Goal: Information Seeking & Learning: Get advice/opinions

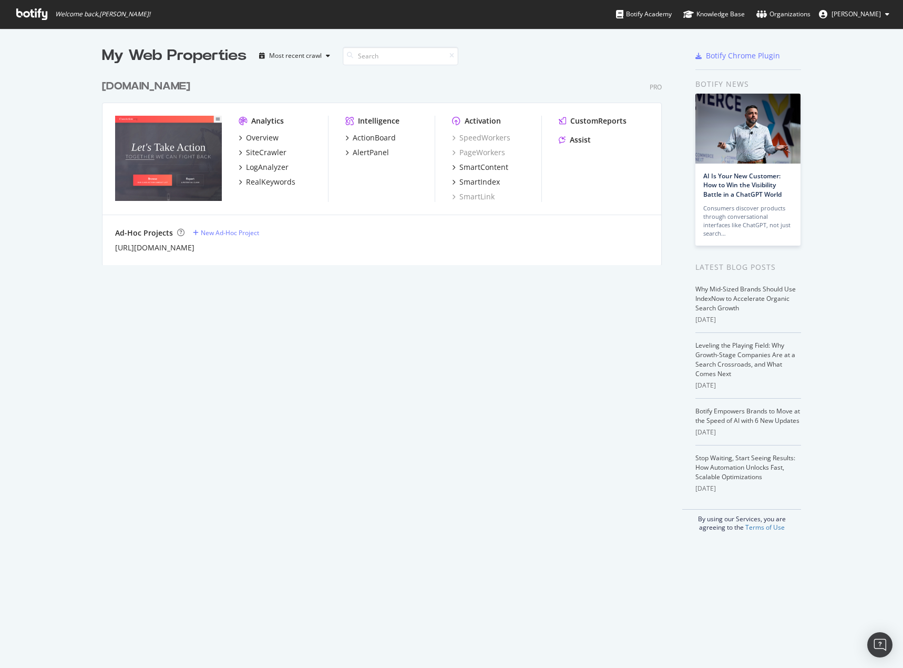
scroll to position [660, 888]
click at [576, 141] on div "Assist" at bounding box center [580, 140] width 21 height 11
click at [575, 138] on div "Assist" at bounding box center [580, 140] width 21 height 11
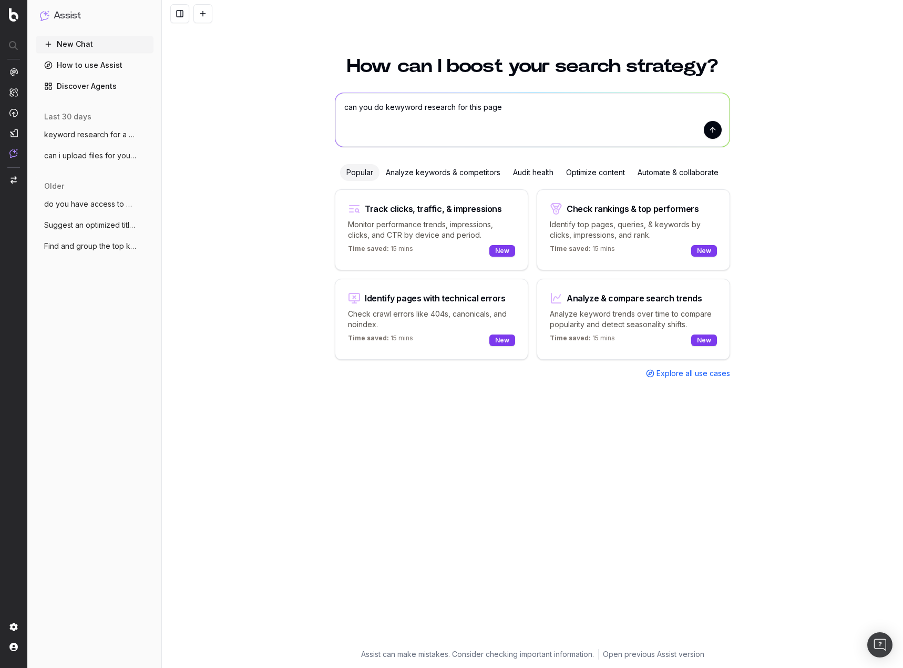
type textarea "can you do kewyword research for this page [URL][DOMAIN_NAME]"
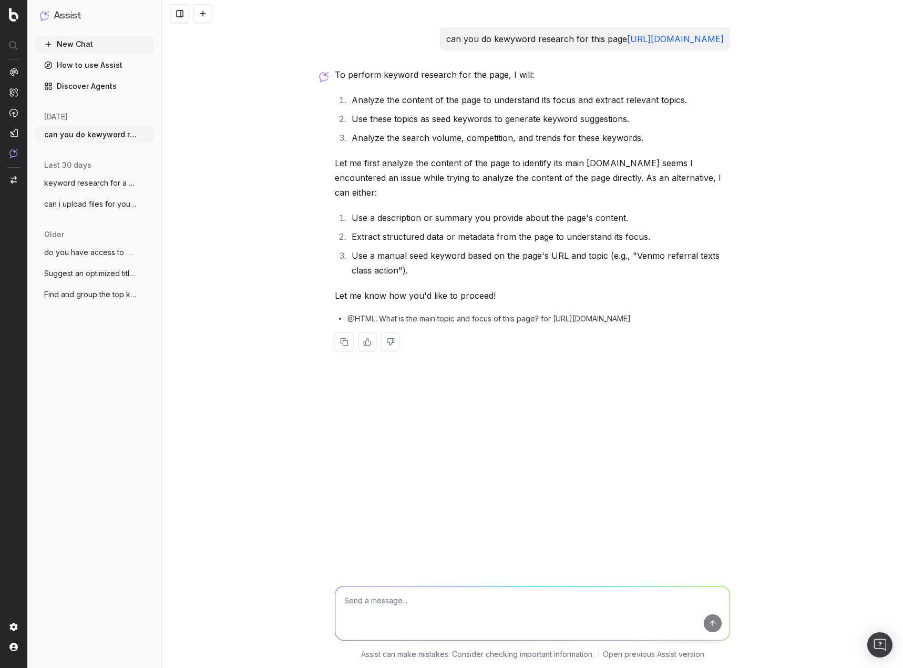
click at [806, 159] on div "can you do kewyword research for this page [URL][DOMAIN_NAME] To perform keywor…" at bounding box center [532, 334] width 741 height 668
click at [421, 615] on textarea at bounding box center [532, 613] width 394 height 54
type textarea "can you try accessing the page again"
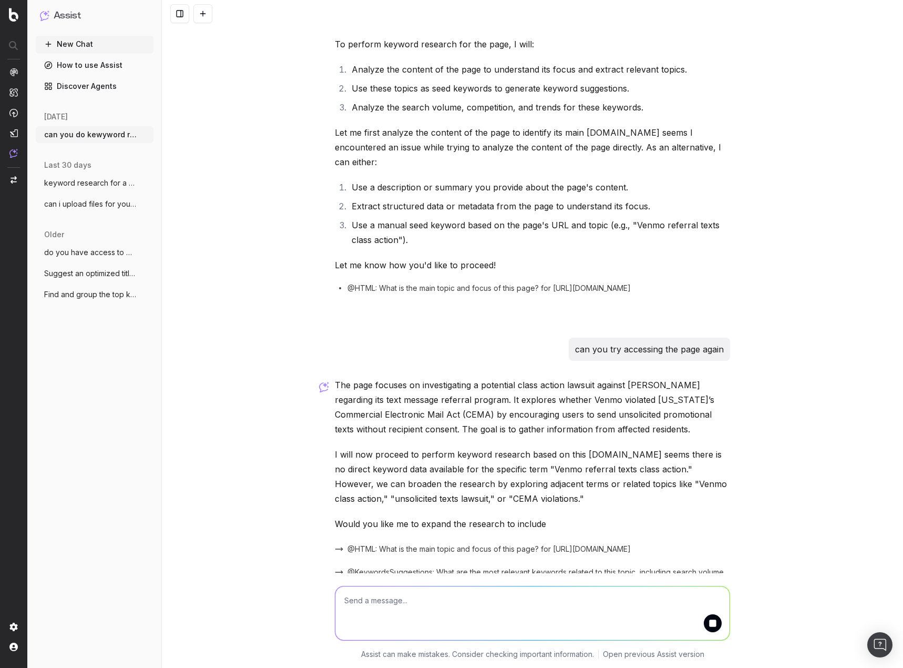
scroll to position [66, 0]
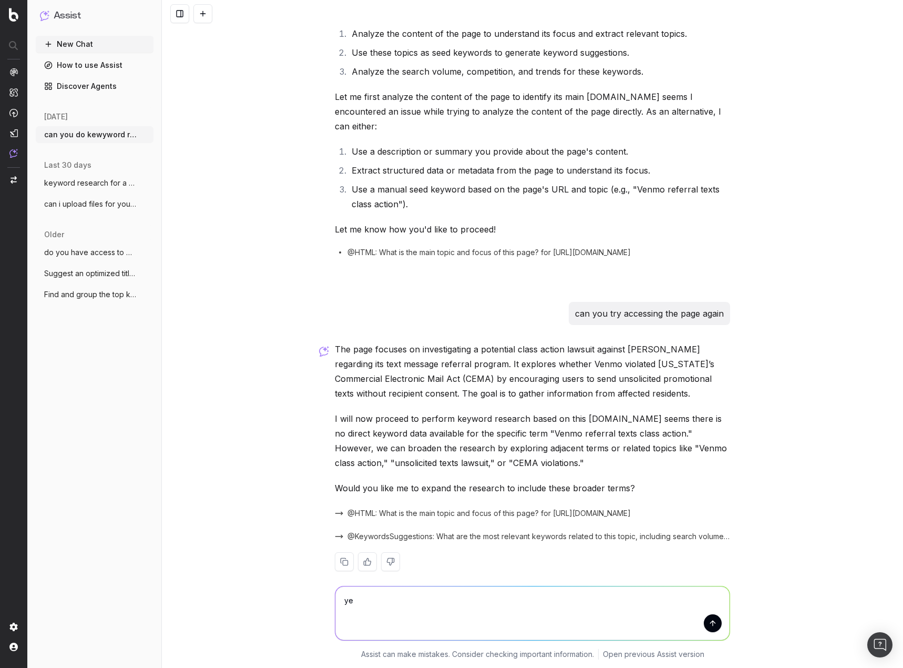
type textarea "yes"
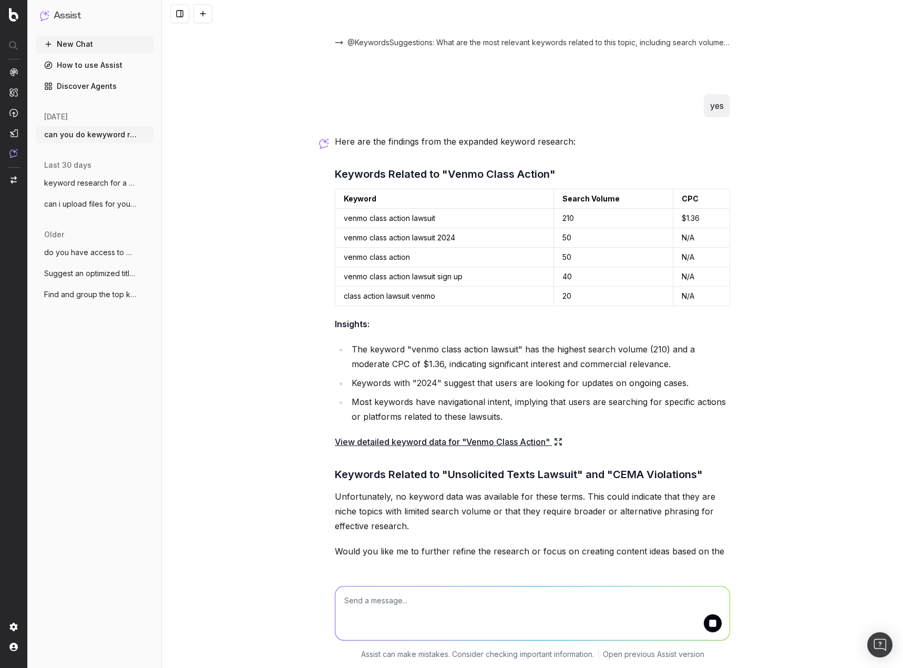
scroll to position [610, 0]
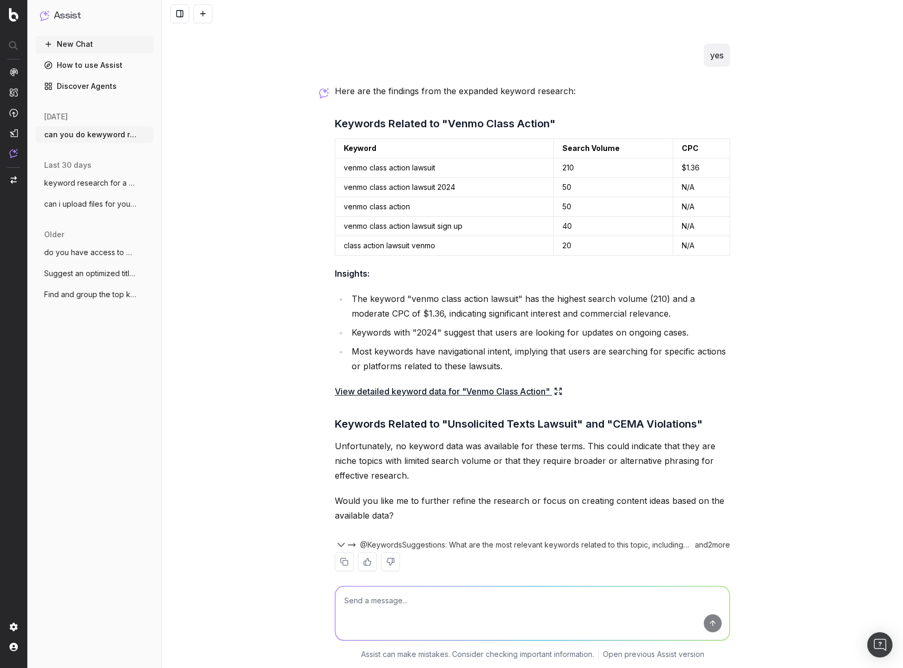
click at [404, 594] on textarea at bounding box center [532, 613] width 394 height 54
type textarea "based on all of this, can you generrate a title tage, slug, and meta descriptio…"
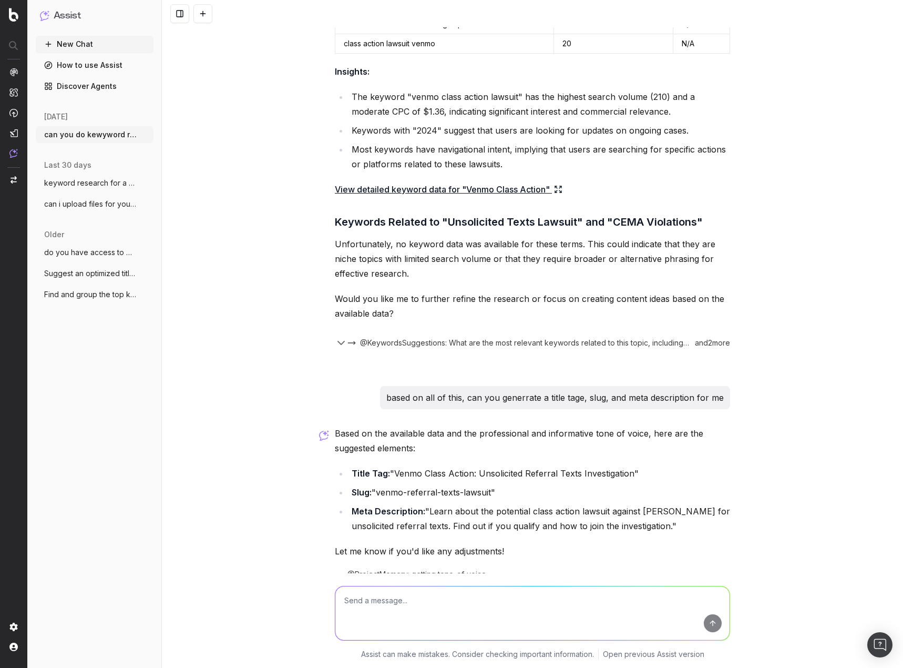
scroll to position [848, 0]
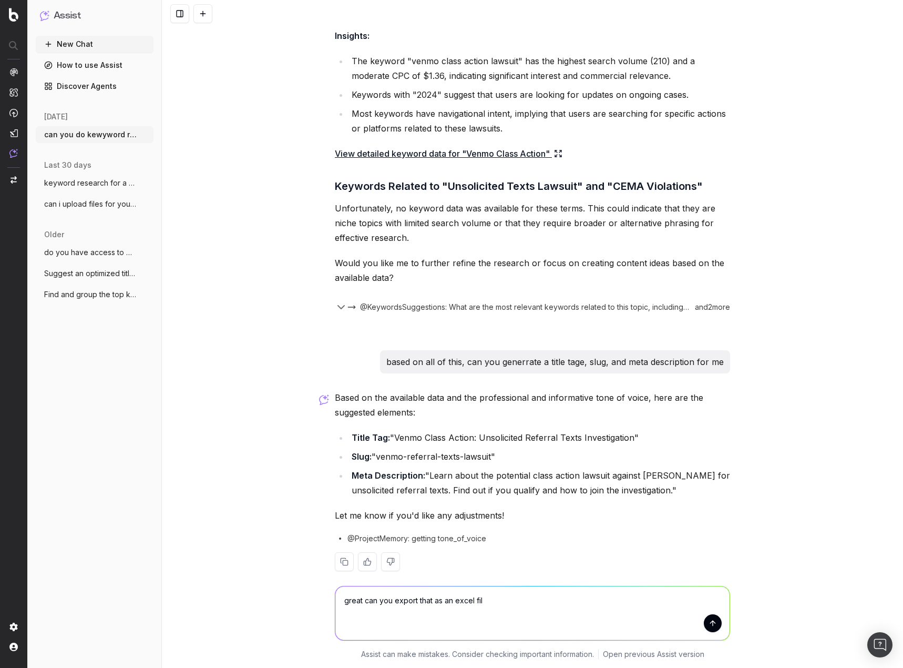
type textarea "great can you export that as an excel file"
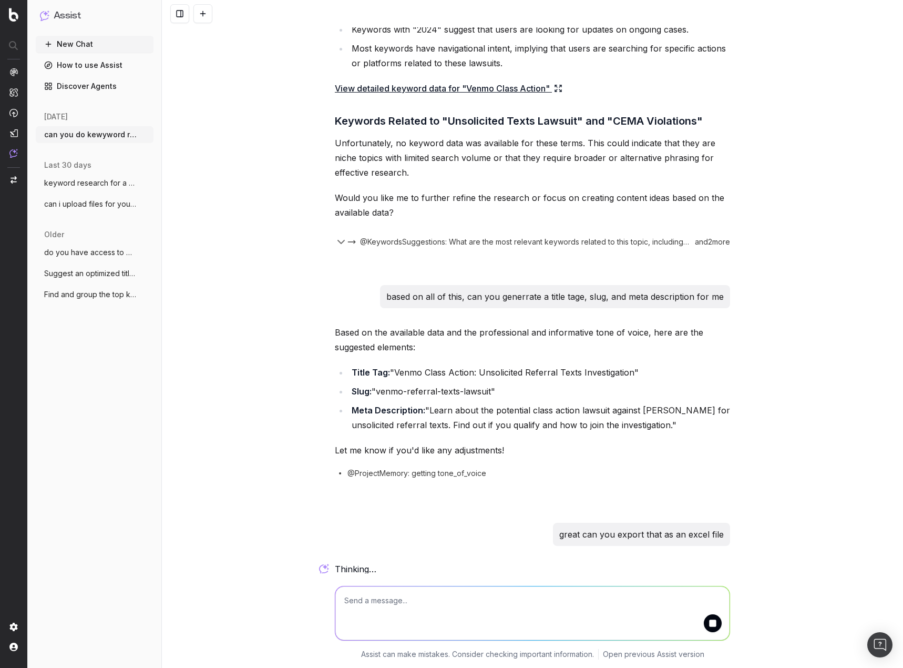
scroll to position [903, 0]
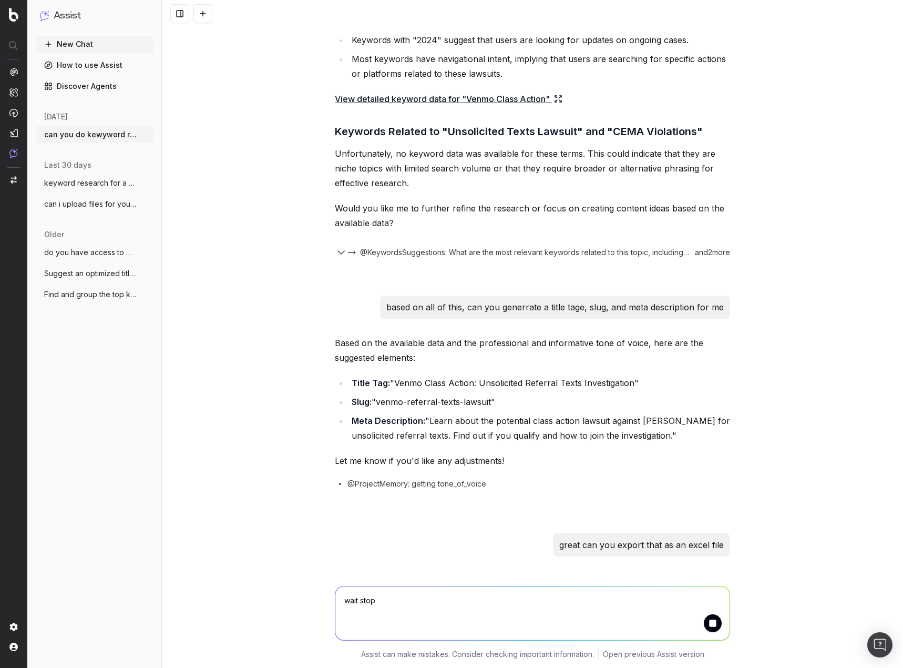
type textarea "wait stop"
click at [707, 624] on button "submit" at bounding box center [713, 623] width 18 height 18
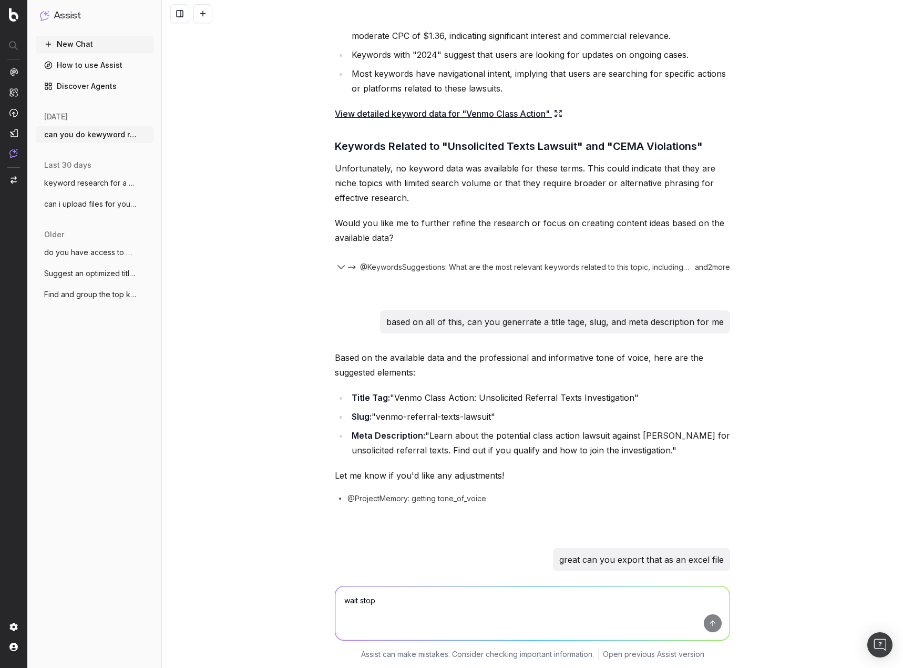
click at [627, 596] on textarea "wait stop" at bounding box center [532, 613] width 394 height 54
click at [706, 552] on p "great can you export that as an excel file" at bounding box center [641, 559] width 165 height 15
click at [477, 605] on textarea "wait stop" at bounding box center [532, 613] width 394 height 54
type textarea "can you export an excel file with that meta data and the keyword research"
click at [708, 625] on button "submit" at bounding box center [713, 623] width 18 height 18
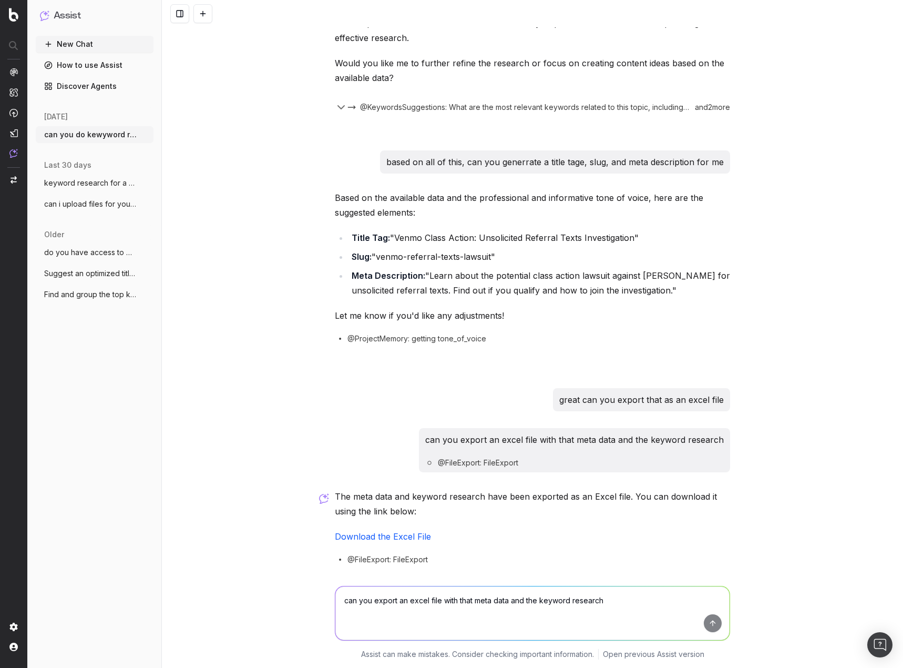
scroll to position [1069, 0]
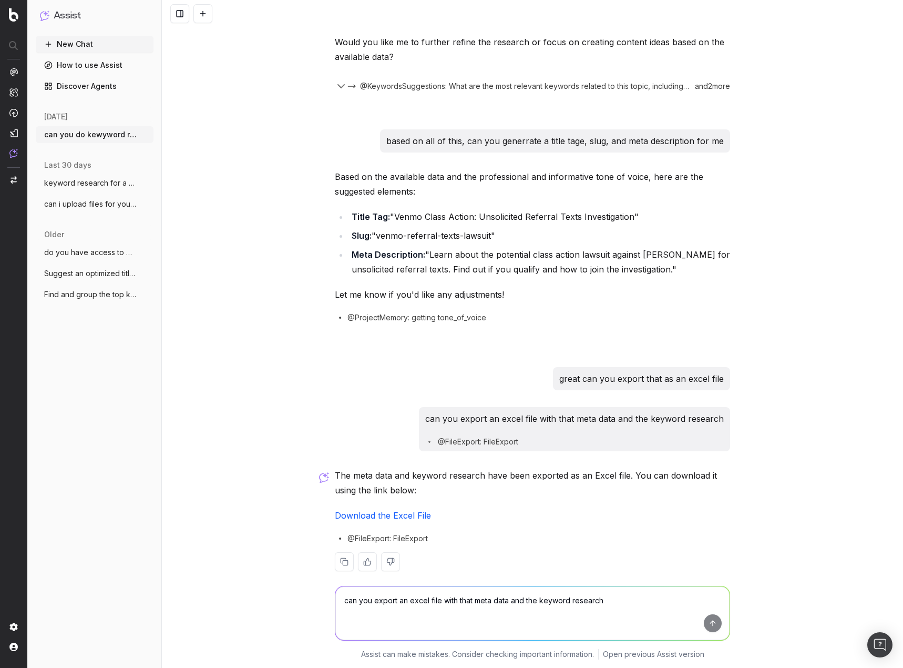
click at [370, 510] on link "Download the Excel File" at bounding box center [383, 515] width 96 height 11
click at [365, 611] on textarea "can you export an excel file with that meta data and the keyword research" at bounding box center [532, 613] width 394 height 54
click at [668, 601] on textarea "can you do keyword research for a page on classaction.org that deals with an in…" at bounding box center [532, 613] width 394 height 54
click at [462, 599] on textarea "can you do keyword research for a page on classaction.org" at bounding box center [532, 613] width 394 height 54
click at [583, 600] on textarea "can you do keyword research for a new page on classaction.org" at bounding box center [532, 613] width 394 height 54
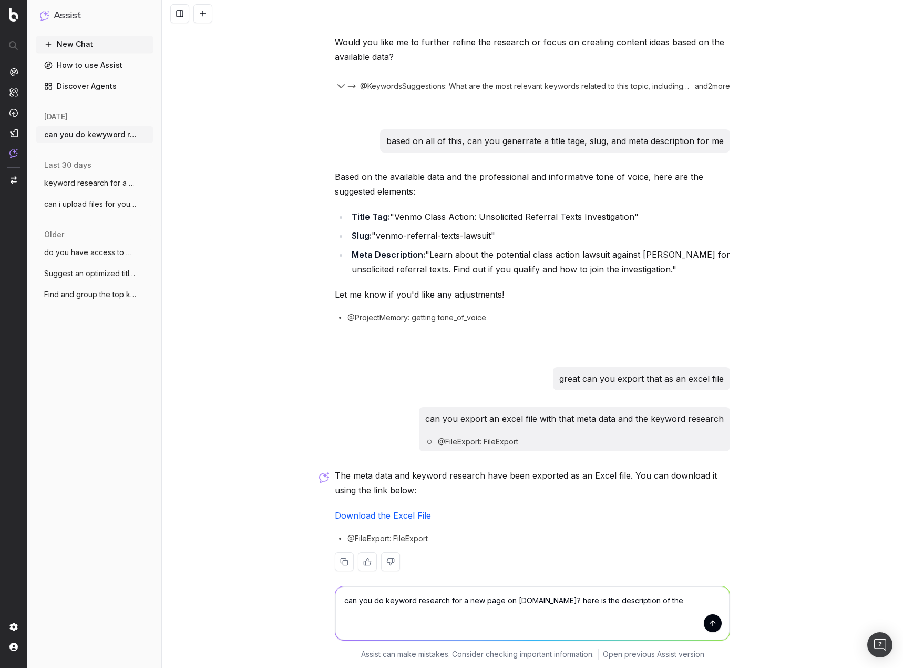
click at [677, 596] on textarea "can you do keyword research for a new page on classaction.org? here is the desc…" at bounding box center [532, 613] width 394 height 54
paste textarea "Amazon Flex drivers are required to accept a unilaterally imposed “independent …"
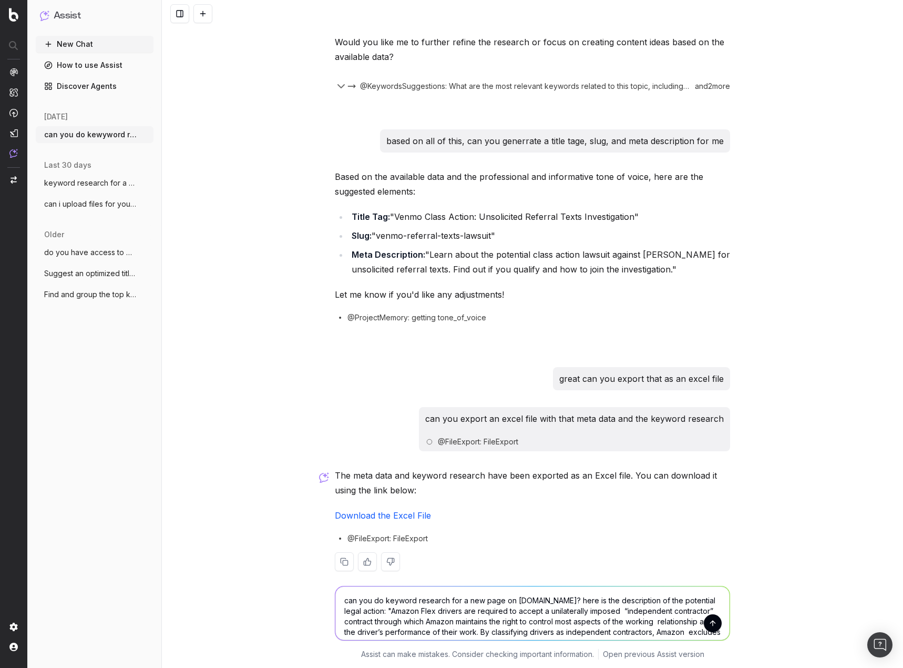
scroll to position [12, 0]
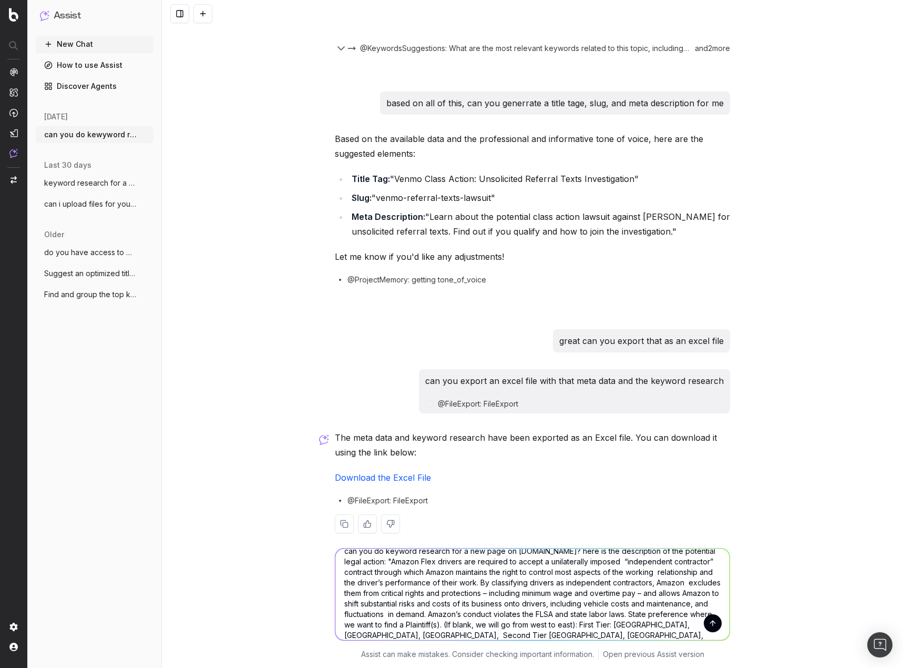
type textarea "can you do keyword research for a new page on classaction.org? here is the desc…"
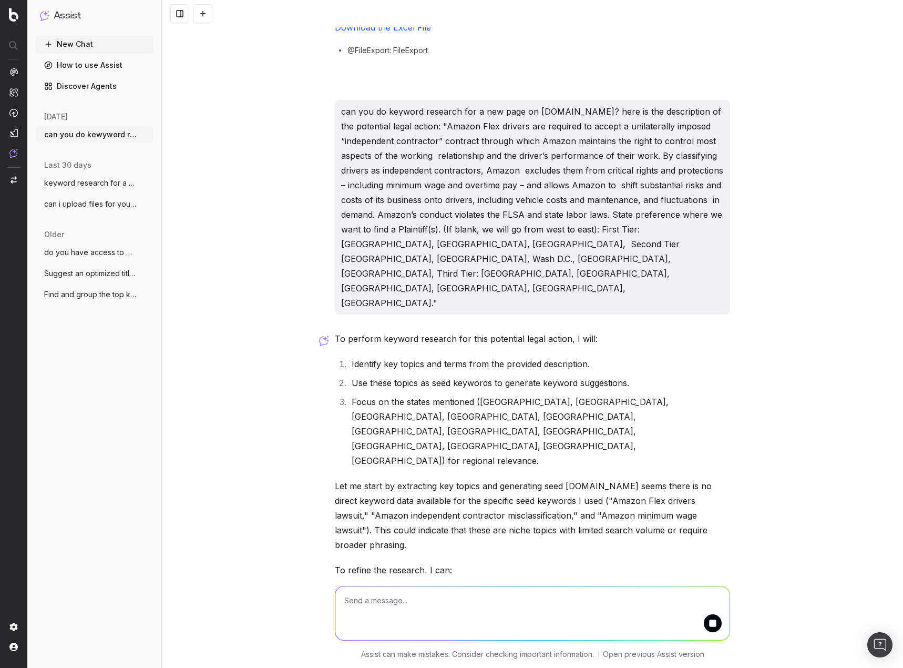
scroll to position [1593, 0]
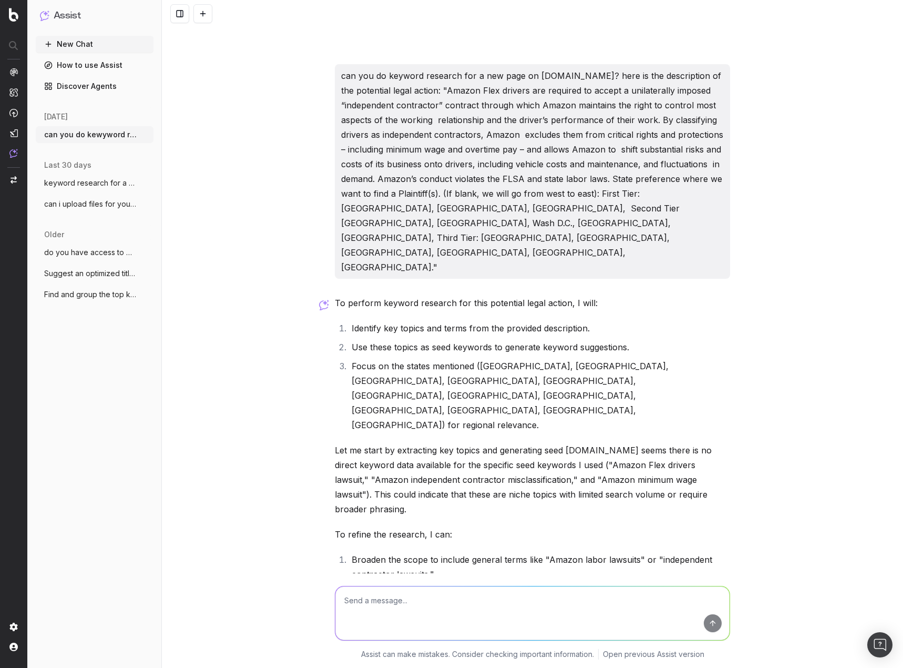
click at [501, 602] on textarea at bounding box center [532, 613] width 394 height 54
type textarea "t"
type textarea "try keywords that have to do with "pay," "wages," etc."
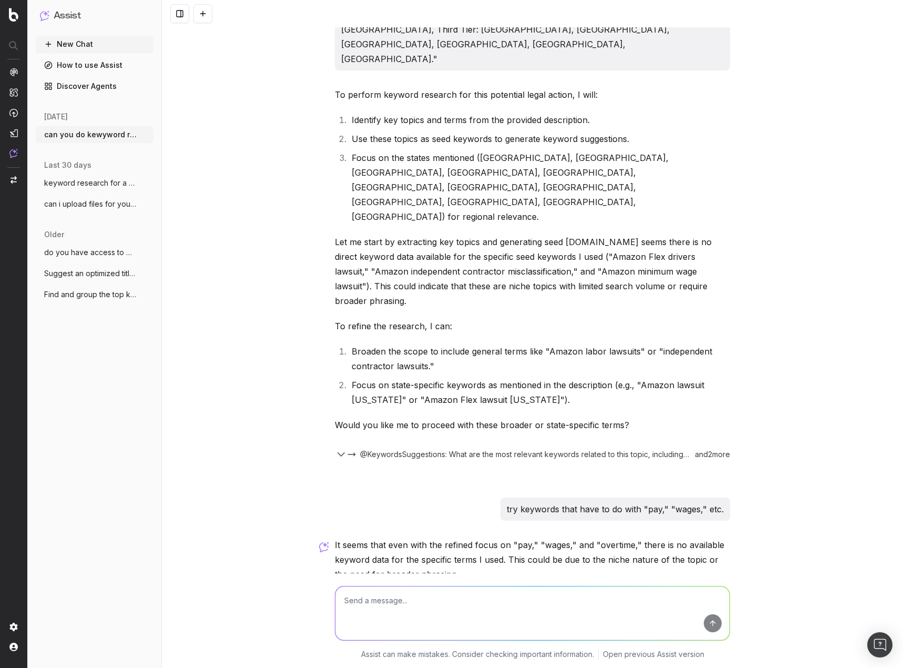
scroll to position [1837, 0]
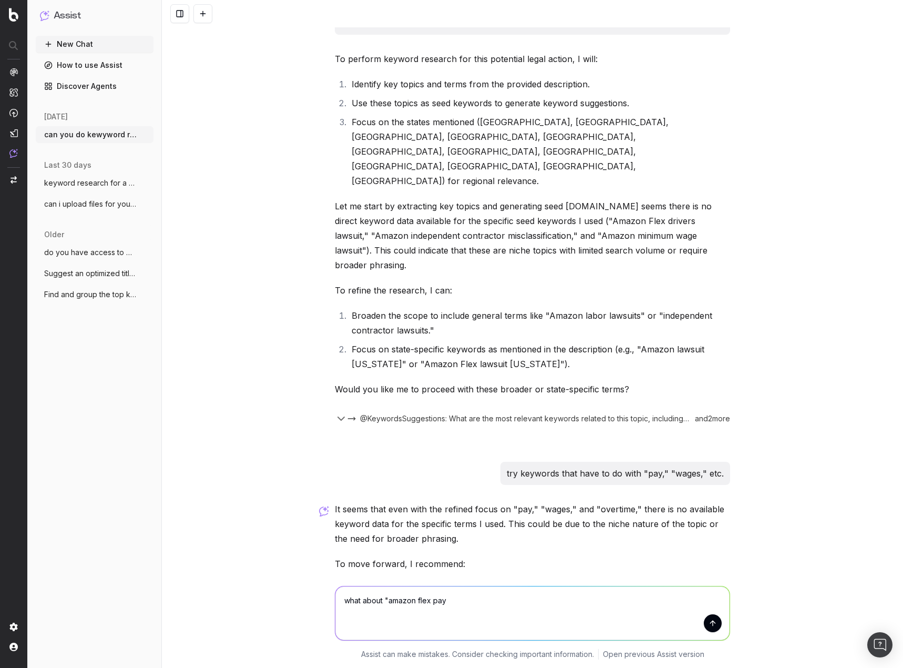
type textarea "what about "amazon flex pay""
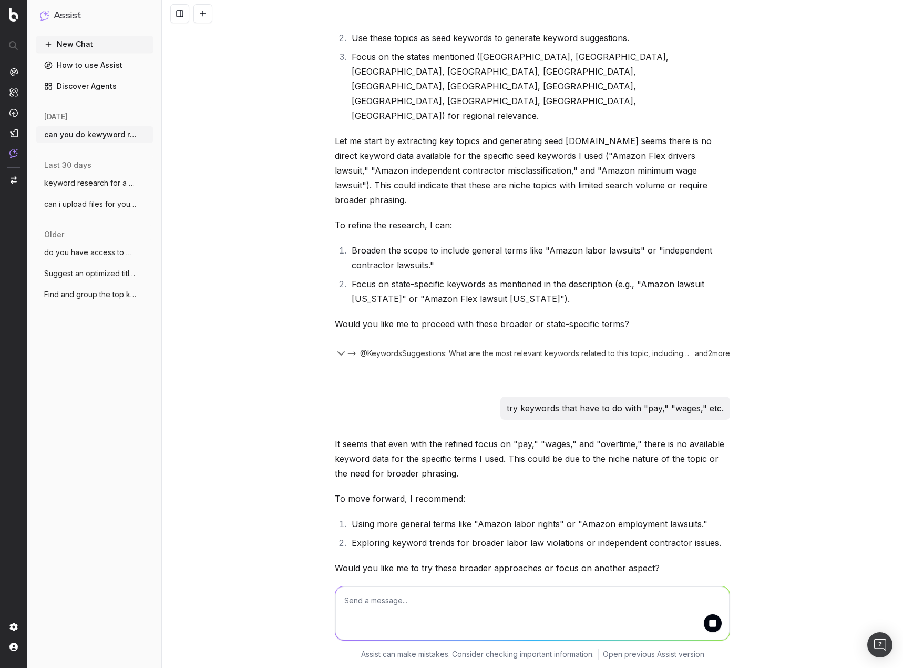
scroll to position [1891, 0]
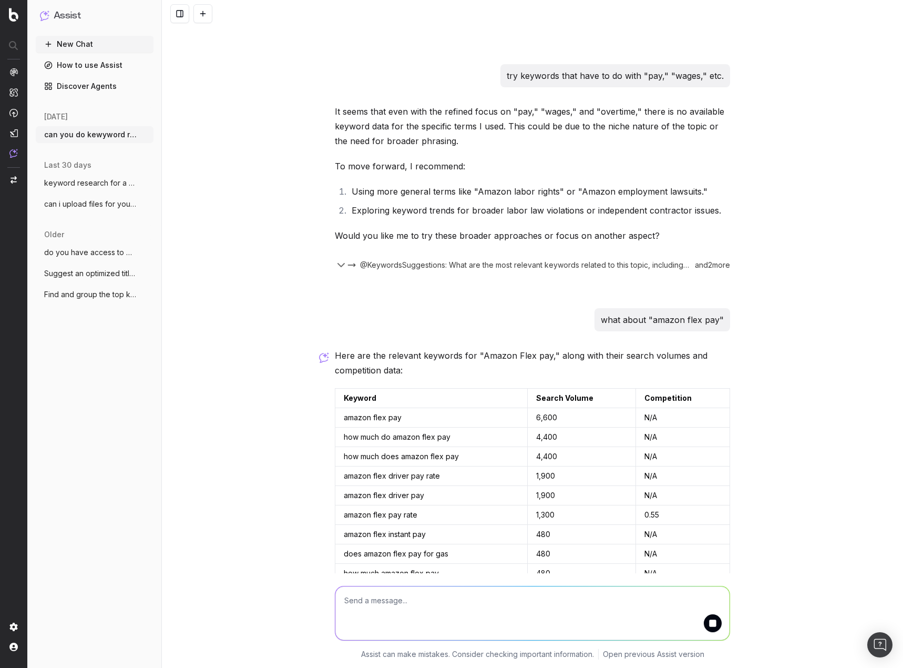
click at [399, 604] on textarea at bounding box center [532, 613] width 394 height 54
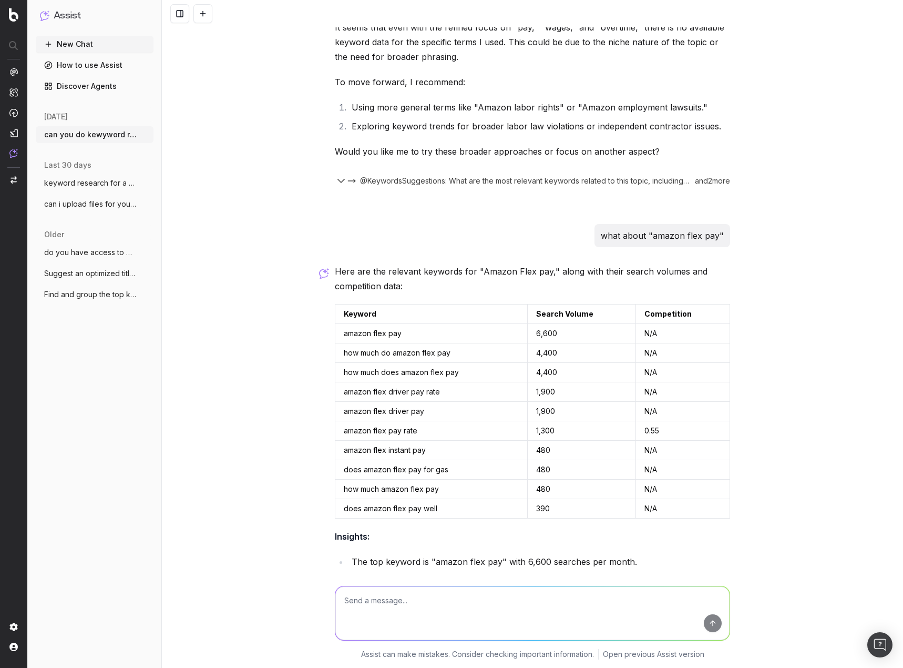
scroll to position [2354, 0]
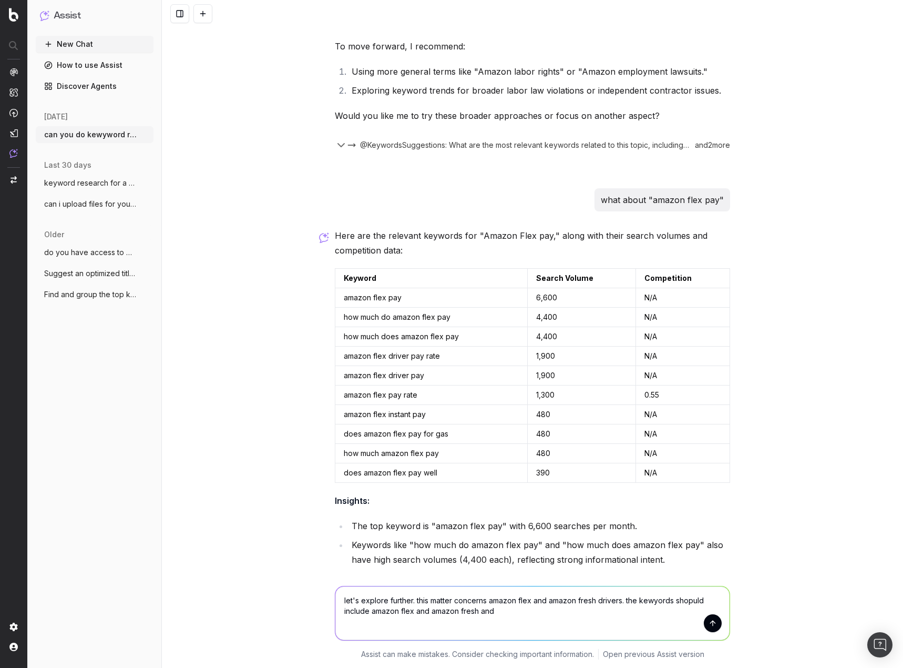
click at [369, 611] on textarea "let's explore further. this matter concerns amazon flex and amazon fresh driver…" at bounding box center [532, 613] width 394 height 54
click at [516, 613] on textarea "let's explore further. this matter concerns amazon flex and amazon fresh driver…" at bounding box center [532, 613] width 394 height 54
click at [575, 627] on textarea "let's explore further. this matter concerns amazon flex and amazon fresh driver…" at bounding box center [532, 613] width 394 height 54
click at [538, 616] on textarea "let's explore further. this matter concerns amazon flex and amazon fresh driver…" at bounding box center [532, 613] width 394 height 54
click at [667, 600] on textarea "let's explore further. this matter concerns amazon flex and amazon fresh driver…" at bounding box center [532, 613] width 394 height 54
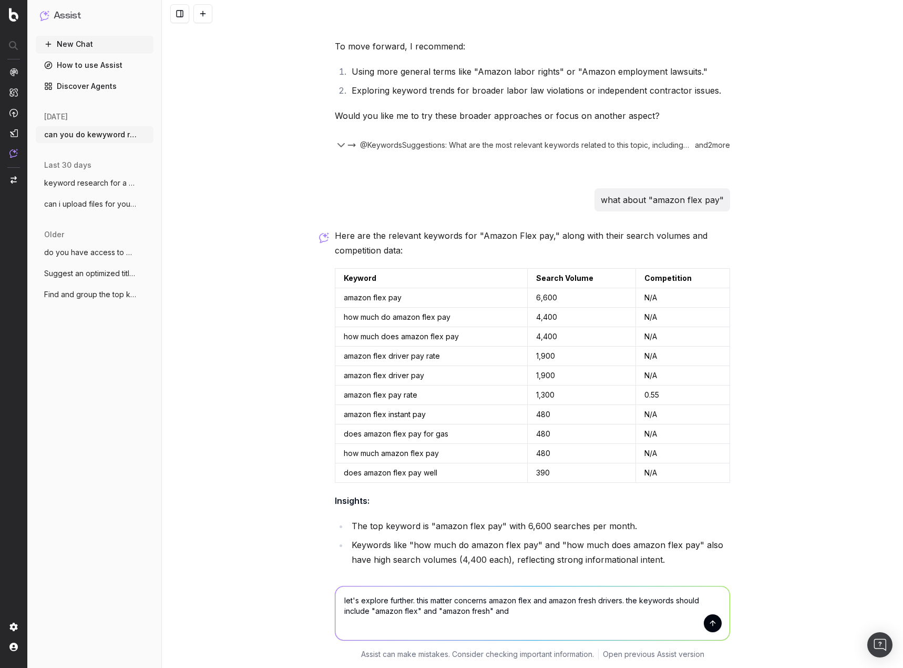
click at [524, 610] on textarea "let's explore further. this matter concerns amazon flex and amazon fresh driver…" at bounding box center [532, 613] width 394 height 54
type textarea "let's explore further. this matter concerns amazon flex and amazon fresh driver…"
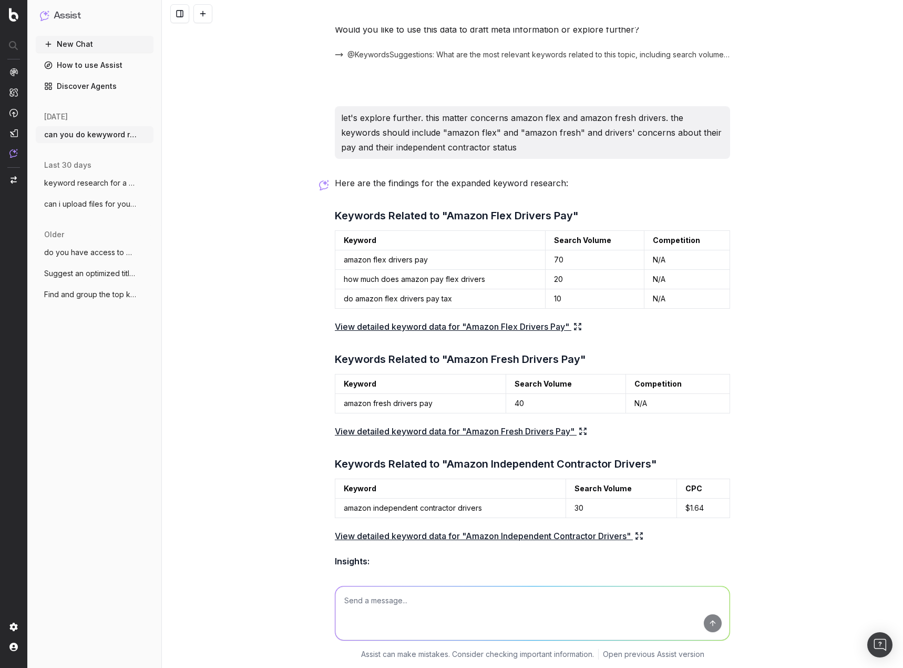
scroll to position [2980, 0]
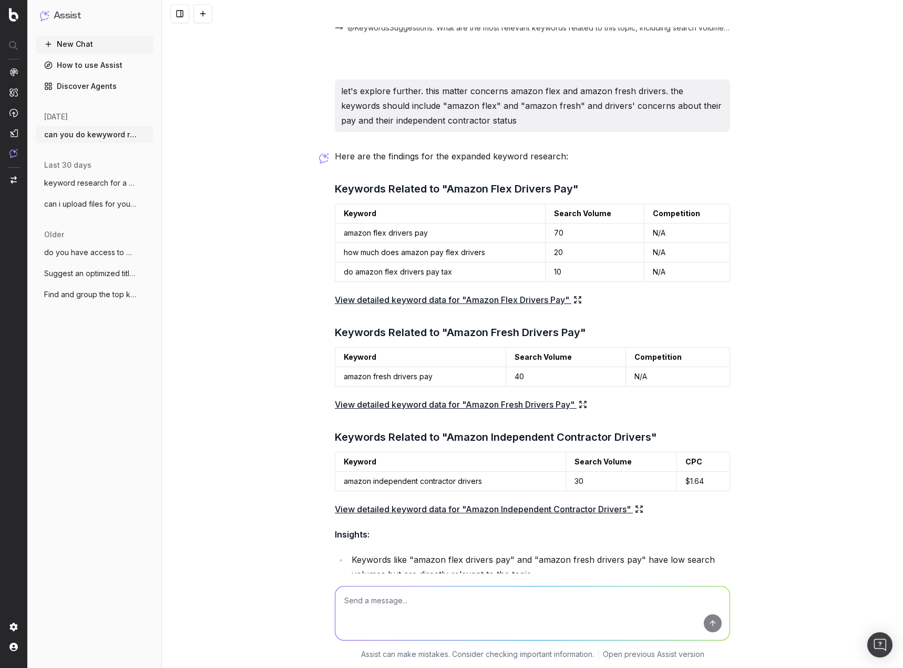
click at [579, 400] on icon at bounding box center [583, 404] width 8 height 8
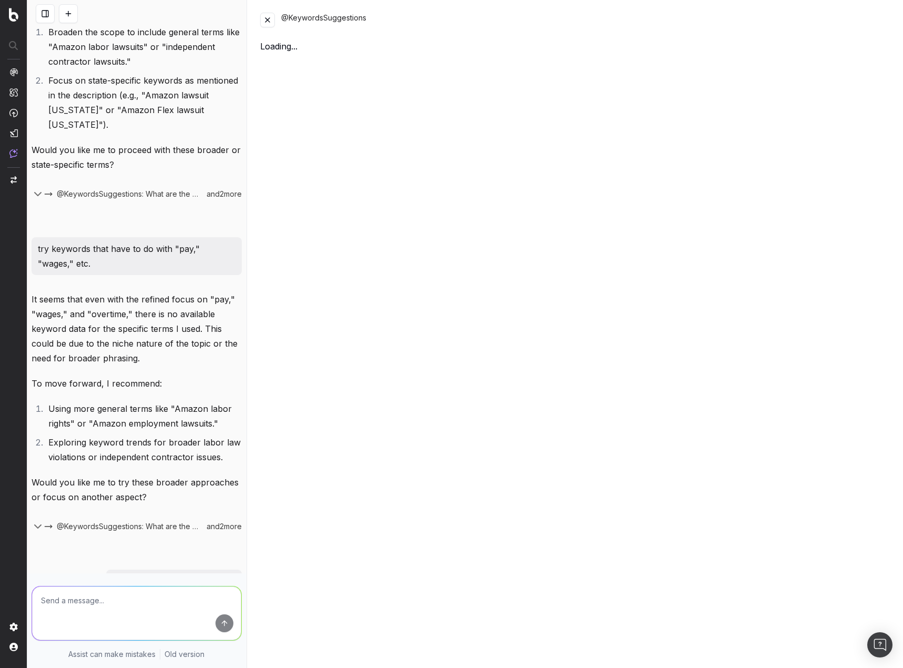
scroll to position [4290, 0]
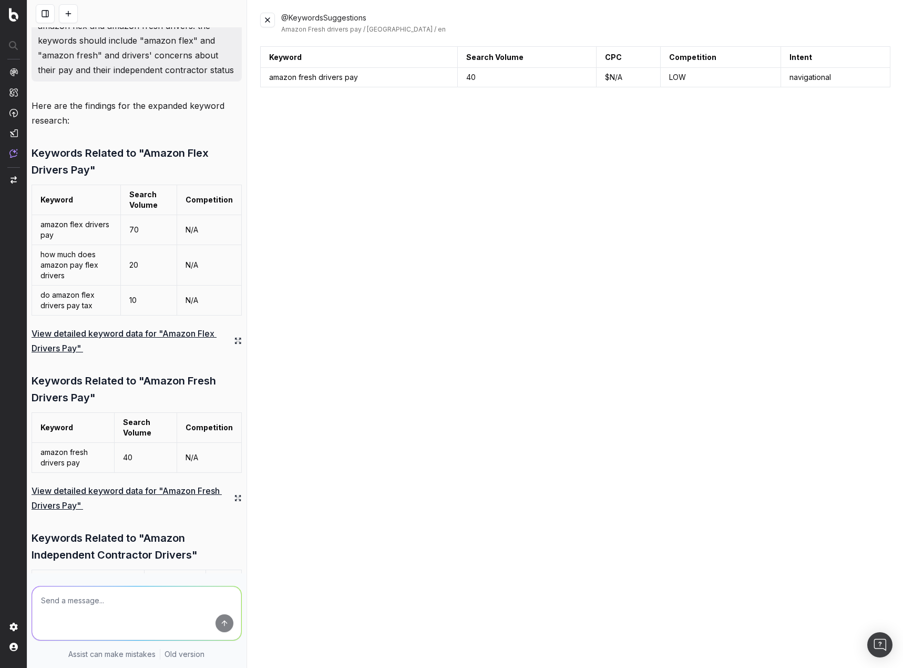
click at [270, 16] on button at bounding box center [267, 20] width 15 height 15
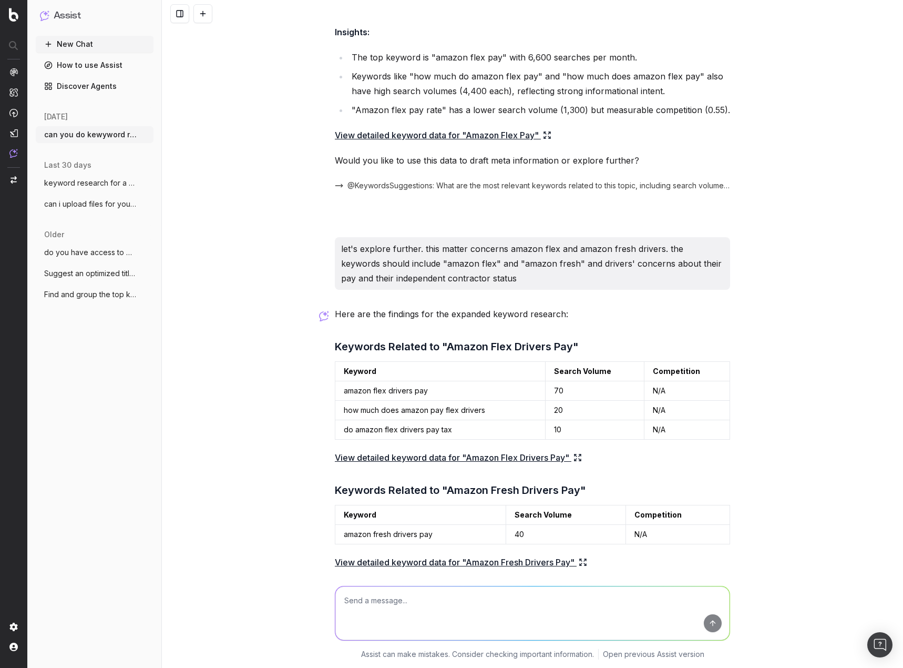
scroll to position [2980, 0]
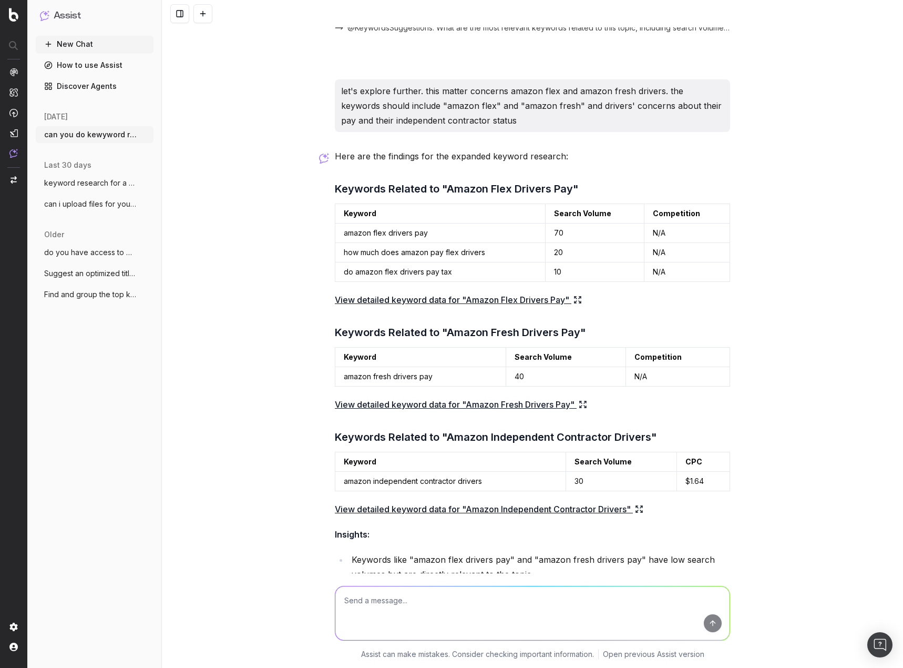
click at [447, 609] on textarea at bounding box center [532, 613] width 394 height 54
type textarea "draft the meta information please"
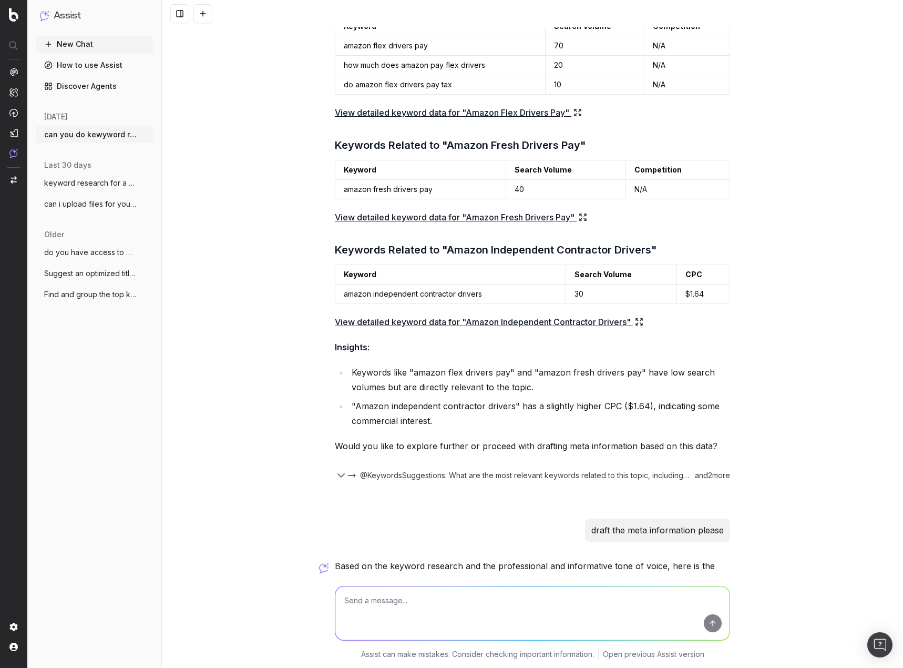
scroll to position [3214, 0]
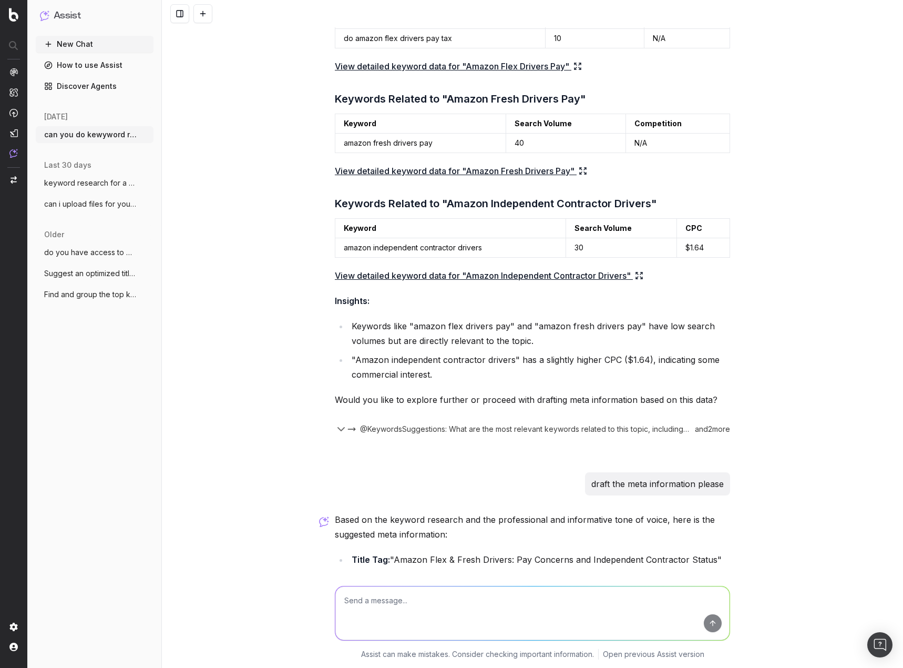
click at [542, 611] on textarea at bounding box center [532, 613] width 394 height 54
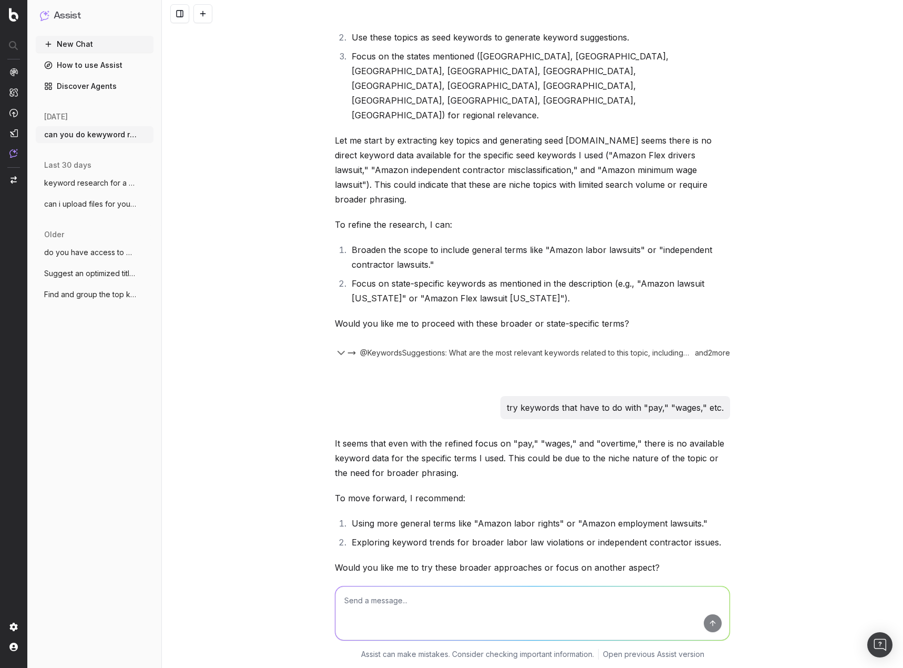
scroll to position [1899, 0]
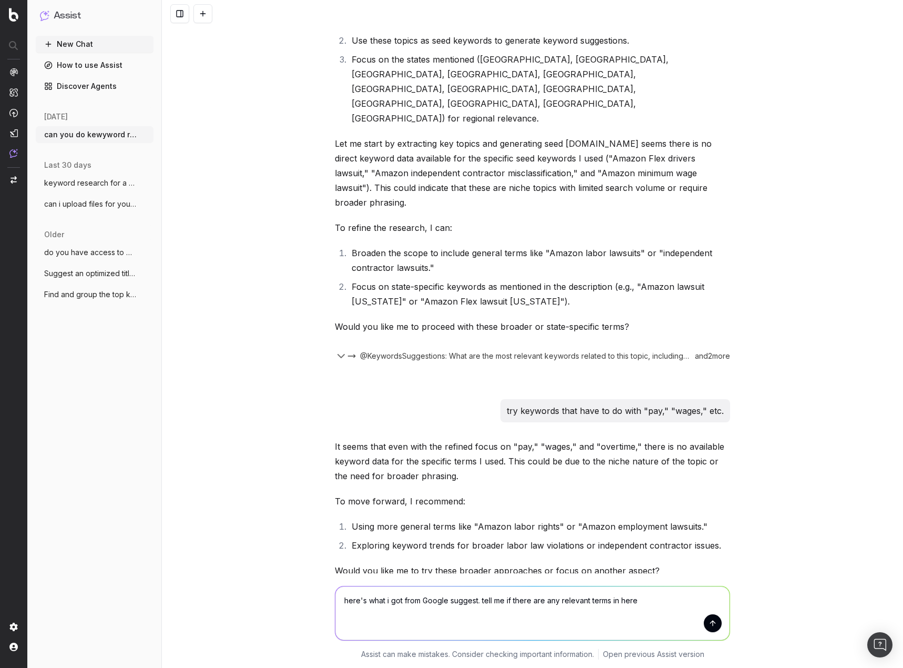
type textarea "here's what i got from Google suggest. tell me if there are any relevant terms …"
paste textarea "amazon flex account amazon flex account deactivated amazon flex address amazon …"
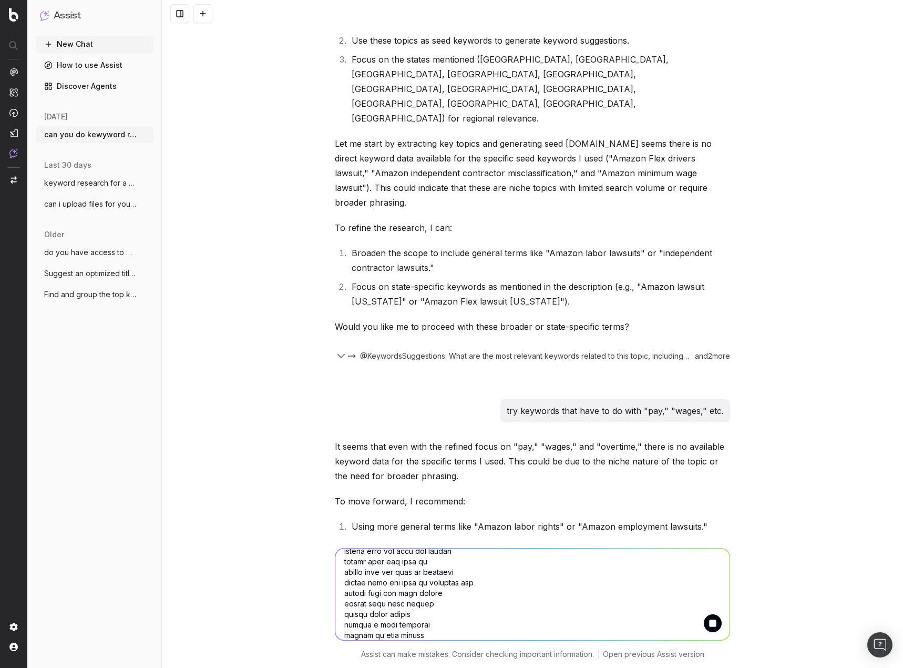
type textarea "amazon flex account amazon flex account deactivated amazon flex address amazon …"
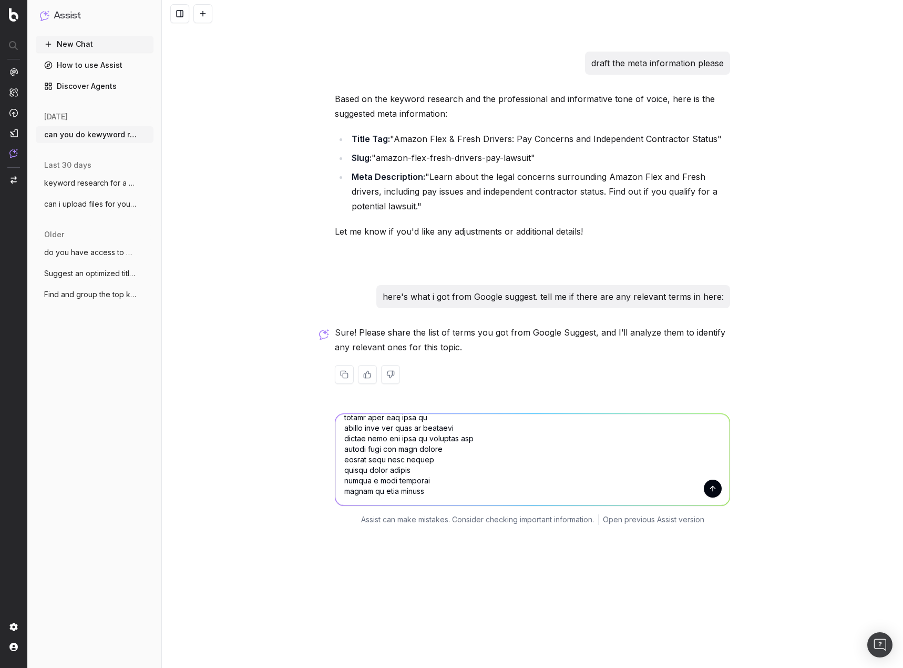
scroll to position [3476, 0]
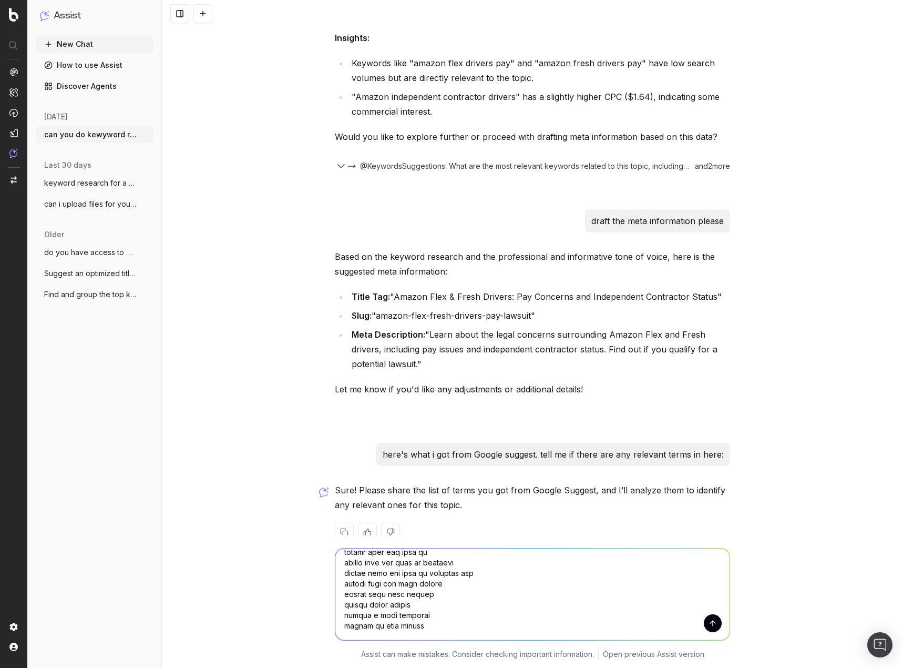
click at [504, 548] on textarea at bounding box center [532, 593] width 394 height 91
click at [473, 548] on textarea at bounding box center [532, 593] width 394 height 91
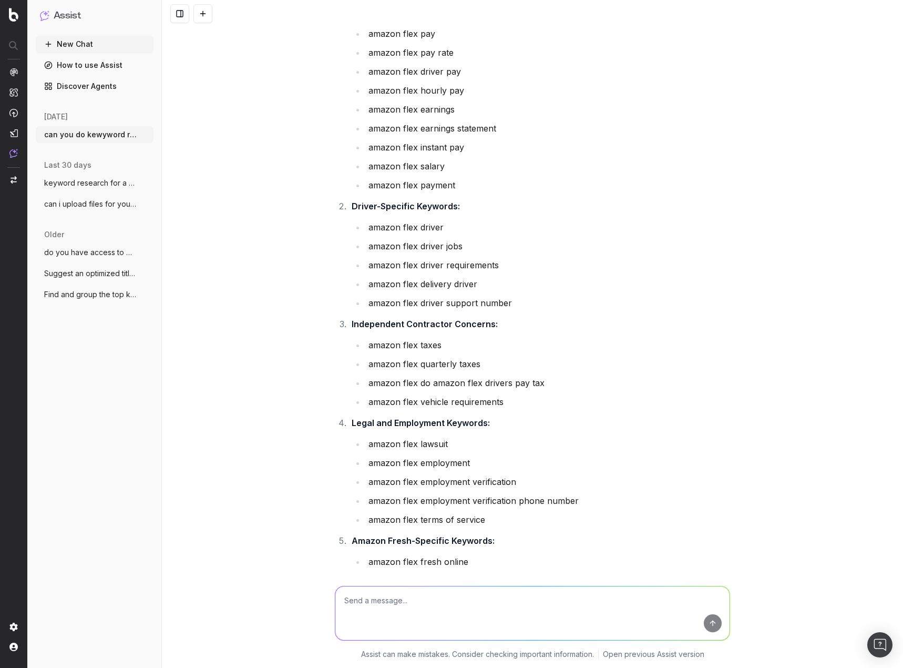
scroll to position [7954, 0]
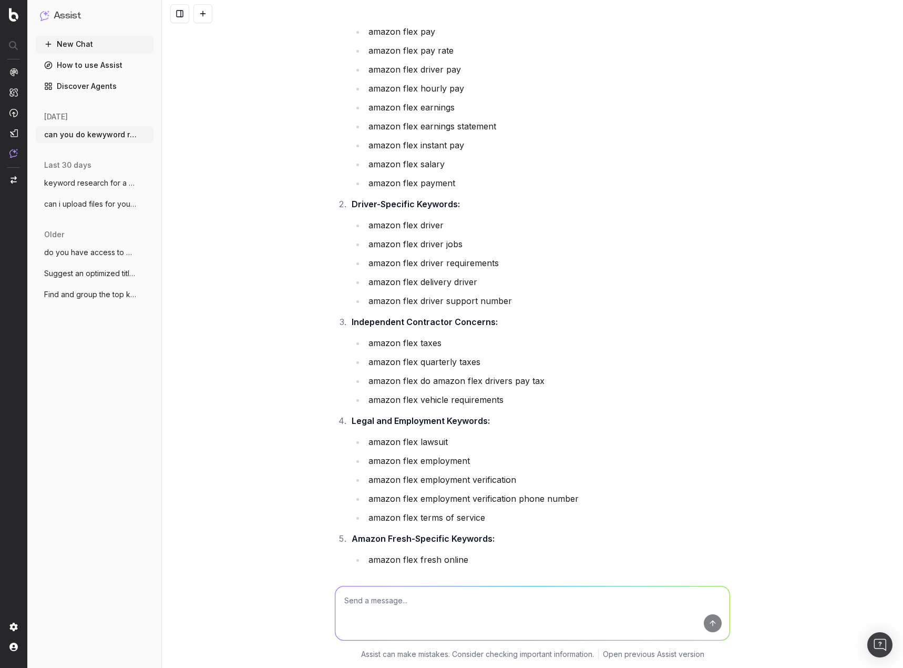
click at [470, 614] on textarea at bounding box center [532, 613] width 394 height 54
type textarea "yes"
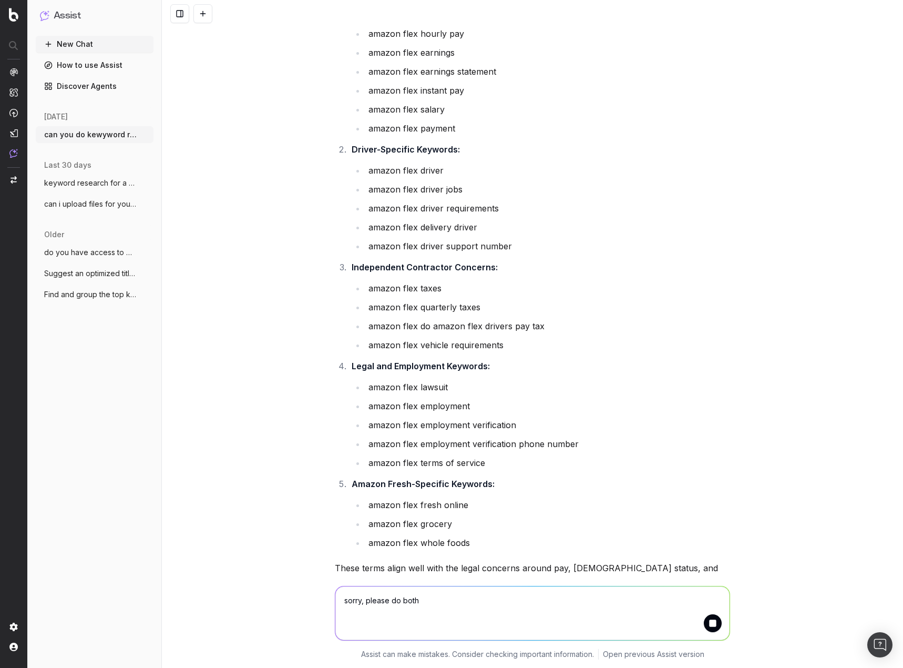
type textarea "sorry, please do both"
click at [708, 629] on button "submit" at bounding box center [713, 623] width 18 height 18
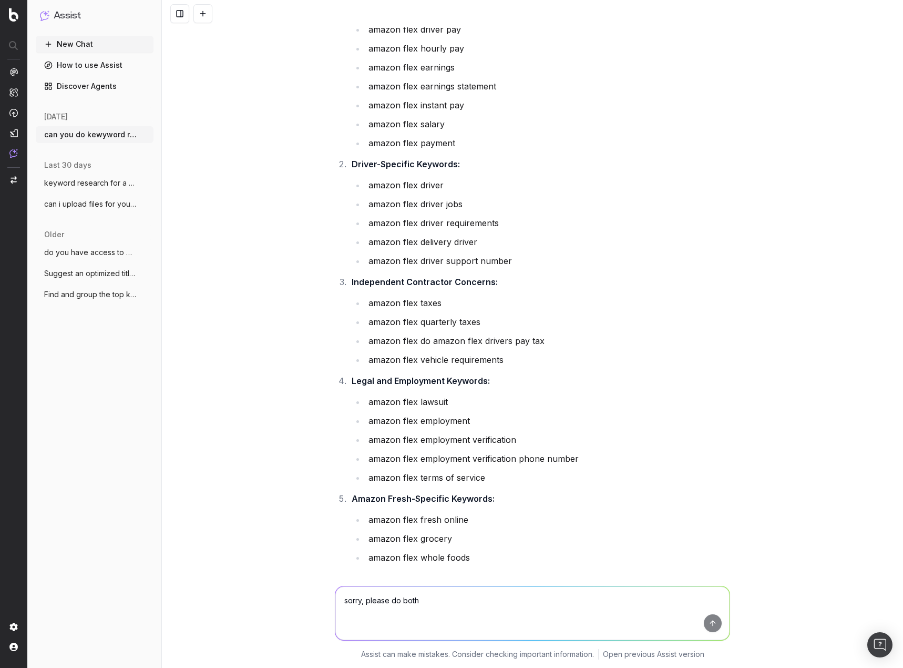
click at [579, 596] on textarea "sorry, please do both" at bounding box center [532, 613] width 394 height 54
type textarea "p"
type textarea "please do both"
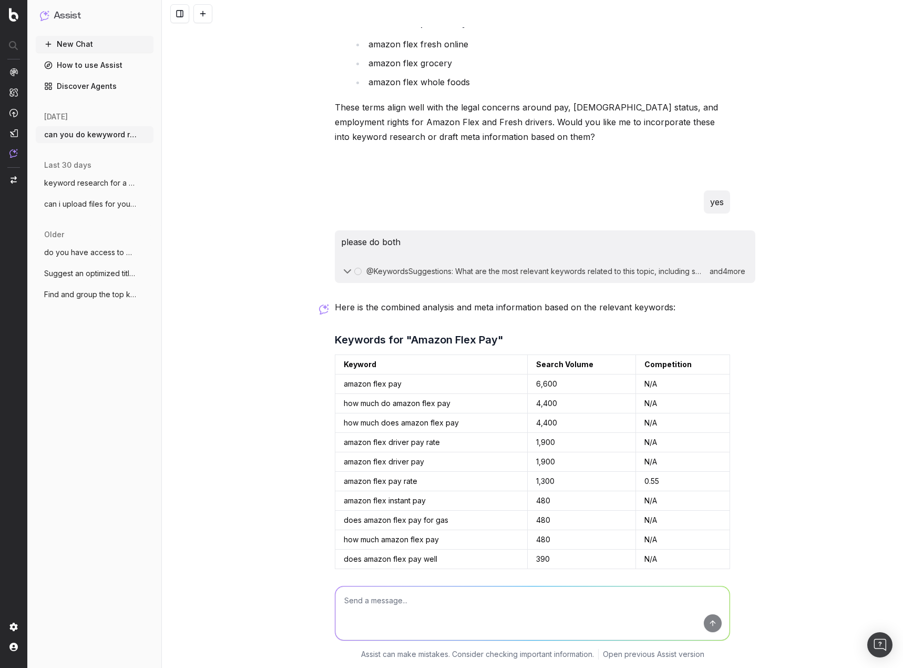
scroll to position [8466, 0]
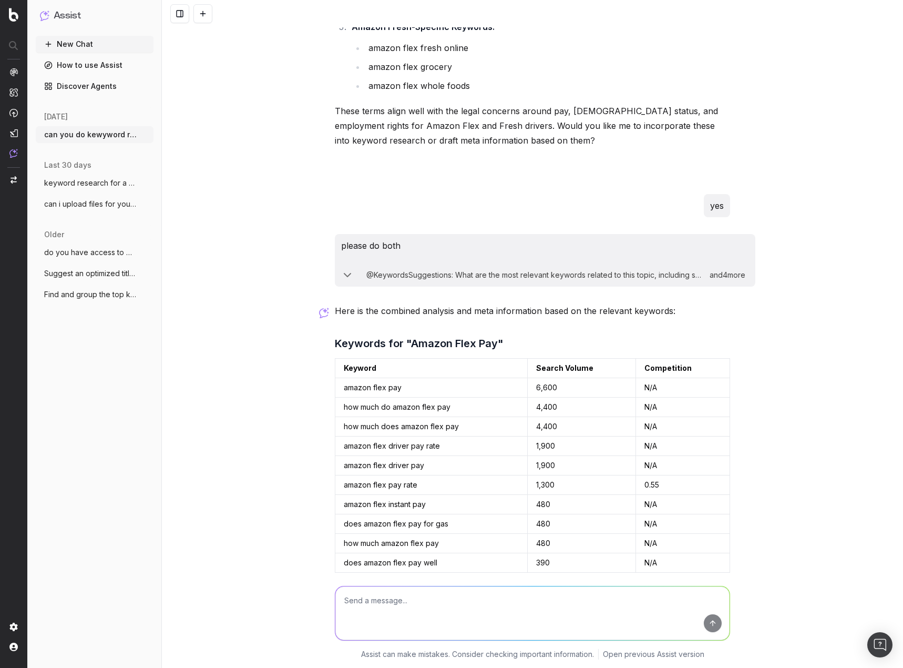
click at [543, 586] on icon at bounding box center [547, 590] width 8 height 8
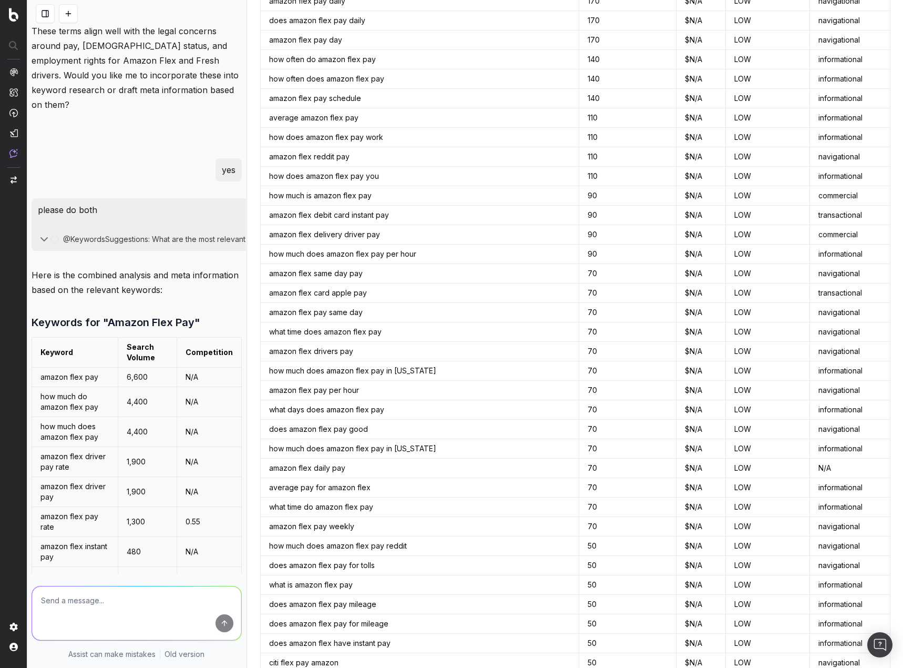
scroll to position [0, 0]
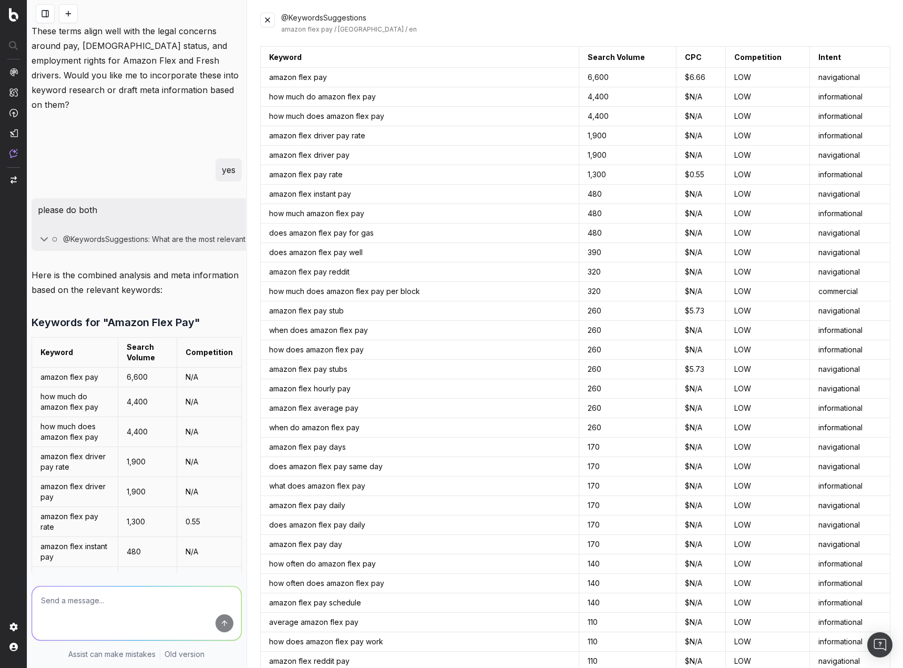
click at [262, 21] on button at bounding box center [267, 20] width 15 height 15
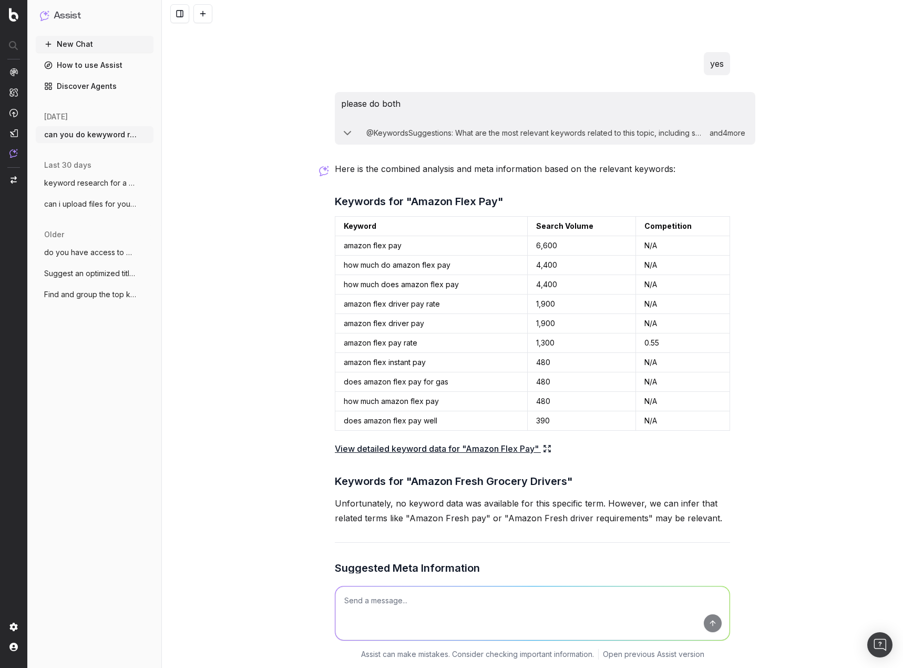
scroll to position [8623, 0]
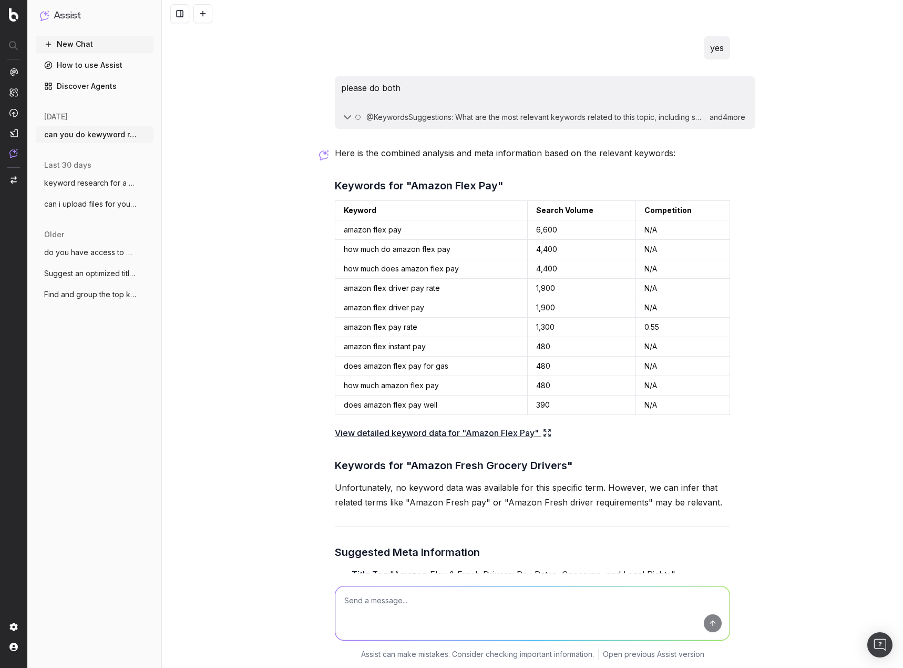
click at [404, 601] on textarea at bounding box center [532, 613] width 394 height 54
click at [375, 600] on textarea "this page is about a mass arbitration the drivers can join. rewrite" at bounding box center [532, 613] width 394 height 54
click at [590, 603] on textarea "this page will be about a mass arbitration the drivers can join. rewrite" at bounding box center [532, 613] width 394 height 54
type textarea "this page will be about a mass arbitration the drivers can join. rewrite the me…"
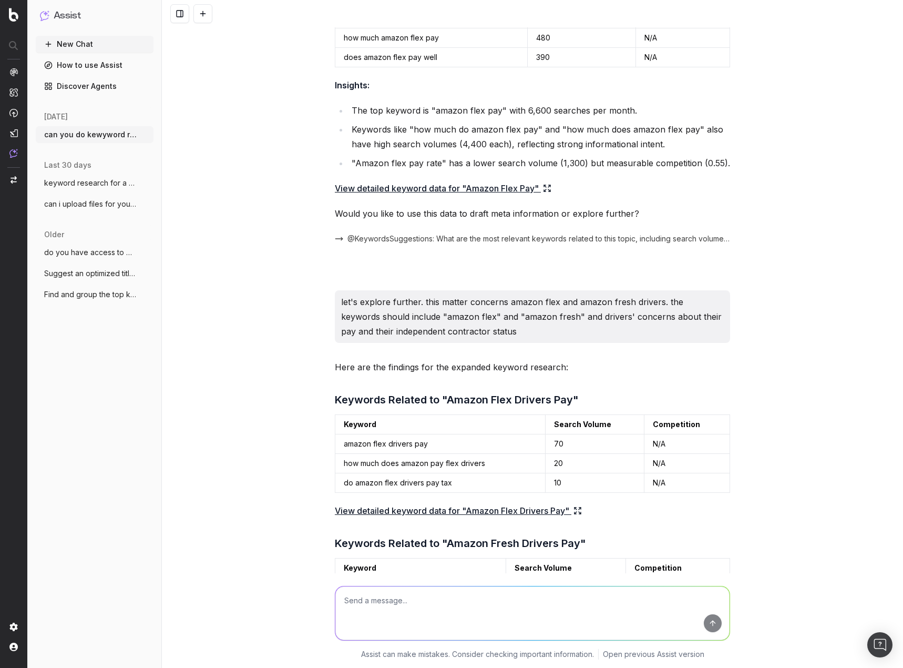
scroll to position [2777, 0]
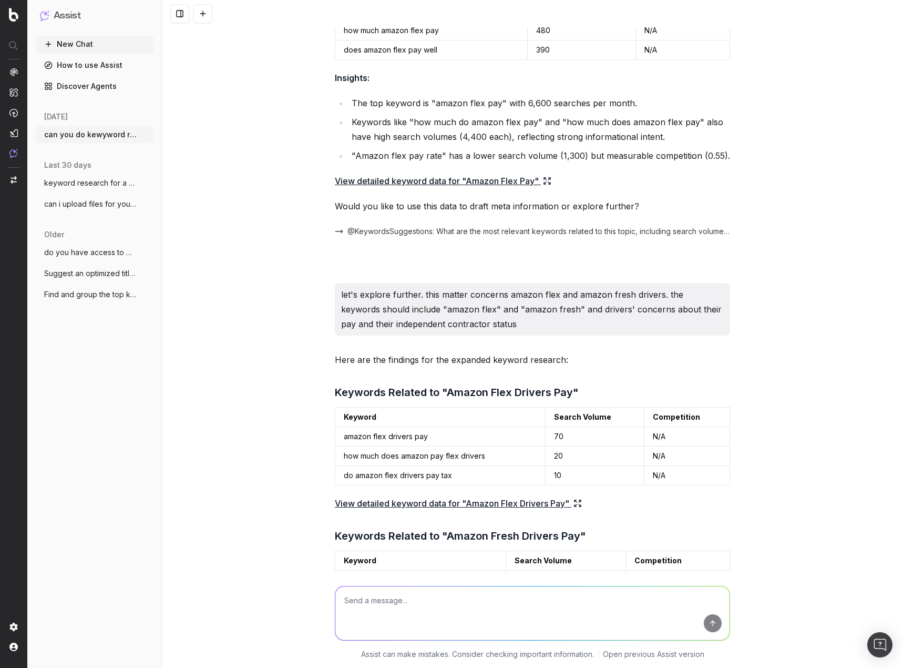
click at [568, 496] on link "View detailed keyword data for "Amazon Flex Drivers Pay"" at bounding box center [458, 503] width 247 height 15
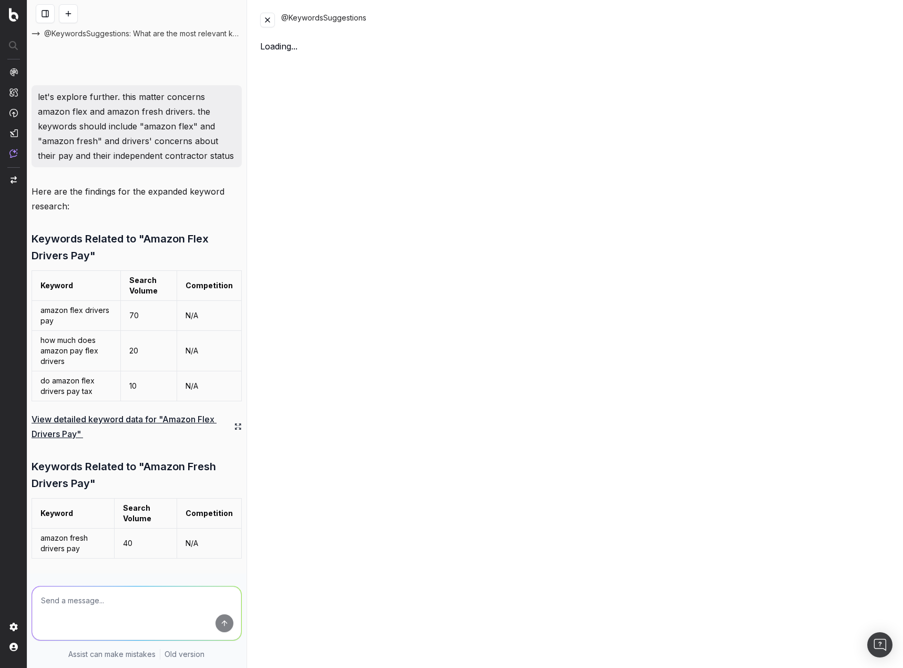
scroll to position [3954, 0]
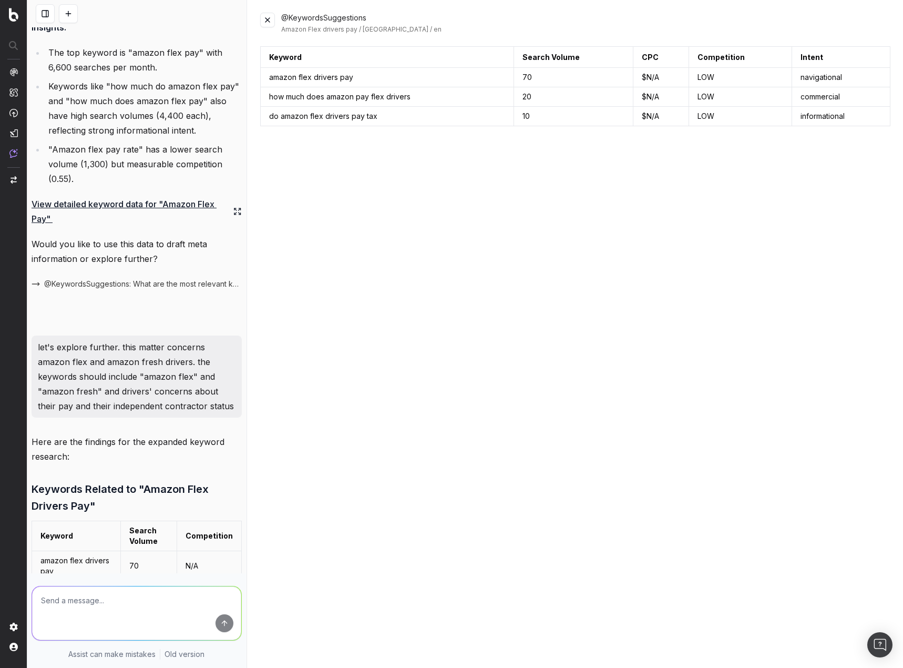
click at [267, 22] on button at bounding box center [267, 20] width 15 height 15
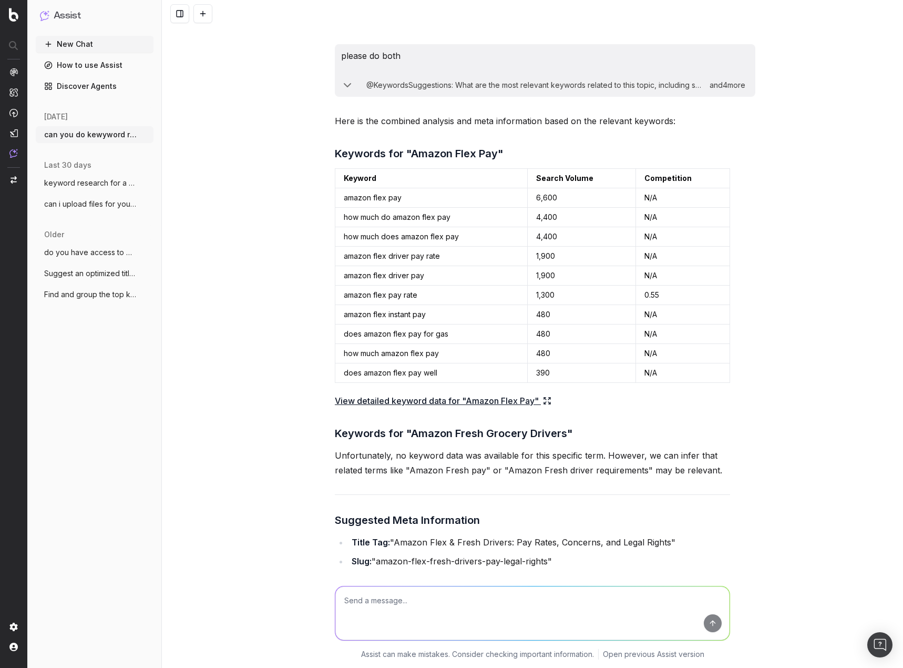
scroll to position [8857, 0]
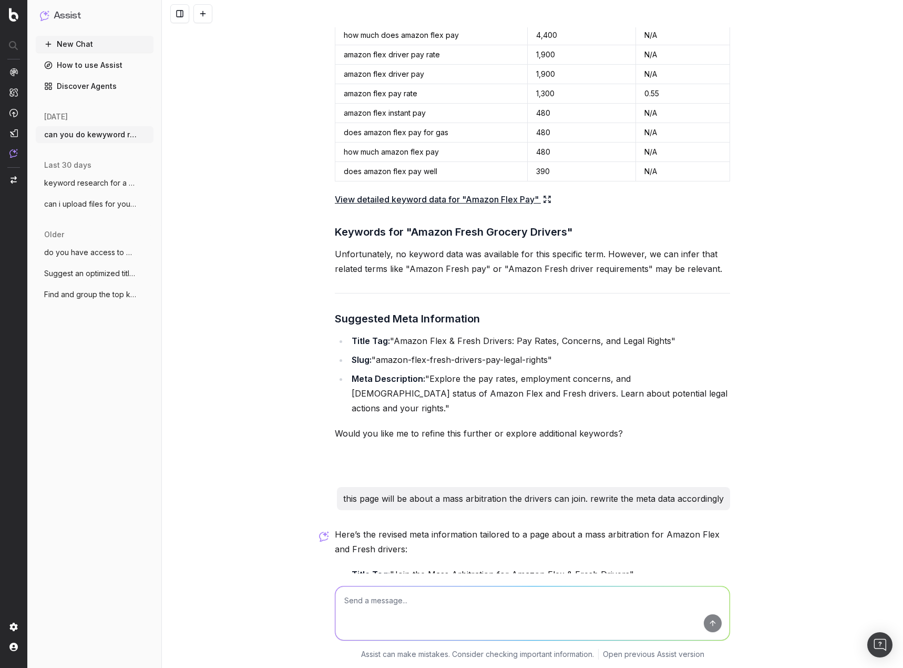
click at [553, 600] on textarea at bounding box center [532, 613] width 394 height 54
type textarea "this isn't a lawsuit, but I'd like to use the word "lawsuit" in the title tag. …"
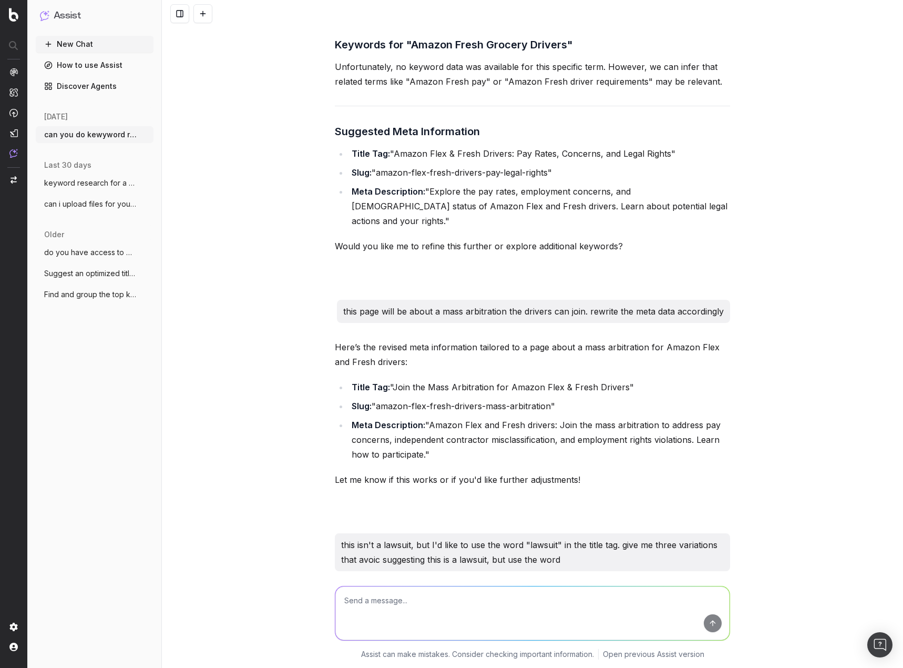
scroll to position [9090, 0]
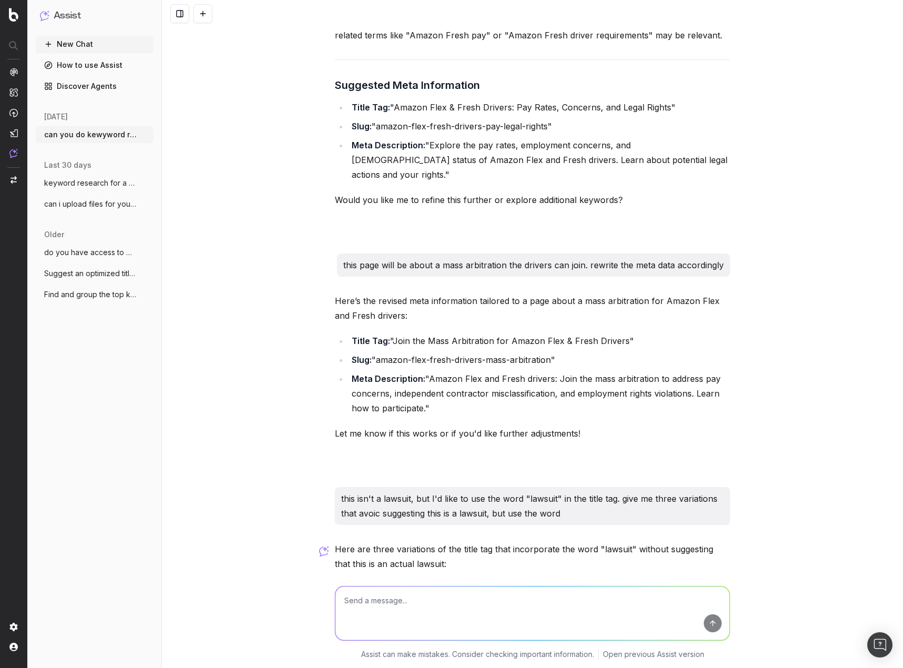
click at [485, 600] on textarea at bounding box center [532, 613] width 394 height 54
type textarea "d"
type textarea "how many characters are those title tags"
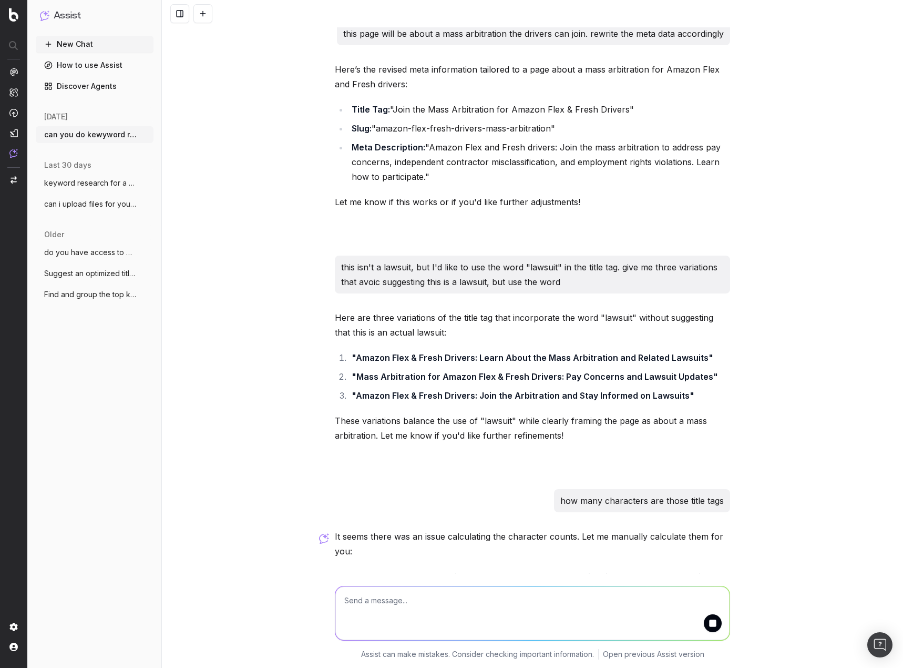
scroll to position [9357, 0]
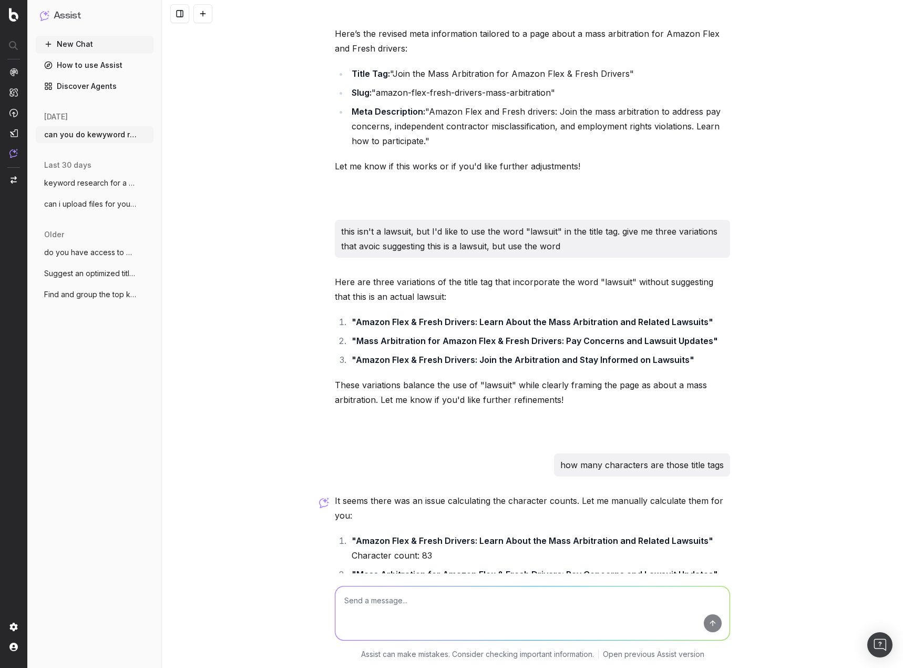
click at [492, 611] on textarea at bounding box center [532, 613] width 394 height 54
click at [500, 606] on textarea at bounding box center [532, 613] width 394 height 54
type textarea "i like the third one, but it's a little too long"
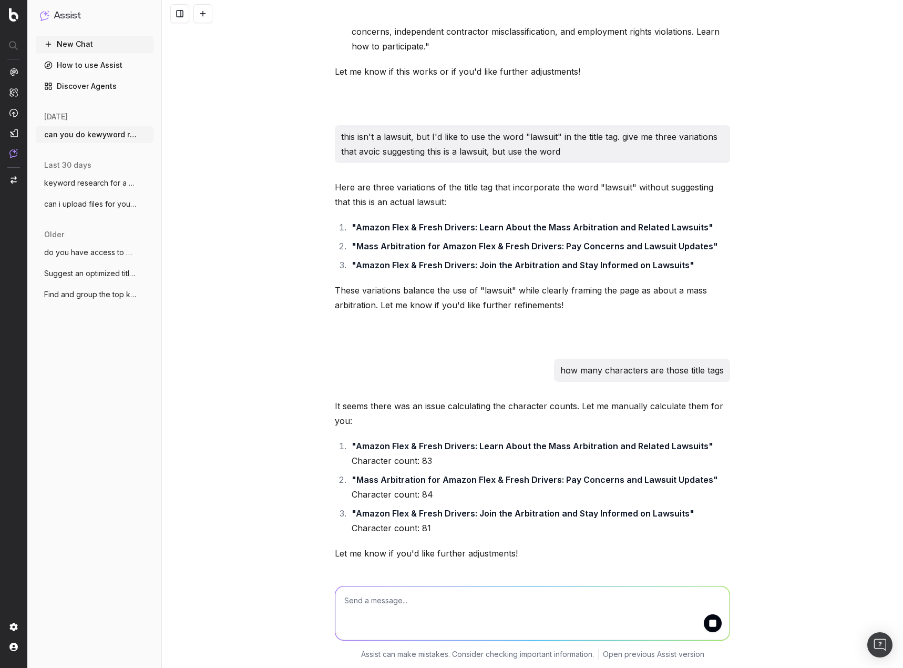
scroll to position [9523, 0]
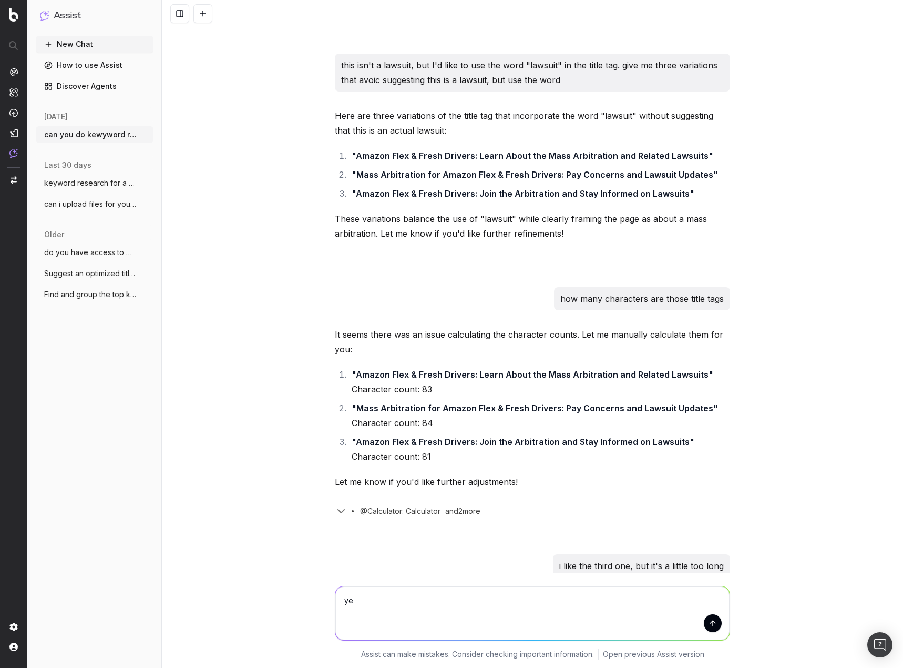
type textarea "y"
type textarea "generate the rest of the meta data"
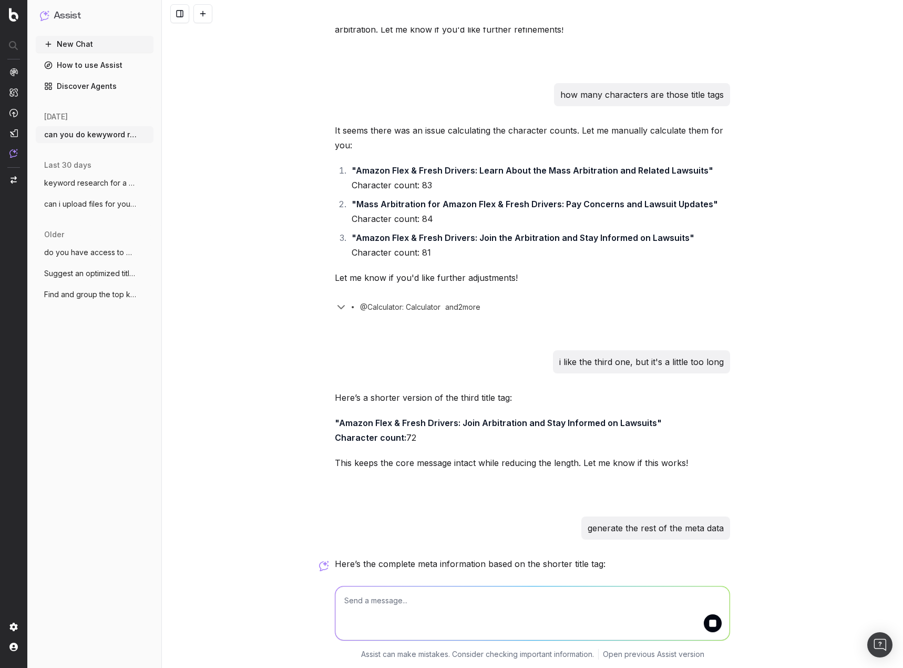
scroll to position [9727, 0]
click at [588, 599] on textarea at bounding box center [532, 613] width 394 height 54
click at [395, 608] on textarea at bounding box center [532, 613] width 394 height 54
type textarea "g"
type textarea "o"
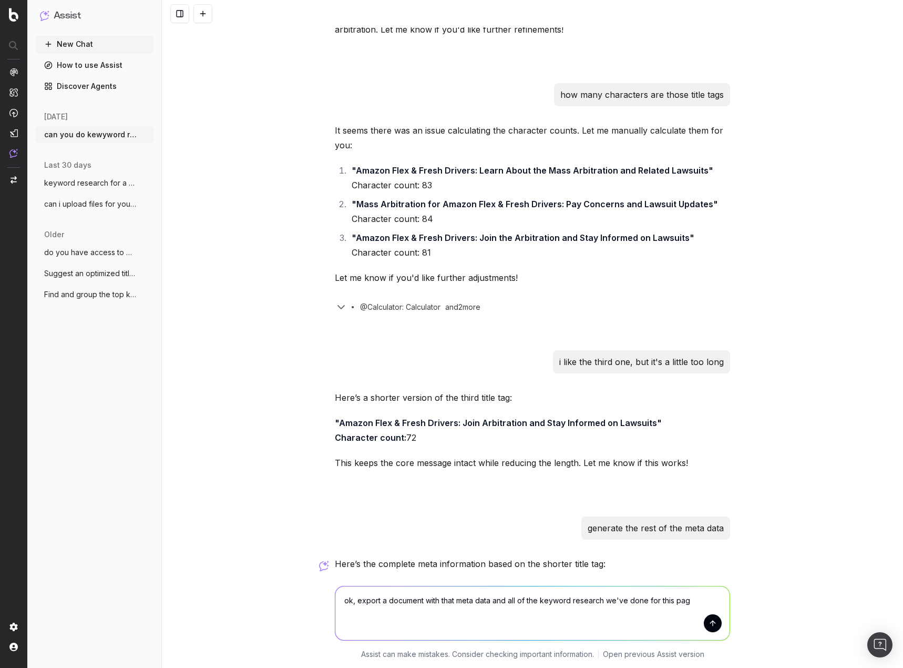
type textarea "ok, export a document with that meta data and all of the keyword research we've…"
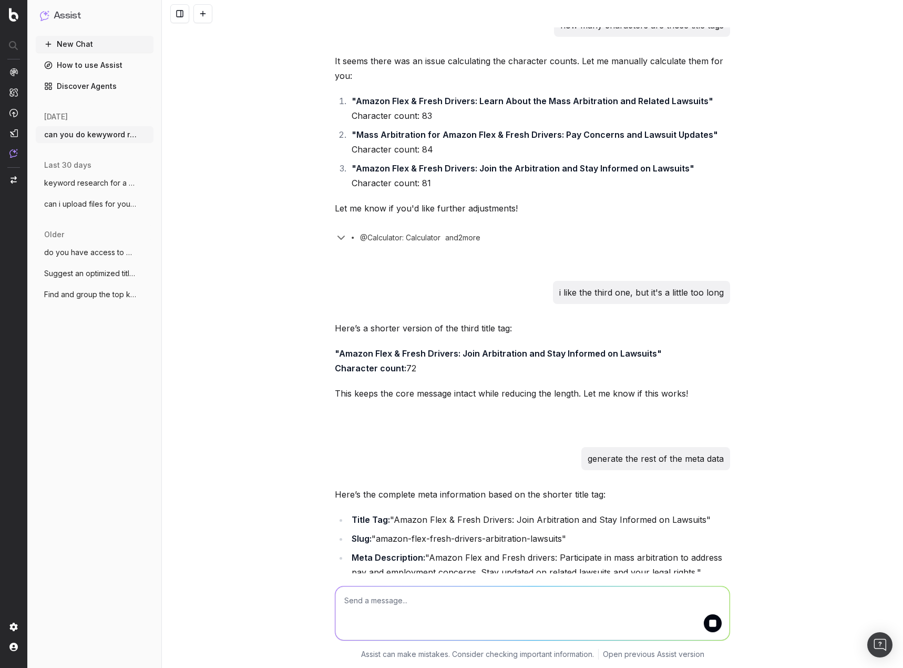
scroll to position [9902, 0]
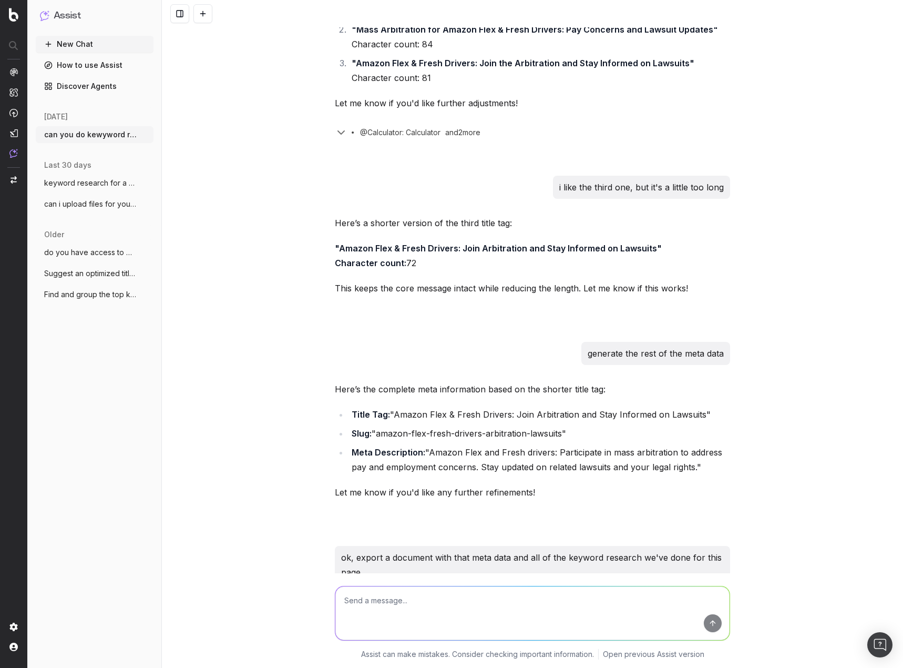
click at [410, 643] on link "Download the Document" at bounding box center [385, 648] width 100 height 11
click at [399, 613] on textarea at bounding box center [532, 613] width 394 height 54
type textarea "is it part of your programming to make inferences about users' personalities"
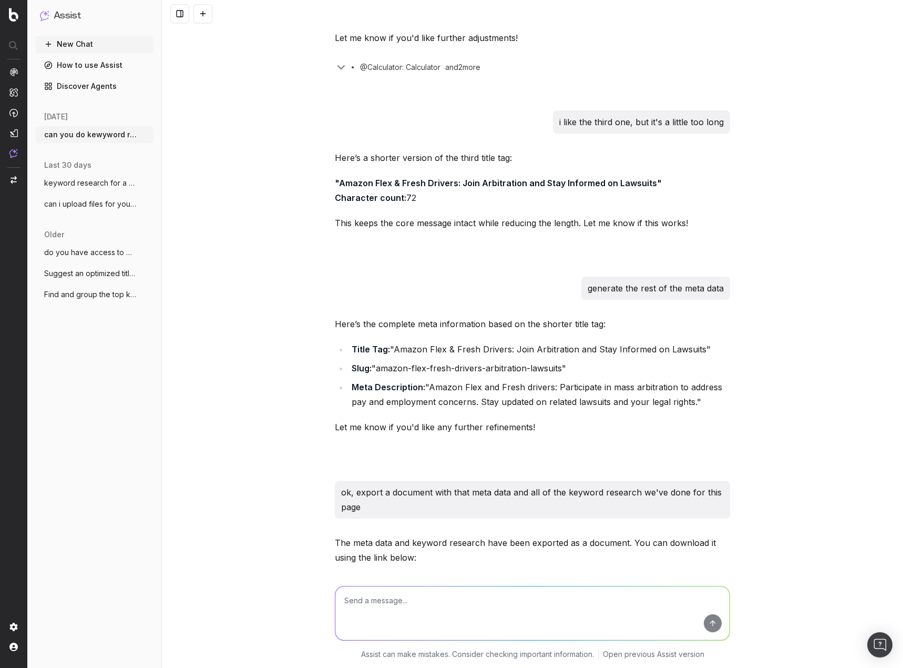
scroll to position [10032, 0]
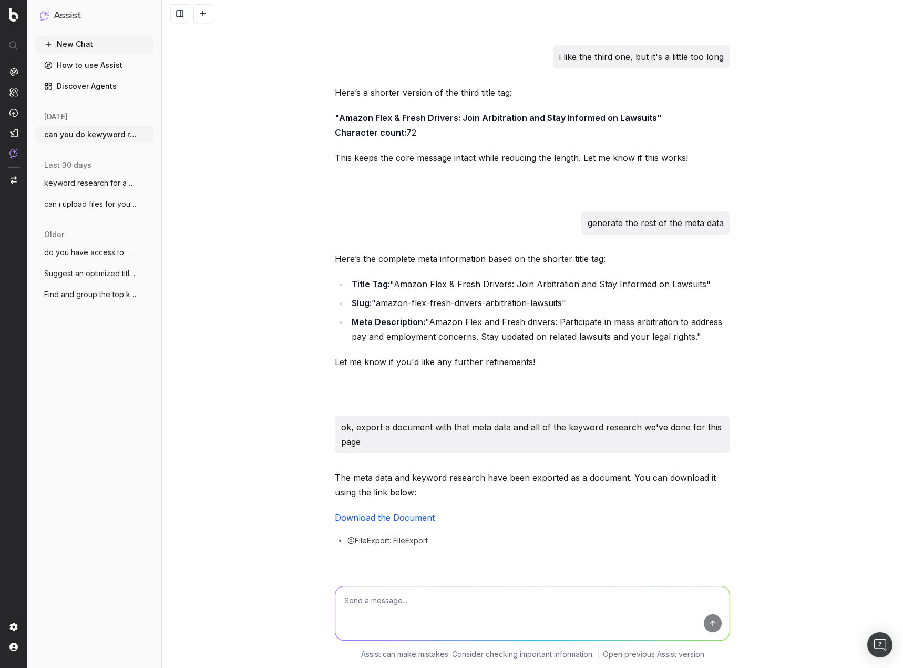
click at [505, 614] on textarea at bounding box center [532, 613] width 394 height 54
type textarea "do you modify or alter your responses based on"
drag, startPoint x: 526, startPoint y: 612, endPoint x: 225, endPoint y: 621, distance: 301.9
click at [225, 621] on div "do you modify or alter your responses based on do you modify or alter your resp…" at bounding box center [532, 620] width 741 height 95
click at [453, 596] on textarea at bounding box center [532, 613] width 394 height 54
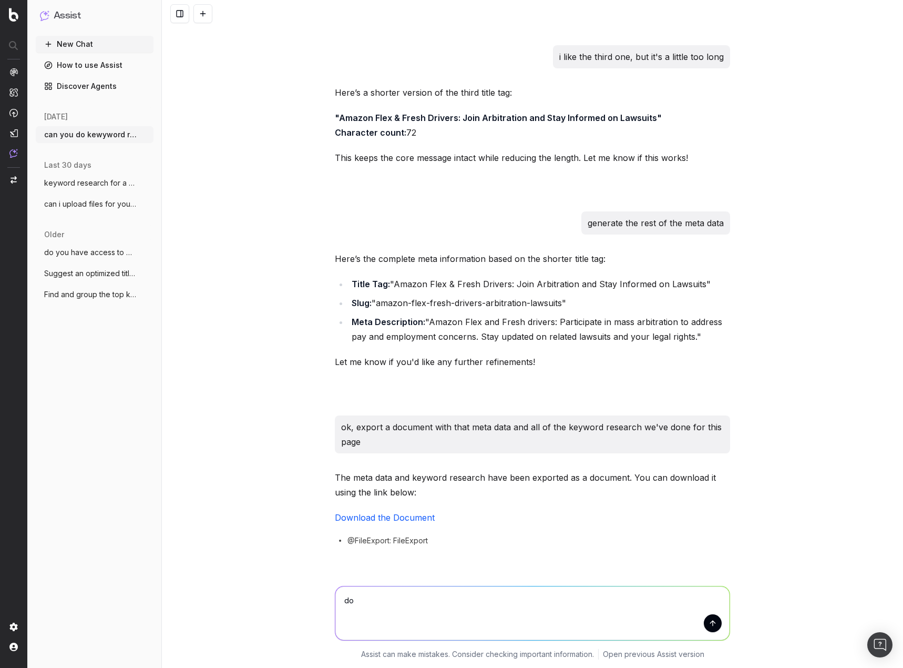
type textarea "d"
click at [454, 620] on textarea at bounding box center [532, 613] width 394 height 54
click at [497, 600] on textarea "please export that data in an excel file and use all of the keyword research" at bounding box center [532, 613] width 394 height 54
click at [635, 599] on textarea "please export that data in an excel file and include all of the keyword research" at bounding box center [532, 613] width 394 height 54
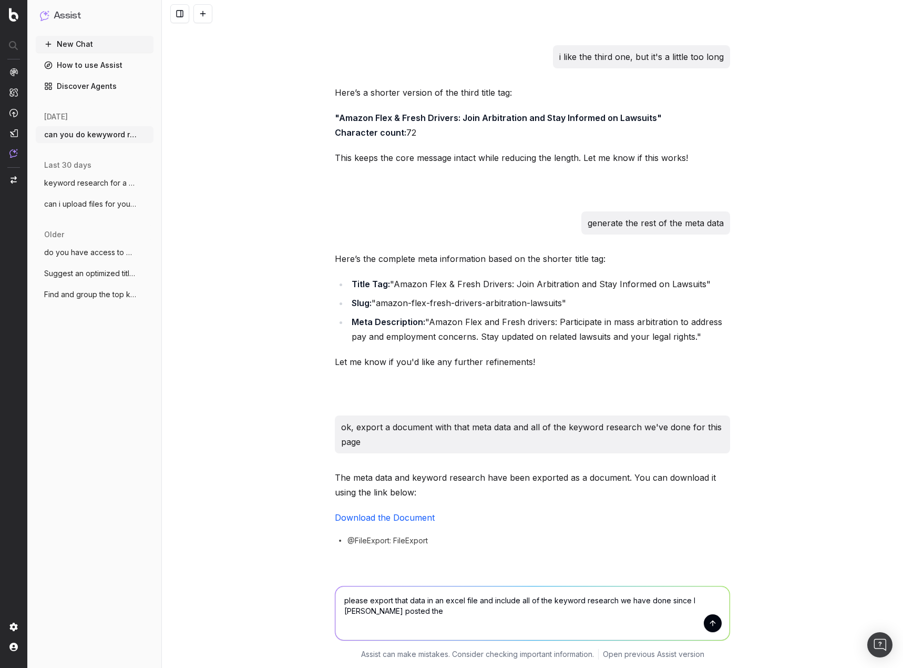
click at [353, 609] on textarea "please export that data in an excel file and include all of the keyword researc…" at bounding box center [532, 613] width 394 height 54
click at [460, 607] on textarea "please export that data in an excel file and include all of the keyword researc…" at bounding box center [532, 613] width 394 height 54
drag, startPoint x: 458, startPoint y: 611, endPoint x: 466, endPoint y: 608, distance: 8.7
click at [459, 609] on textarea "please export that data in an excel file and include all of the keyword researc…" at bounding box center [532, 613] width 394 height 54
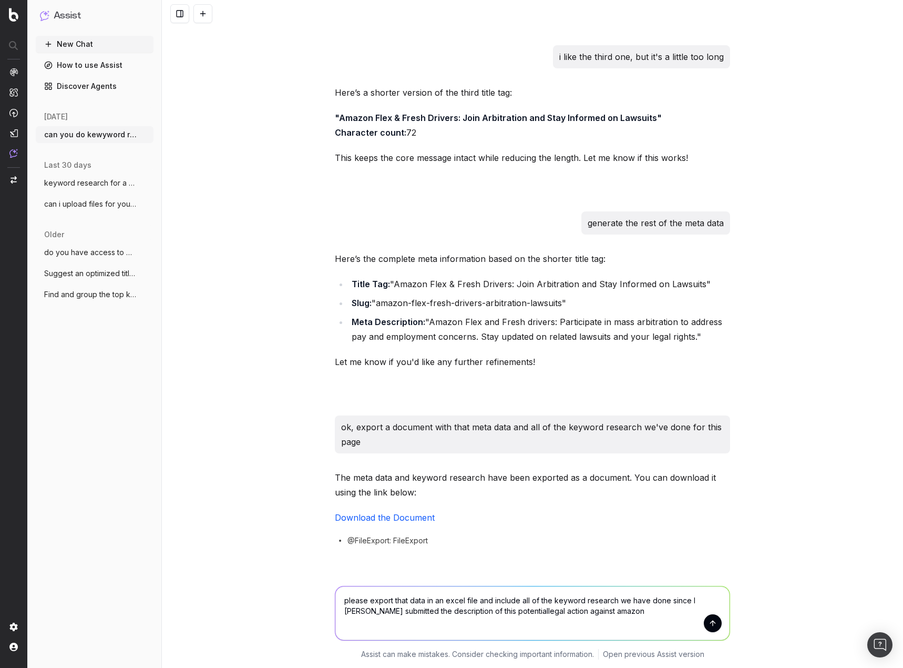
type textarea "please export that data in an excel file and include all of the keyword researc…"
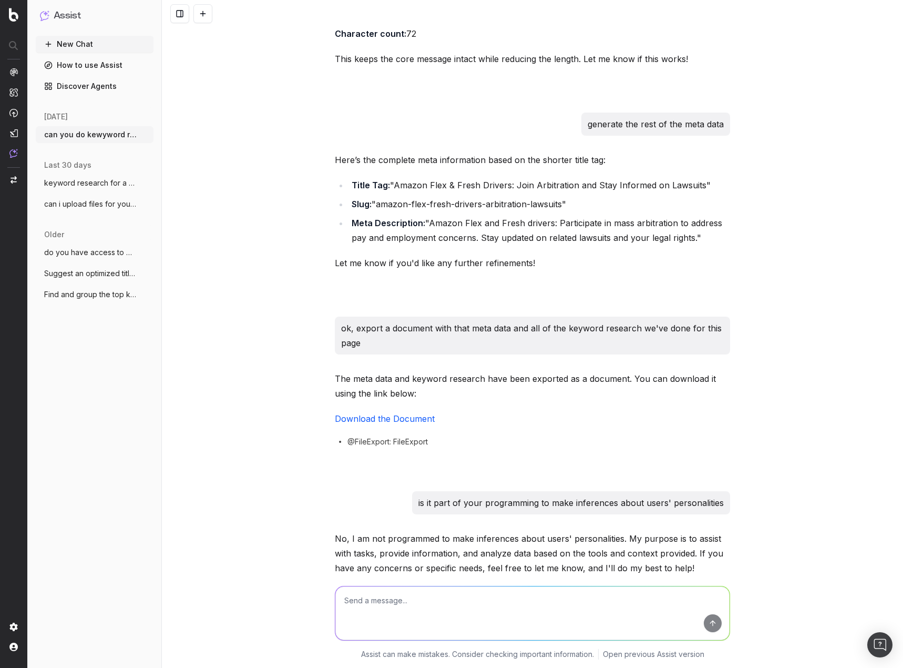
scroll to position [10207, 0]
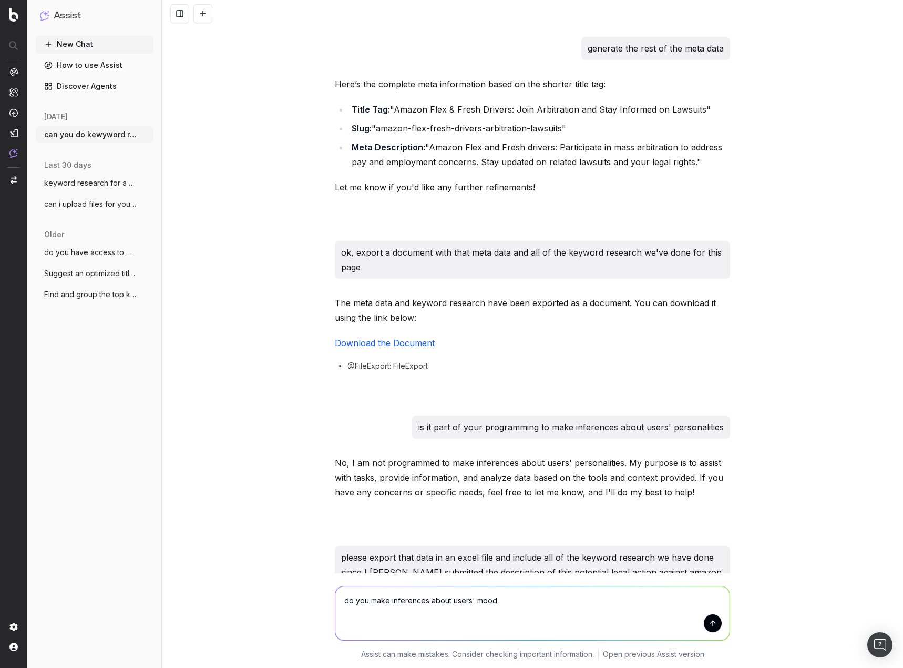
type textarea "do you make inferences about users' moods"
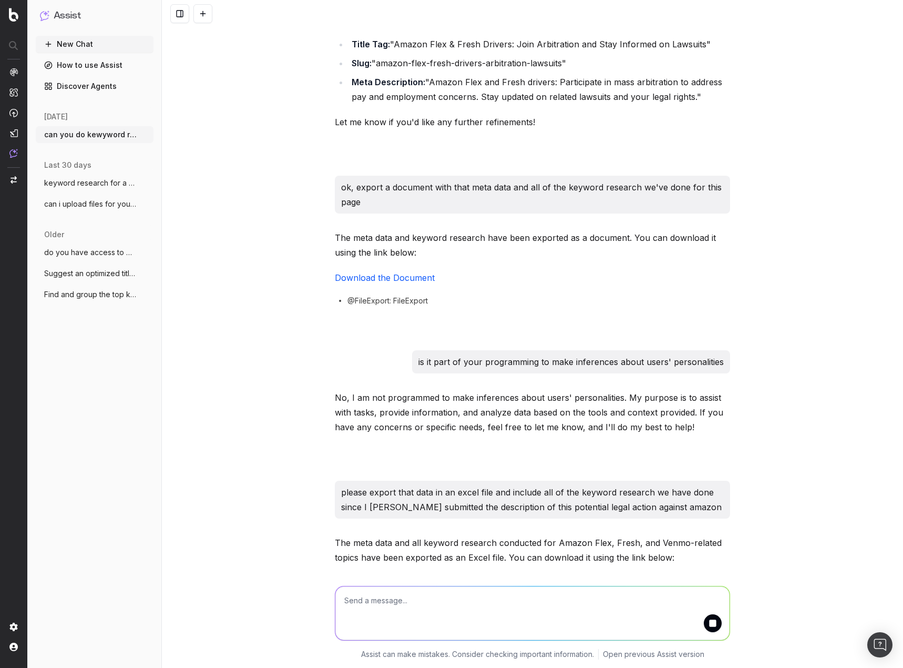
click at [400, 577] on link "Download the Excel File" at bounding box center [383, 582] width 96 height 11
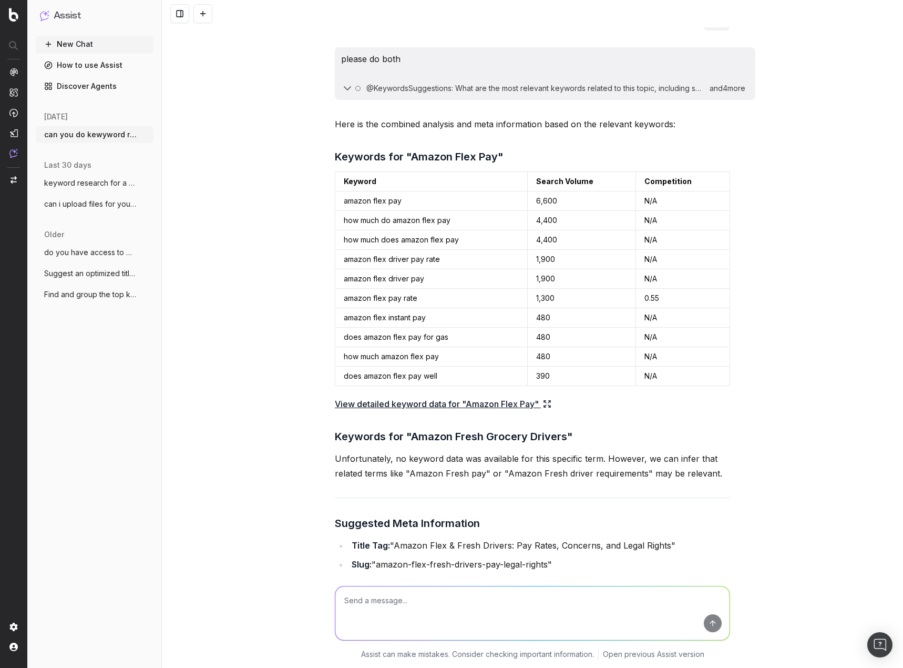
scroll to position [8512, 0]
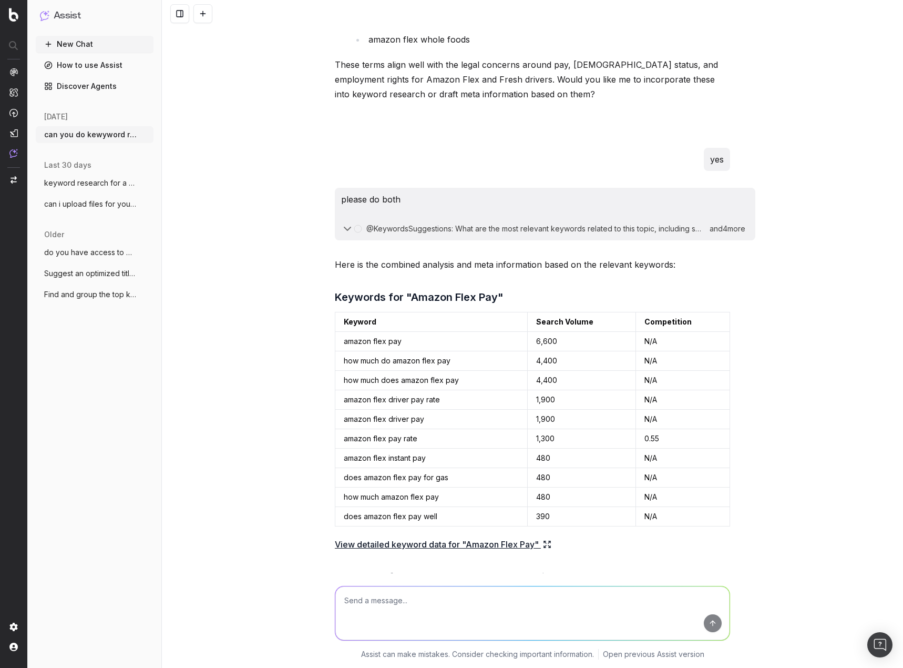
click at [544, 545] on icon at bounding box center [545, 546] width 2 height 2
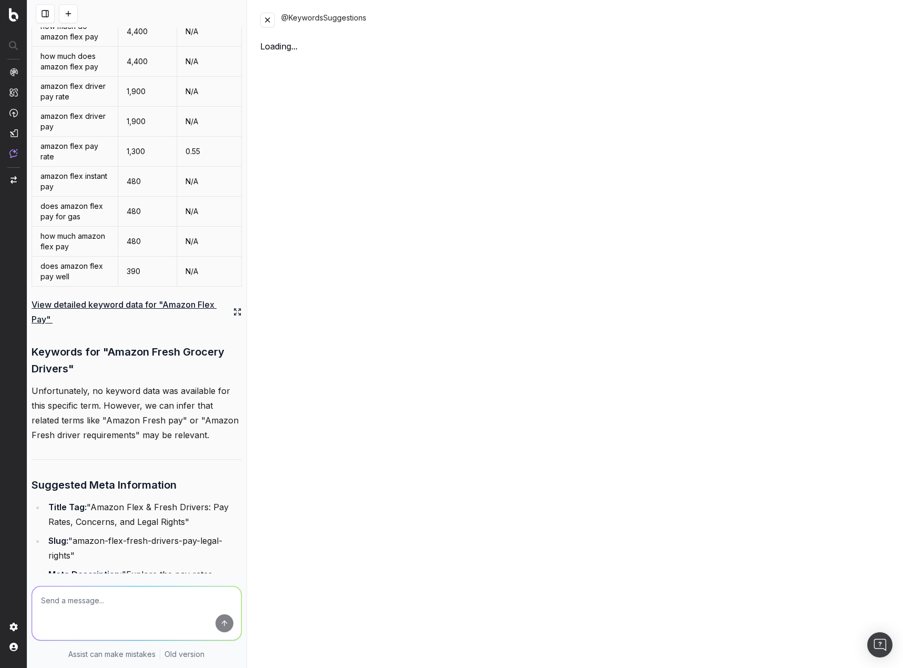
scroll to position [10321, 0]
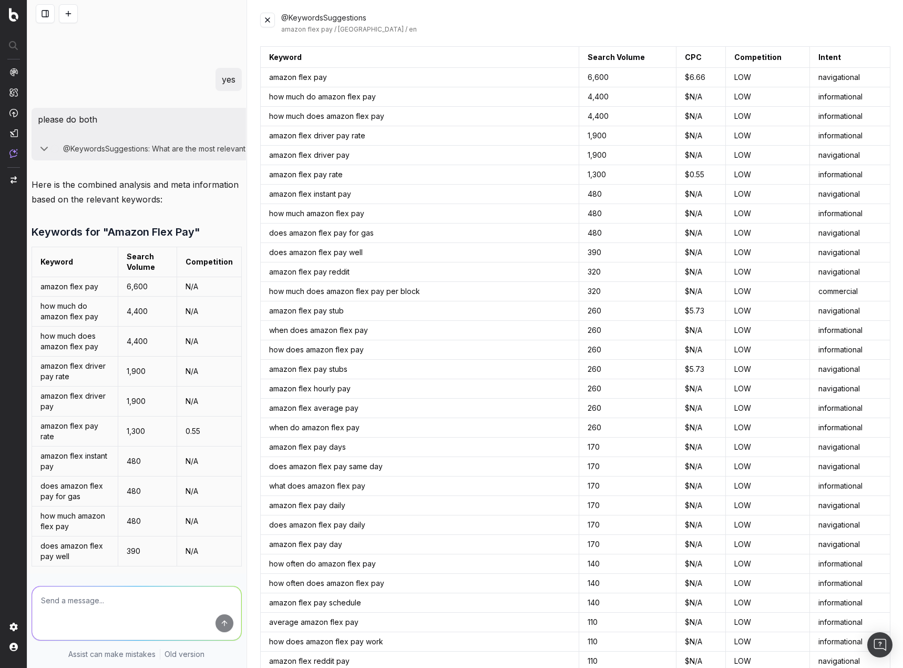
click at [266, 18] on button at bounding box center [267, 20] width 15 height 15
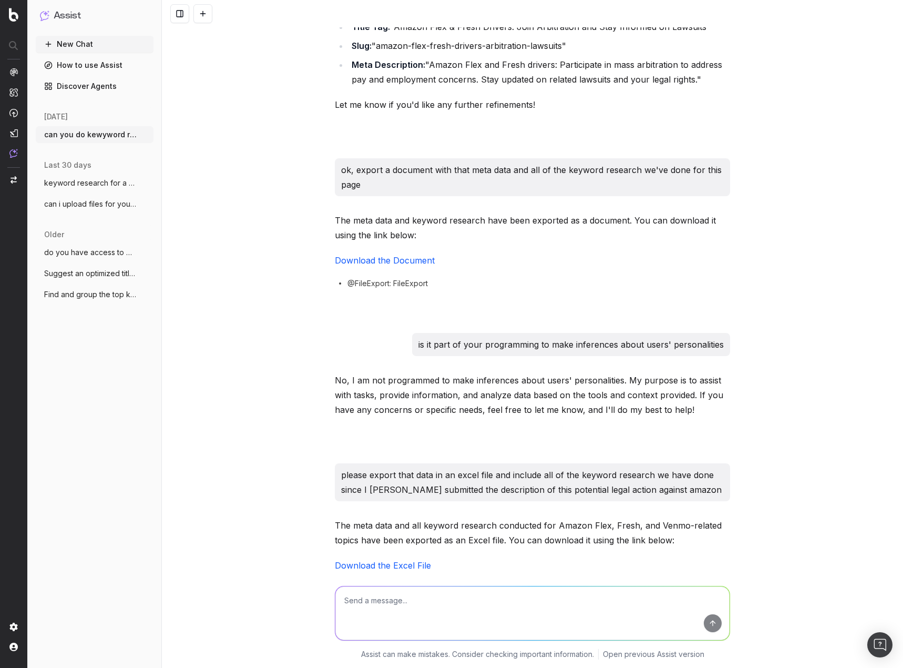
scroll to position [10352, 0]
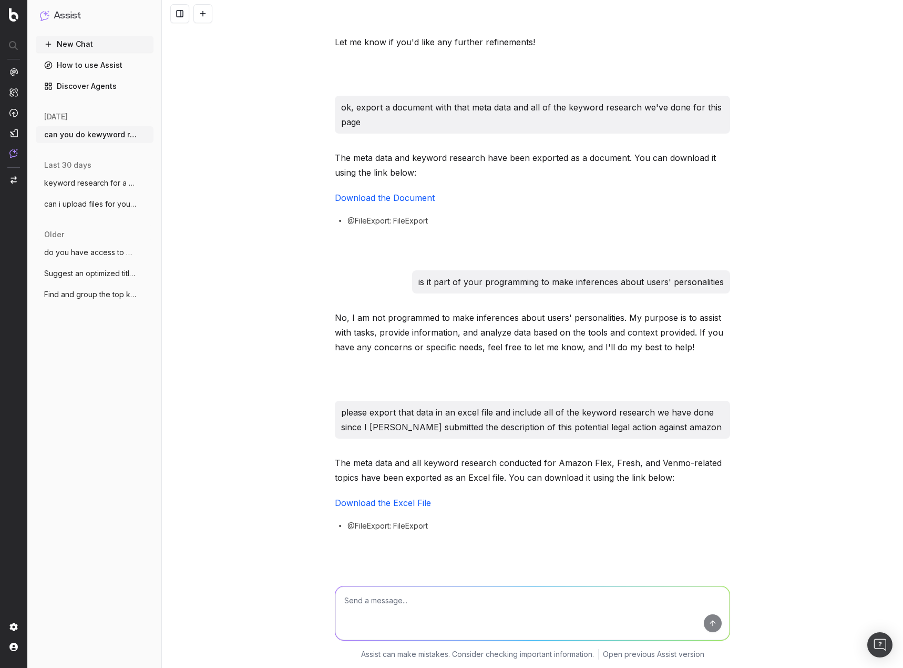
click at [437, 611] on textarea at bounding box center [532, 613] width 394 height 54
click at [370, 603] on textarea at bounding box center [532, 613] width 394 height 54
type textarea "l"
paste textarea "Amazon Flex Misclassification"
type textarea "what about Amazon Flex Misclassification"
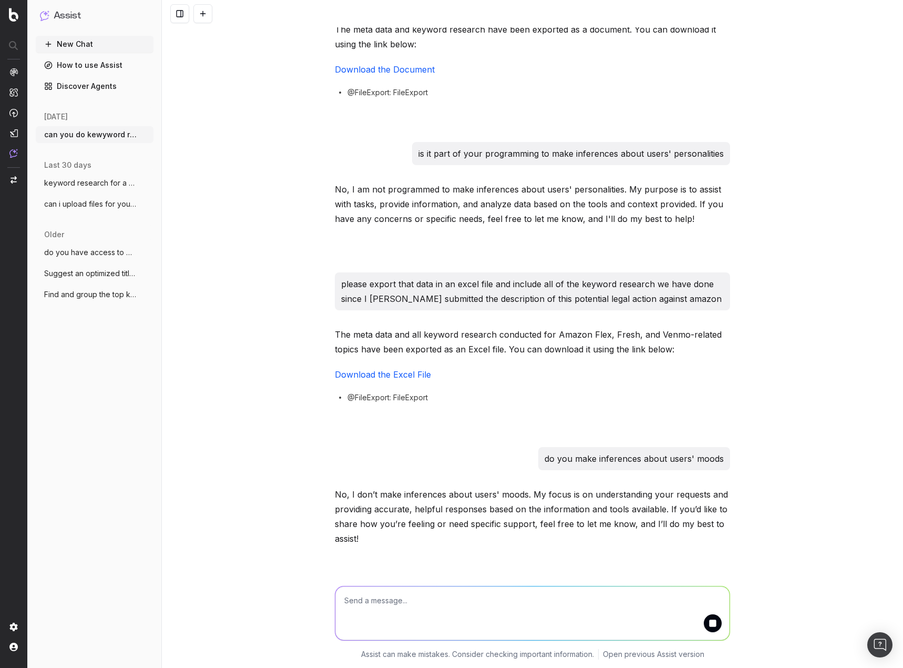
scroll to position [10531, 0]
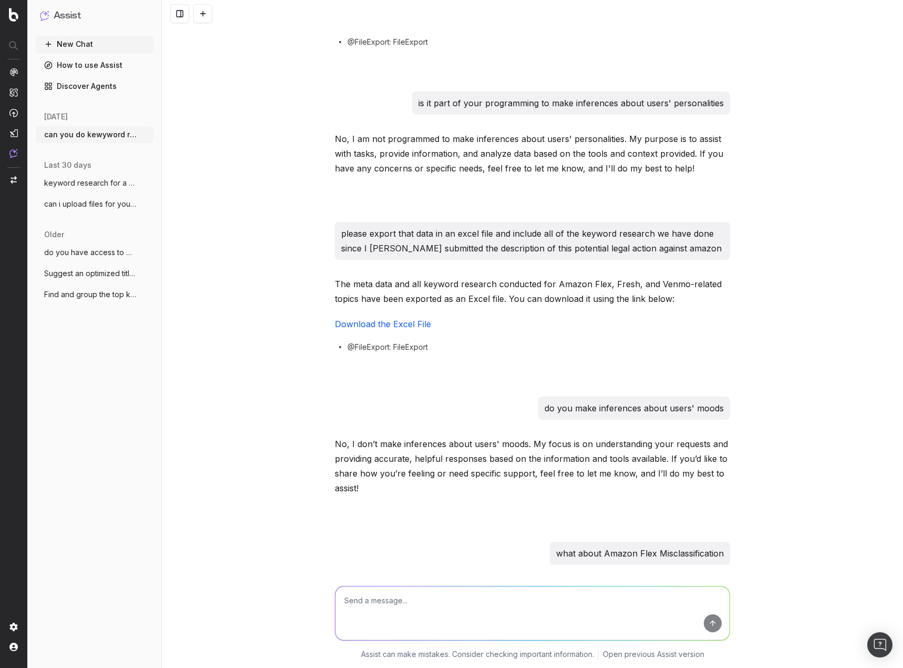
click at [596, 605] on textarea at bounding box center [532, 613] width 394 height 54
type textarea "yes"
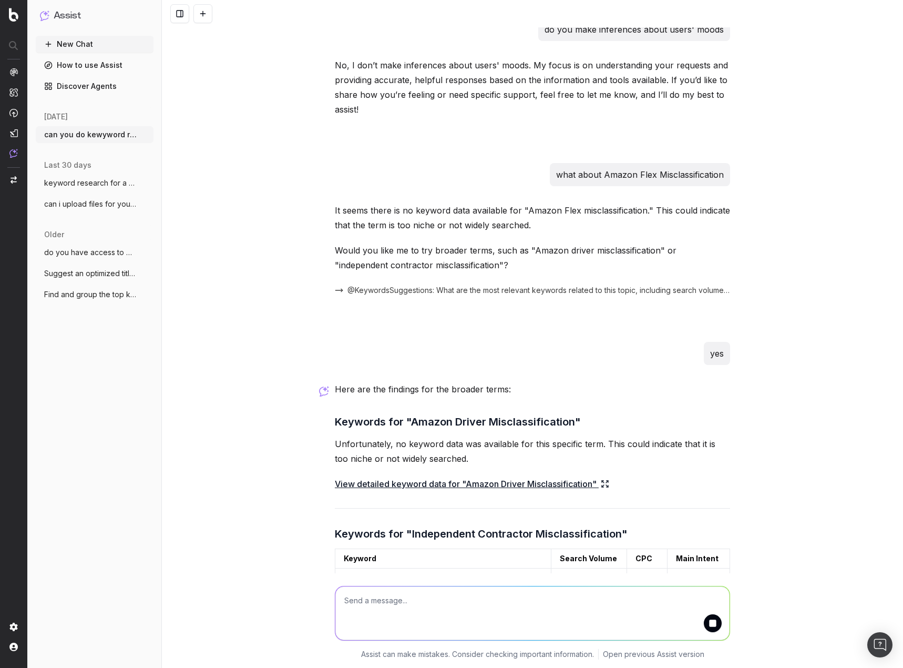
scroll to position [11034, 0]
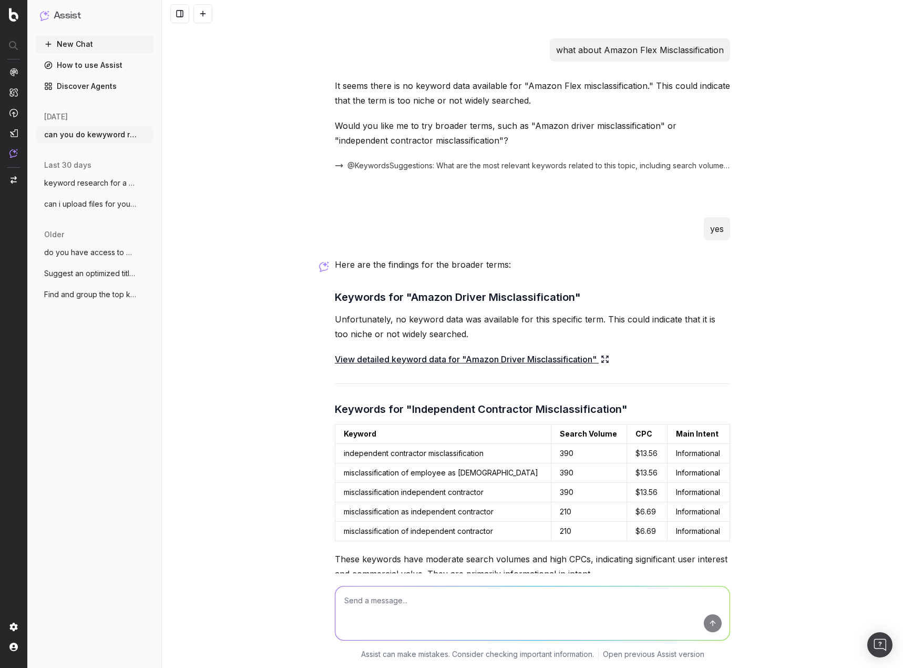
click at [583, 614] on textarea at bounding box center [532, 613] width 394 height 54
click at [640, 595] on icon at bounding box center [641, 599] width 8 height 8
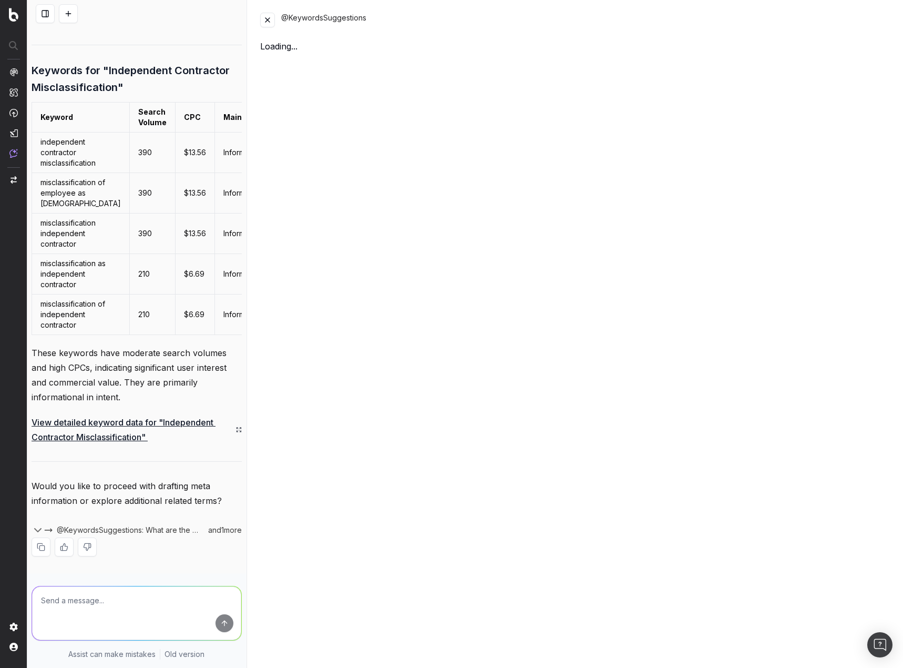
scroll to position [13745, 0]
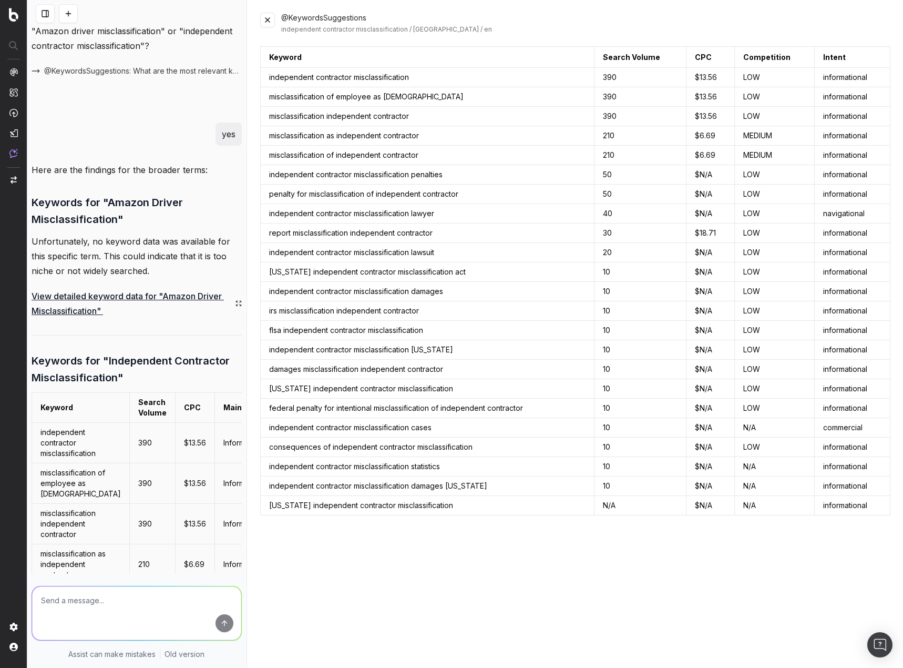
click at [263, 18] on button at bounding box center [267, 20] width 15 height 15
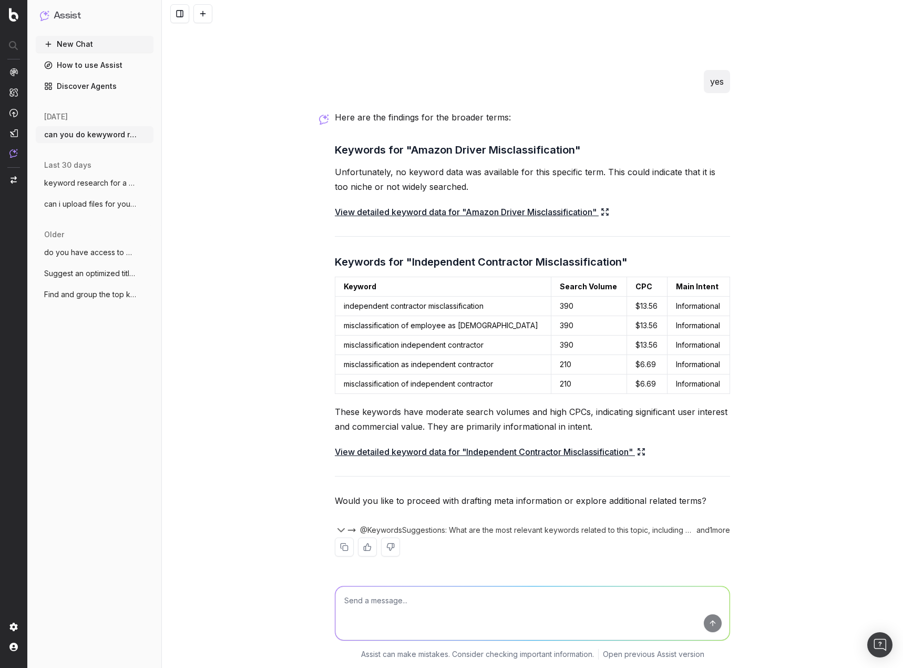
scroll to position [11034, 0]
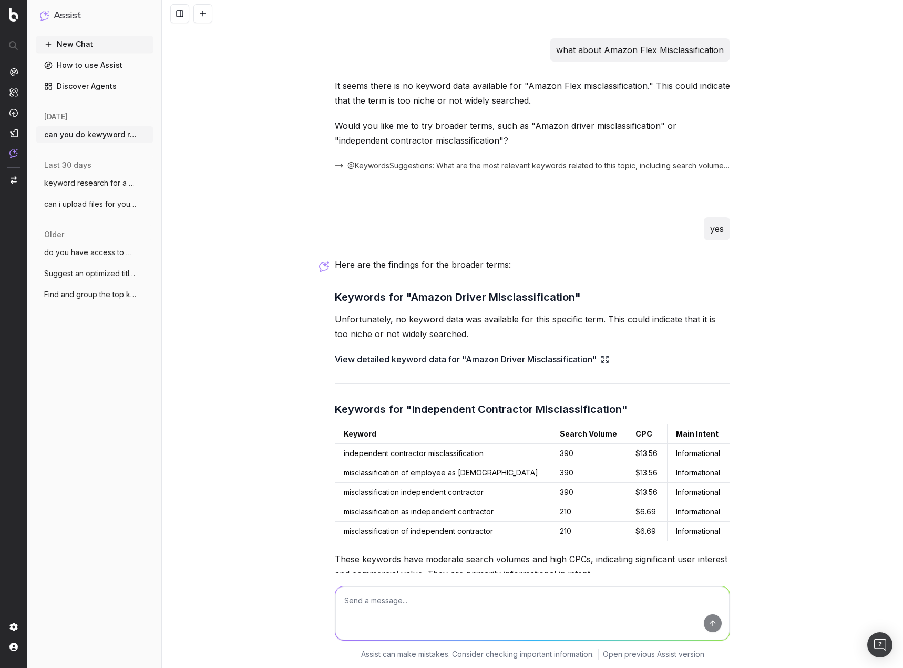
click at [460, 611] on textarea at bounding box center [532, 613] width 394 height 54
type textarea "h"
type textarea "give me 3 title tags that"
click at [502, 602] on textarea at bounding box center [532, 613] width 394 height 54
click at [524, 615] on textarea at bounding box center [532, 613] width 394 height 54
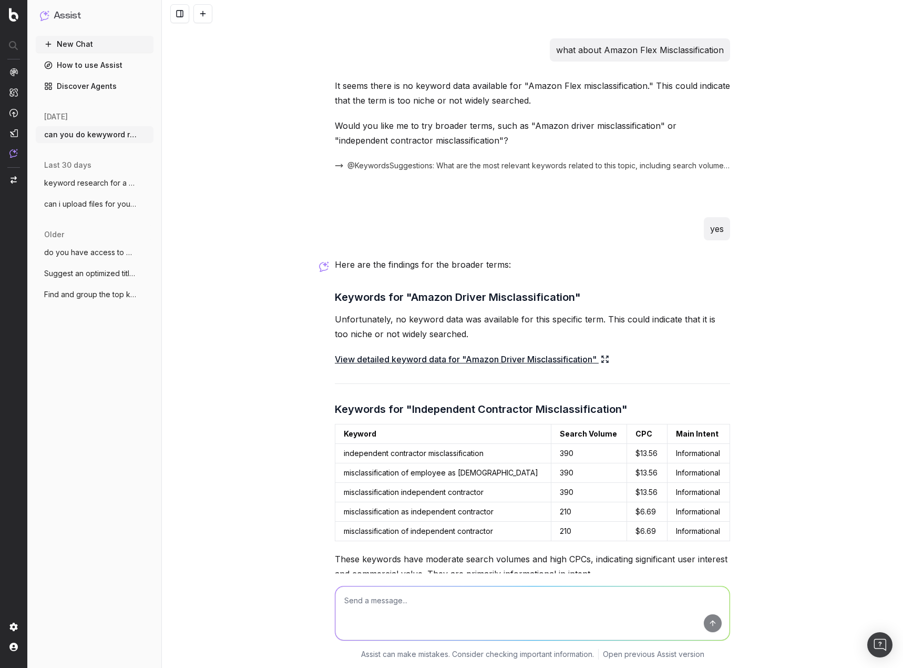
type textarea "j"
type textarea "how would you change the title tag based on this"
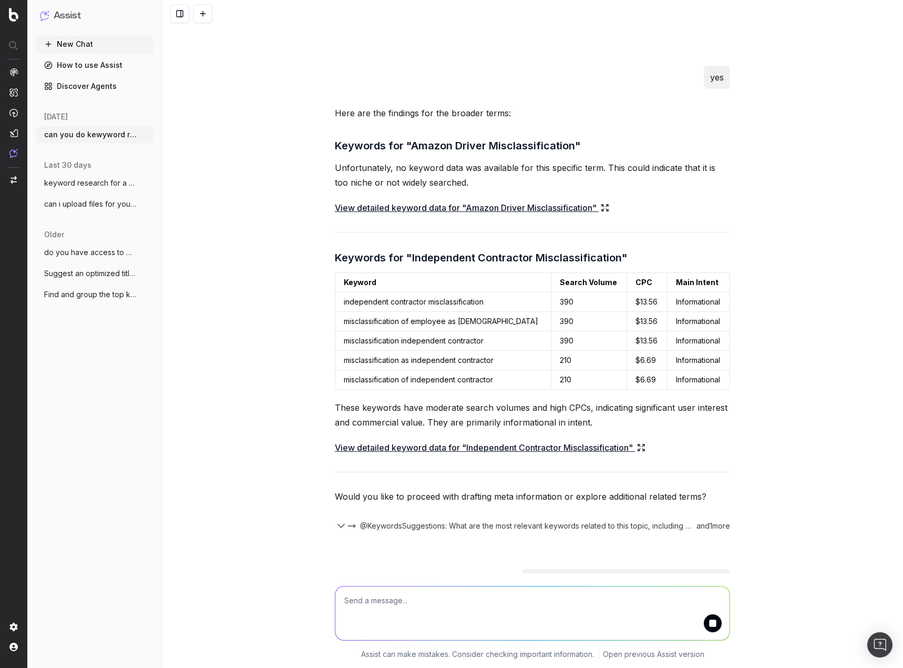
scroll to position [11282, 0]
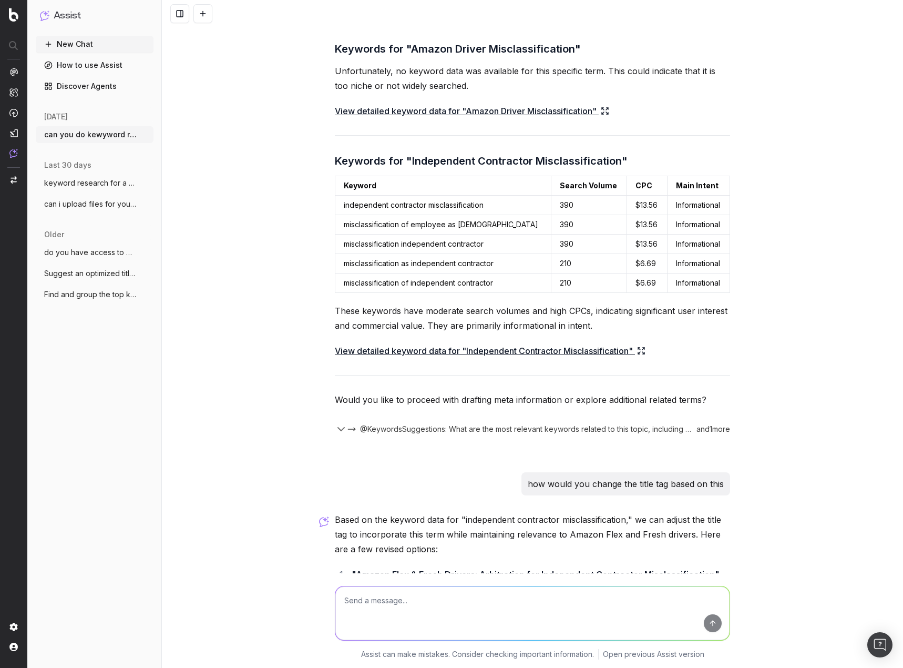
click at [498, 613] on textarea at bounding box center [532, 613] width 394 height 54
type textarea "i'd still like the word "lawsuit" in there, if possible"
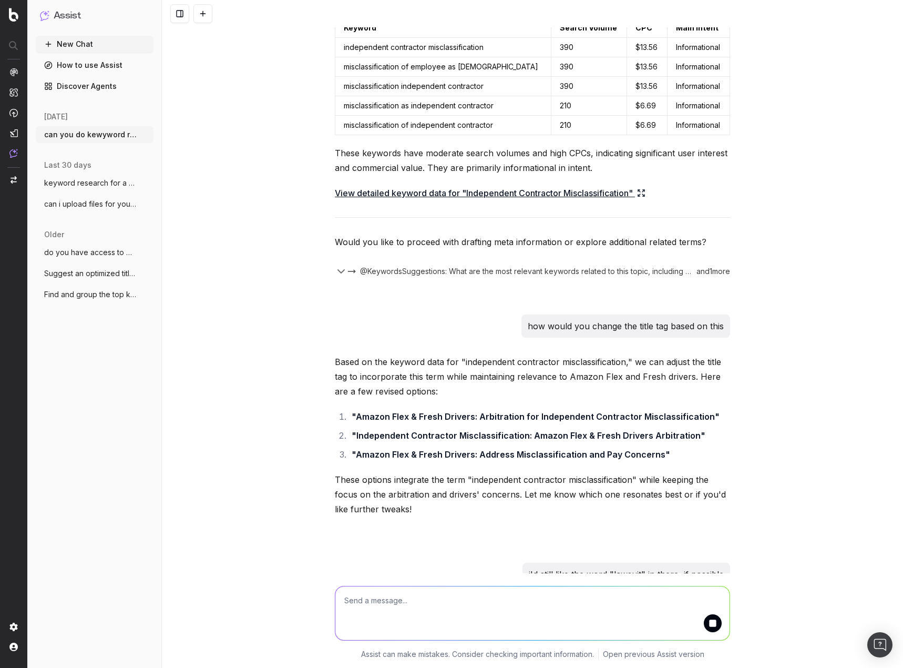
scroll to position [11501, 0]
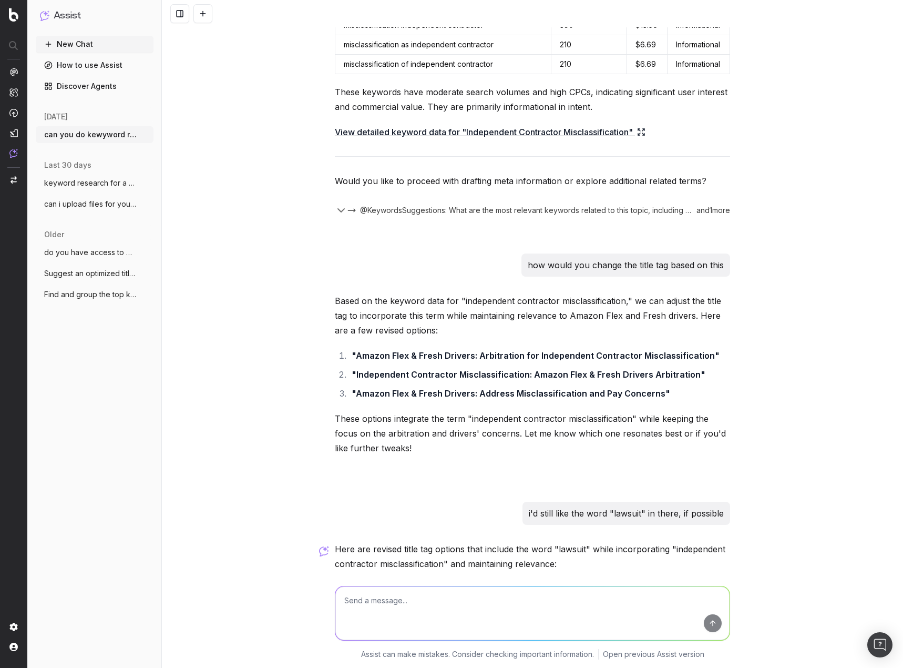
click at [546, 609] on textarea at bounding box center [532, 613] width 394 height 54
type textarea "a"
type textarea "I mentioned earlier this will not be a lawsuit, so the meta data cannot suggest…"
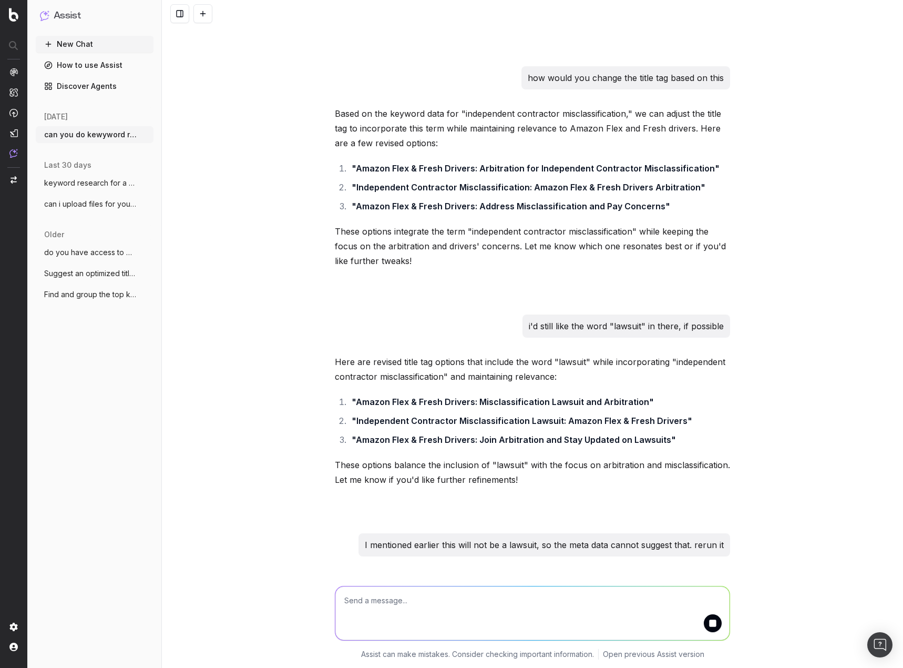
scroll to position [11734, 0]
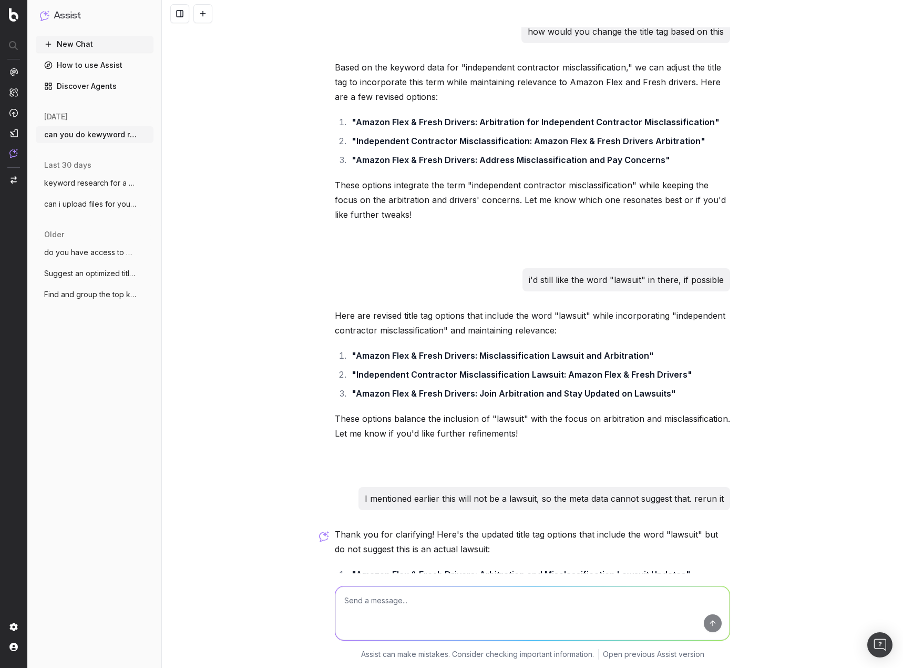
drag, startPoint x: 657, startPoint y: 480, endPoint x: 352, endPoint y: 480, distance: 305.0
click at [352, 621] on strong ""Amazon Flex & Fresh Drivers: Learn About Arbitration and Related Lawsuits"" at bounding box center [513, 626] width 322 height 11
copy strong "Amazon Flex & Fresh Drivers: Learn About Arbitration and Related Lawsuits"
click at [445, 607] on textarea at bounding box center [532, 613] width 394 height 54
paste textarea "Amazon Flex & Fresh Drivers: Learn About Arbitration and Related Lawsuits"
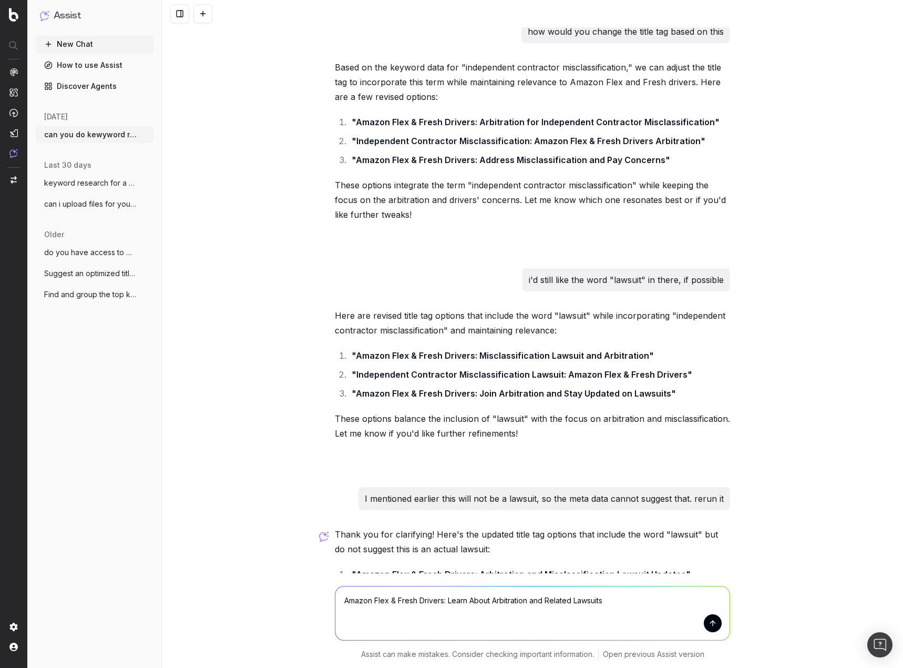
click at [439, 599] on textarea "Amazon Flex & Fresh Drivers: Learn About Arbitration and Related Lawsuits" at bounding box center [532, 613] width 394 height 54
click at [632, 595] on textarea "Amazon Flex & Fresh Driver Misclassification: Arbitration and Related Lawsuits" at bounding box center [532, 613] width 394 height 54
click at [338, 603] on textarea "Amazon Flex & Fresh Driver Misclassification: Arbitration and Related Lawsuits" at bounding box center [532, 613] width 394 height 54
click at [648, 604] on textarea "Amazon Flex & Fresh Driver Misclassification: Arbitration and Related Lawsuits" at bounding box center [532, 613] width 394 height 54
click at [336, 599] on textarea "Amazon Flex & Fresh Driver Misclassification: Arbitration and Related Lawsuits" at bounding box center [532, 613] width 394 height 54
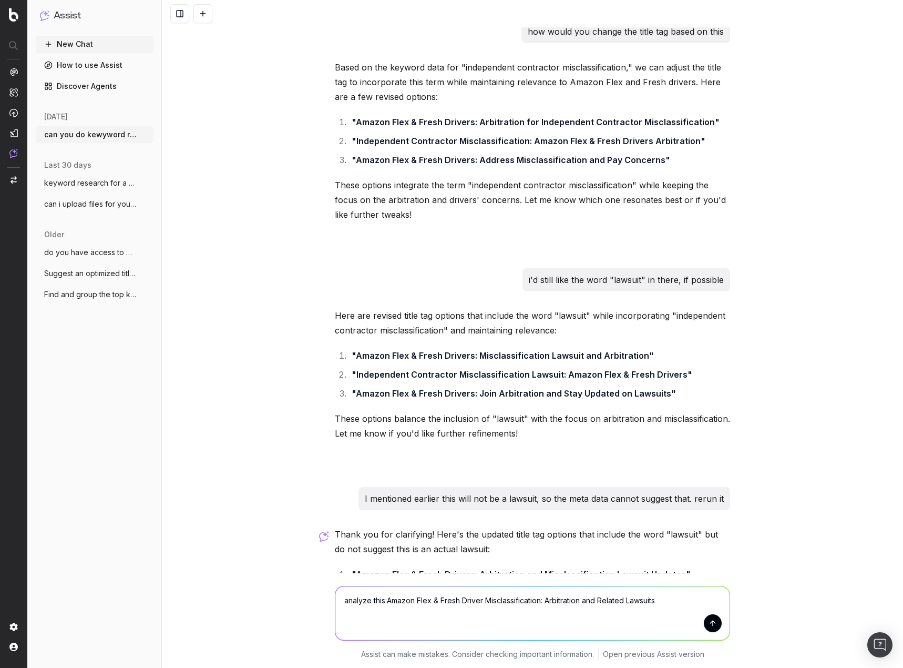
type textarea "analyze this: Amazon Flex & Fresh Driver Misclassification: Arbitration and Rel…"
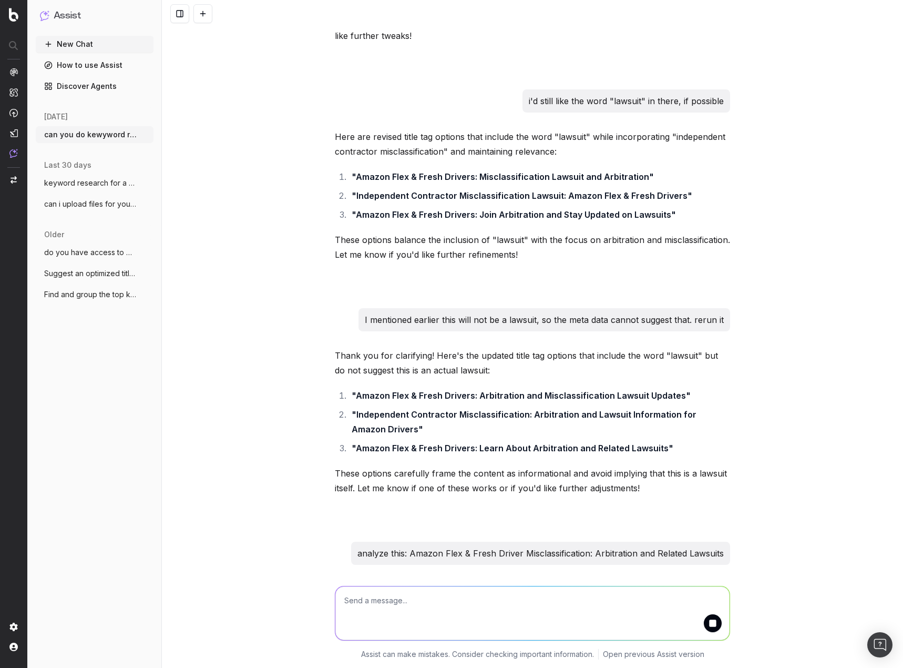
scroll to position [11974, 0]
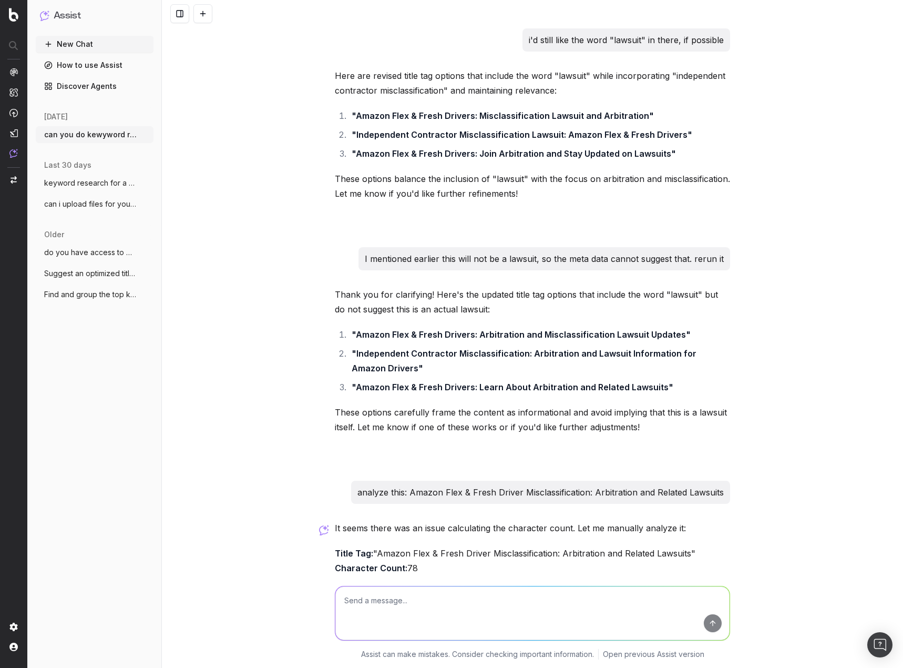
click at [506, 601] on textarea at bounding box center [532, 613] width 394 height 54
type textarea "it is not within the recommended length"
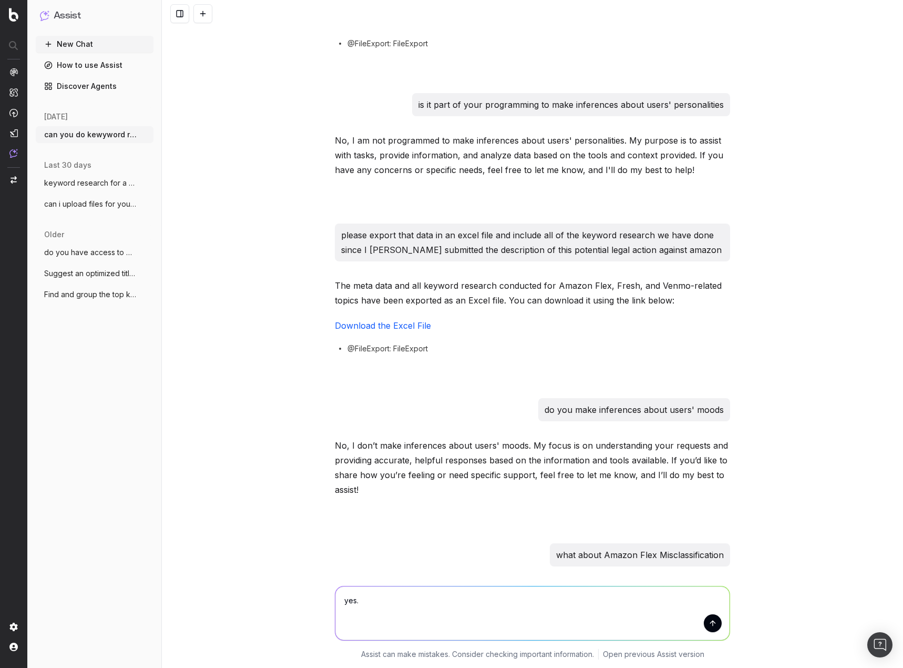
scroll to position [12199, 0]
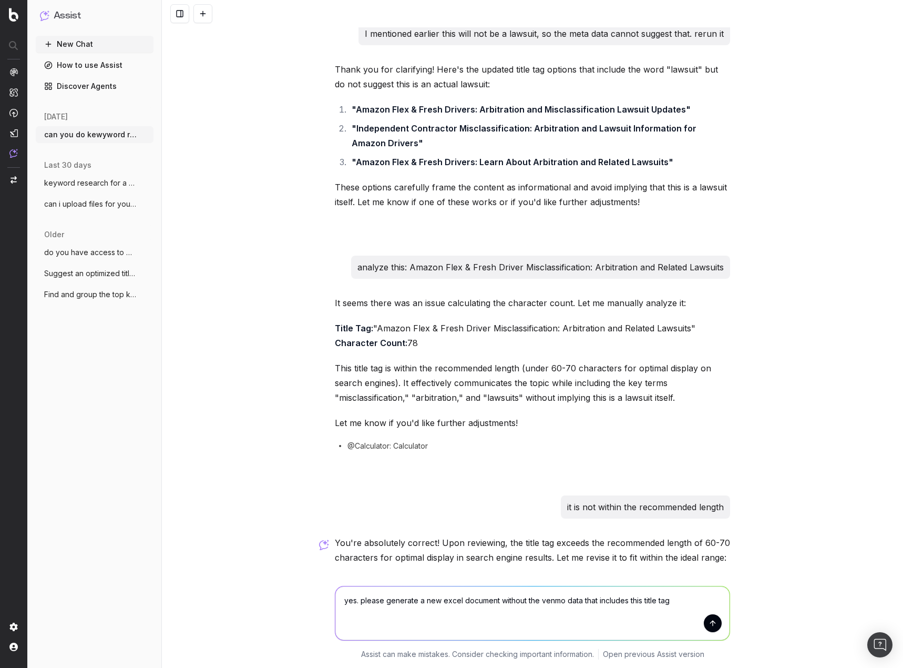
click at [383, 600] on textarea "yes. please generate a new excel document without the venmo data that includes …" at bounding box center [532, 613] width 394 height 54
click at [429, 601] on textarea "yes. please regenerate a new excel document without the venmo data that include…" at bounding box center [532, 613] width 394 height 54
click at [597, 599] on textarea "yes. please regenerate the last excel document without the venmo data that incl…" at bounding box center [532, 613] width 394 height 54
drag, startPoint x: 629, startPoint y: 601, endPoint x: 650, endPoint y: 601, distance: 20.5
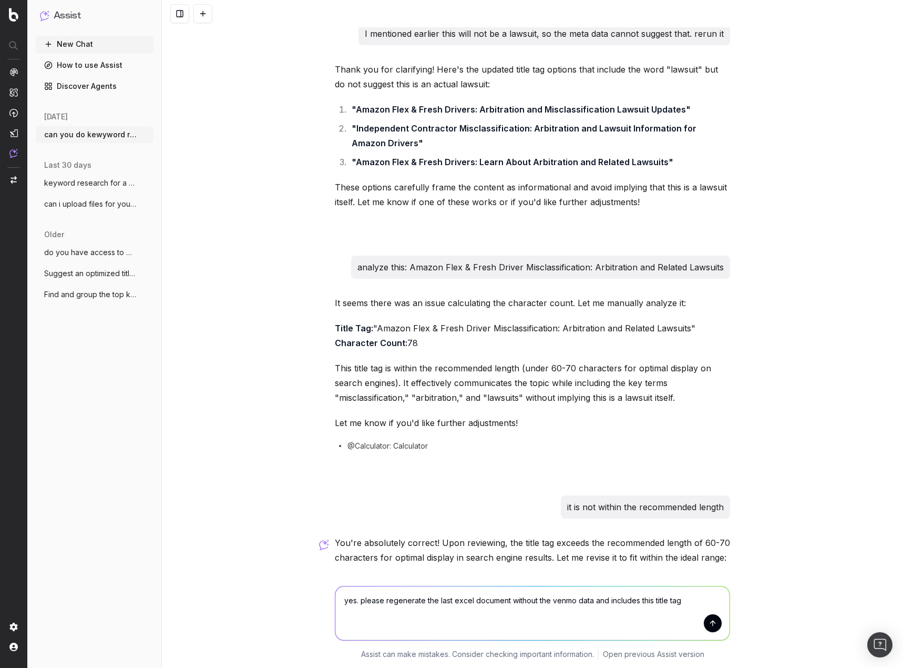
click at [631, 600] on textarea "yes. please regenerate the last excel document without the venmo data and inclu…" at bounding box center [532, 613] width 394 height 54
click at [697, 600] on textarea "yes. please regenerate the last excel document without the venmo data and inclu…" at bounding box center [532, 613] width 394 height 54
type textarea "yes. please regenerate the last excel document without the venmo data and inclu…"
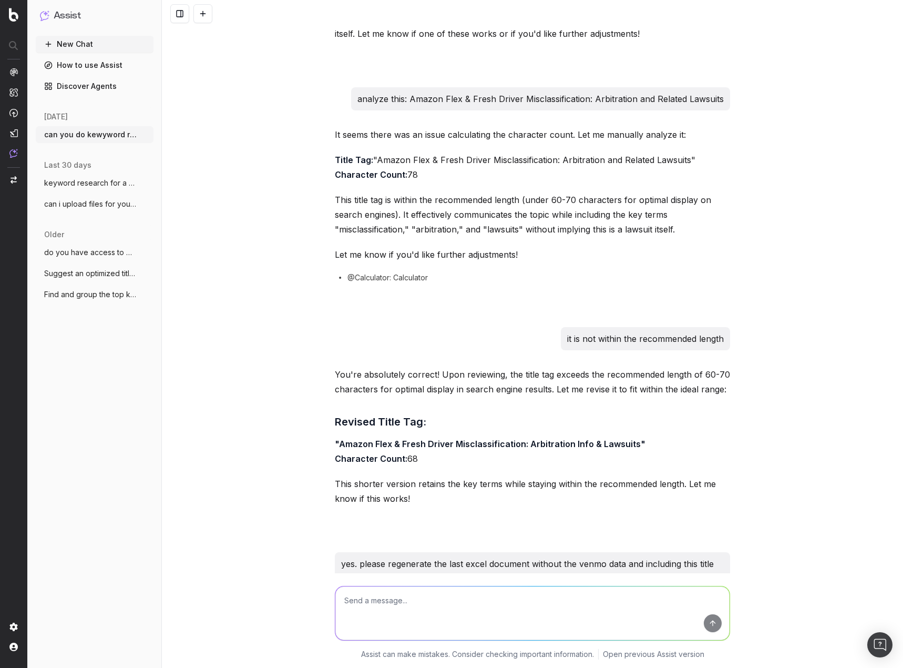
scroll to position [12374, 0]
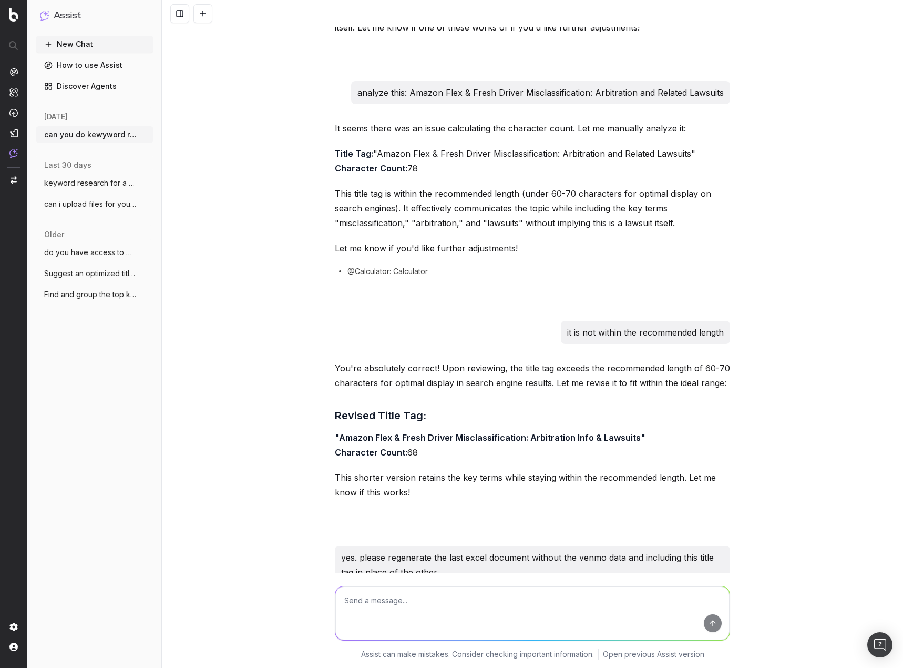
click at [422, 643] on link "Download the Updated Excel File" at bounding box center [401, 648] width 132 height 11
click at [419, 603] on textarea at bounding box center [532, 613] width 394 height 54
paste textarea "Verizon’s Voice ID feature used technology that generated, captured, converted,…"
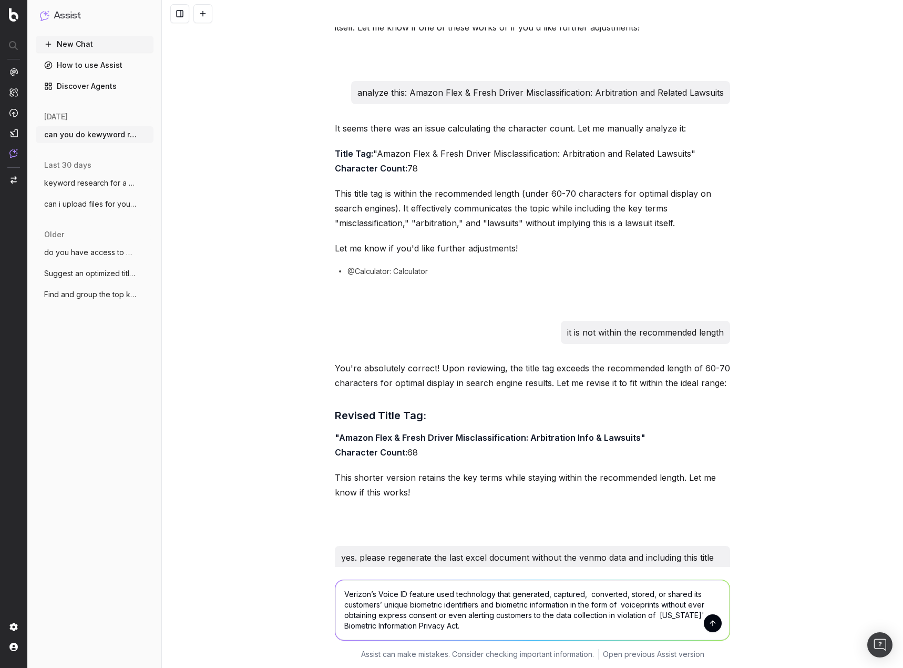
scroll to position [12380, 0]
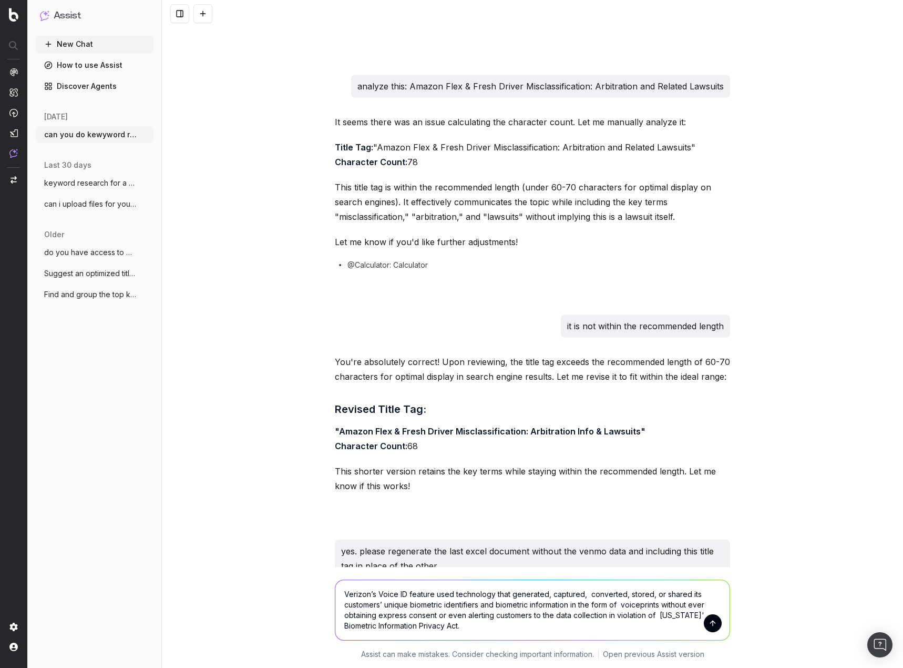
click at [341, 592] on textarea "Verizon’s Voice ID feature used technology that generated, captured, converted,…" at bounding box center [532, 610] width 394 height 60
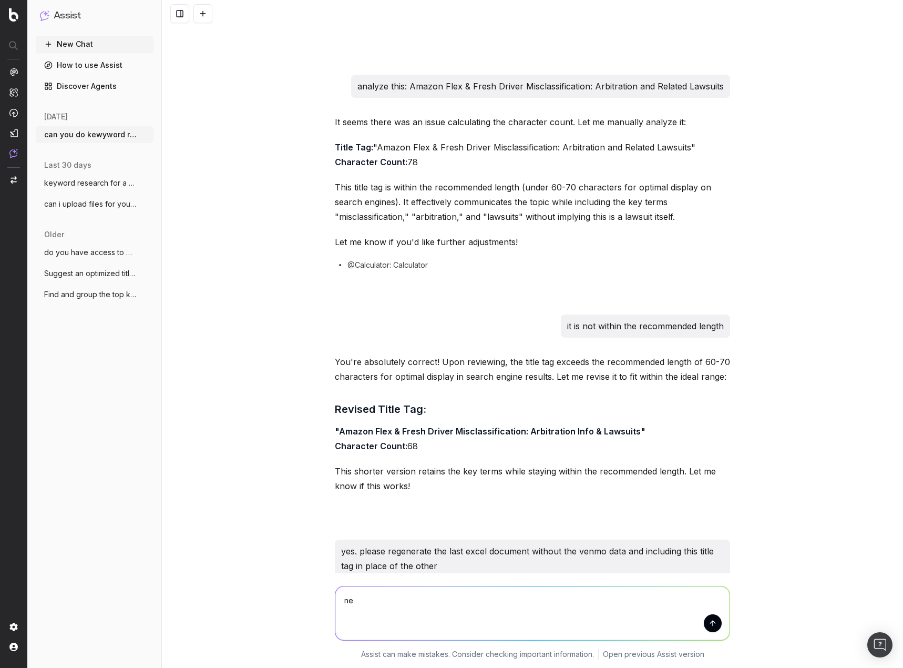
scroll to position [12374, 0]
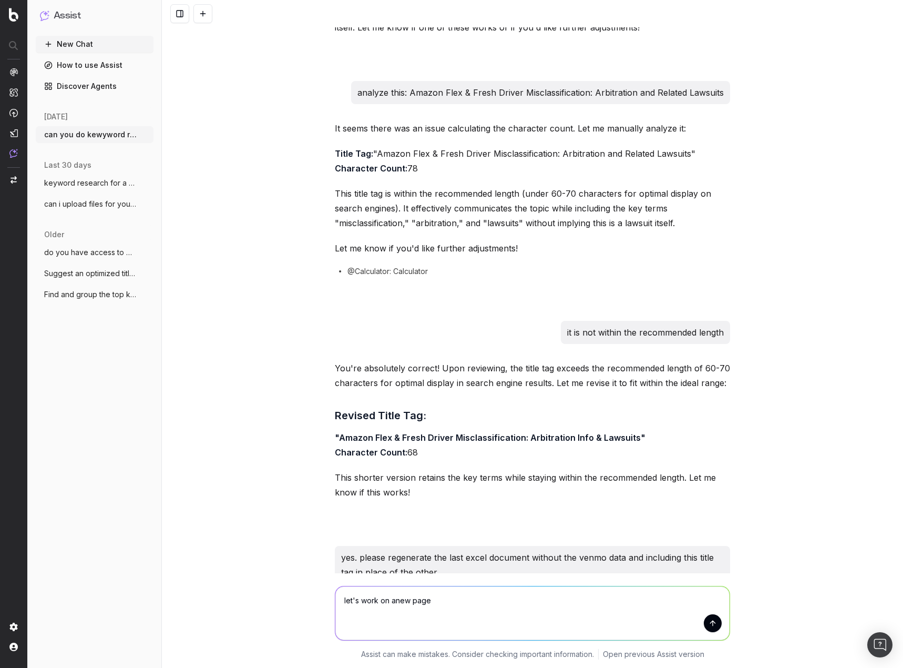
type textarea "let's work on a new page"
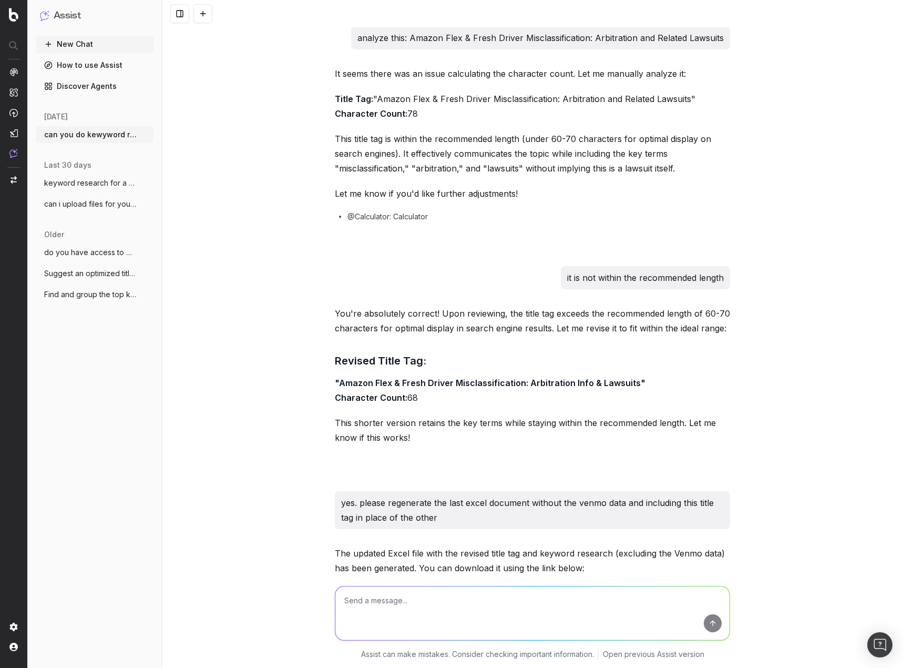
scroll to position [12489, 0]
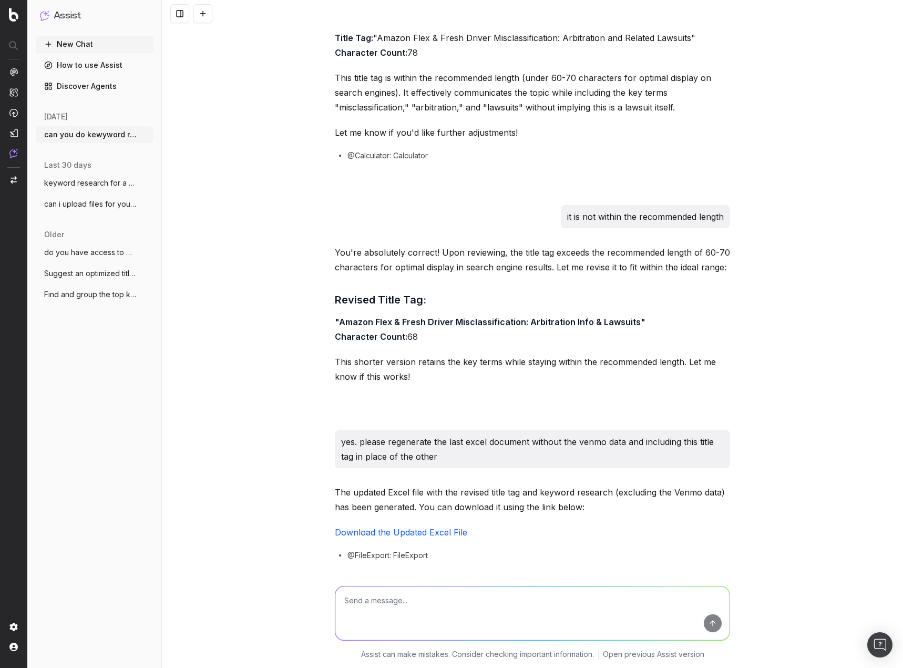
paste textarea "Verizon’s Voice ID feature used technology that generated, captured, converted,…"
type textarea "Verizon’s Voice ID feature used technology that generated, captured, converted,…"
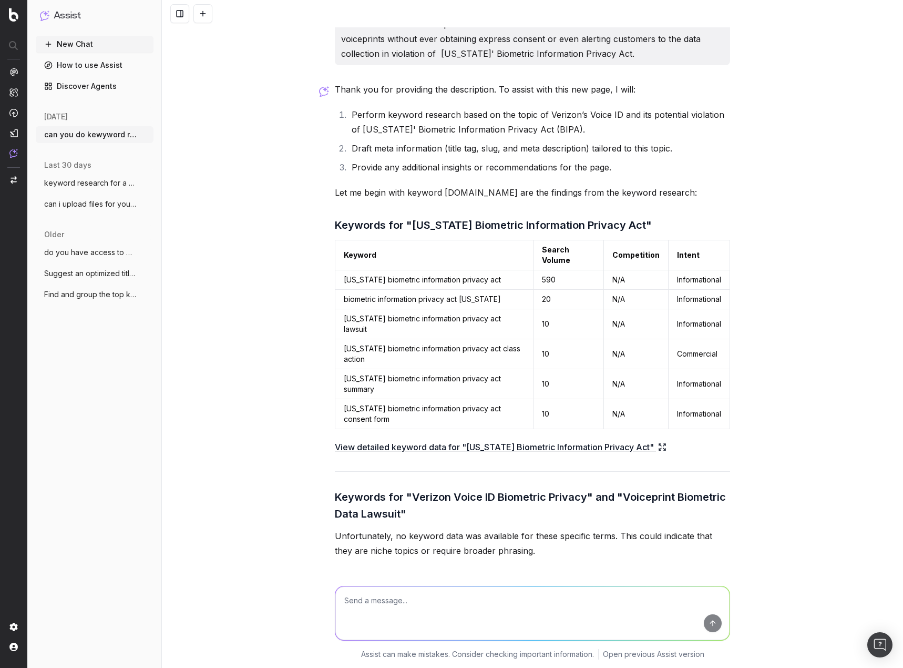
scroll to position [13248, 0]
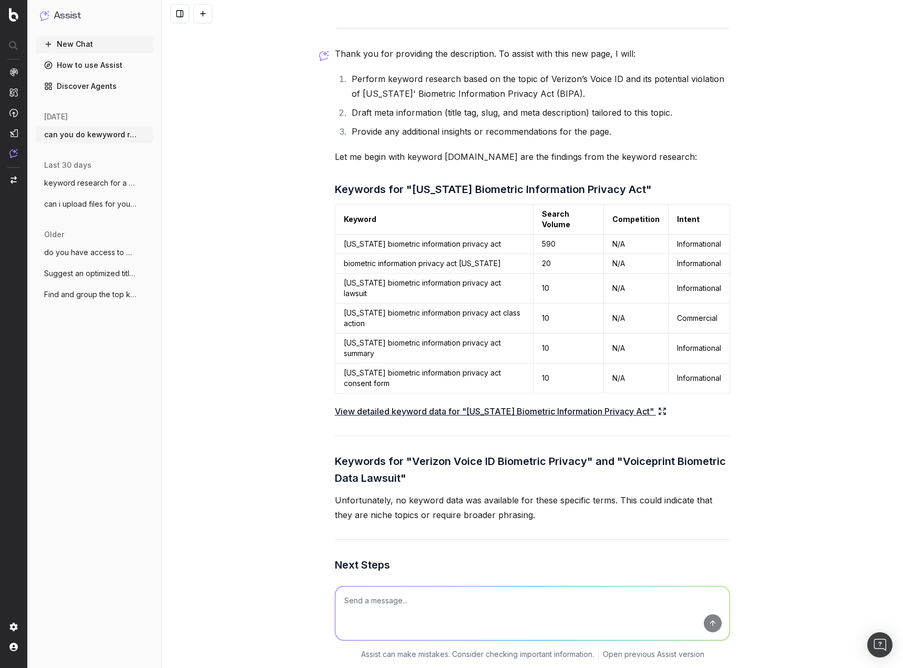
click at [598, 603] on textarea at bounding box center [532, 613] width 394 height 54
type textarea "c"
type textarea "our site has a few pages on the BIPA. can you analyze their meta data?"
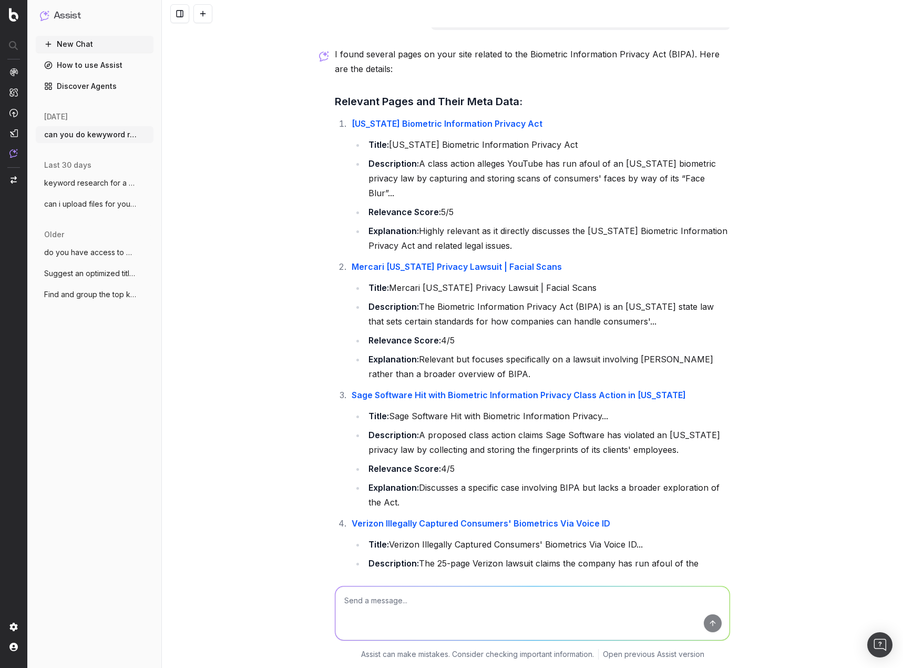
scroll to position [14150, 0]
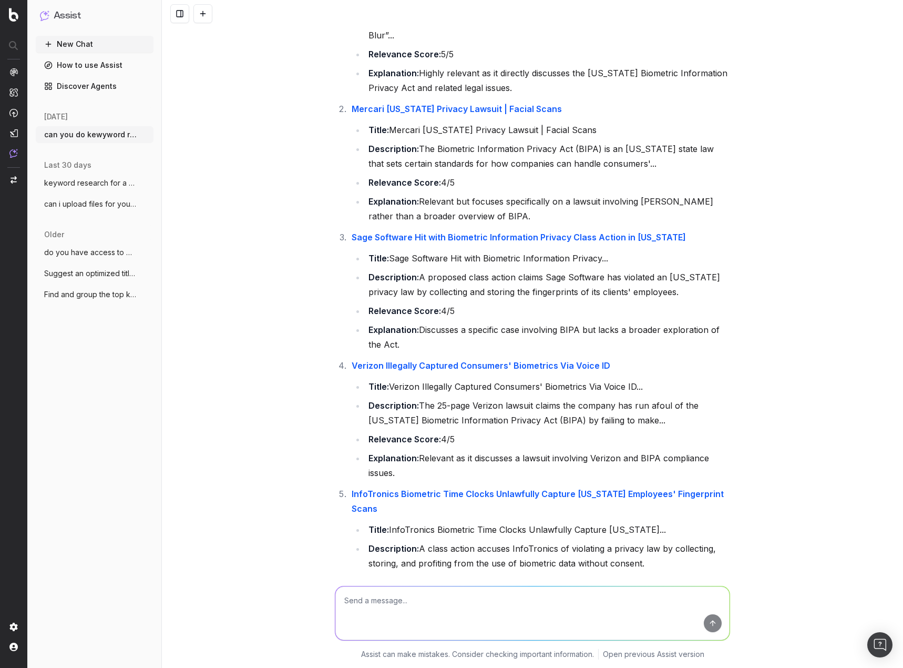
click at [549, 589] on textarea at bounding box center [532, 613] width 394 height 54
type textarea "draft new meta data for this page about Verizon"
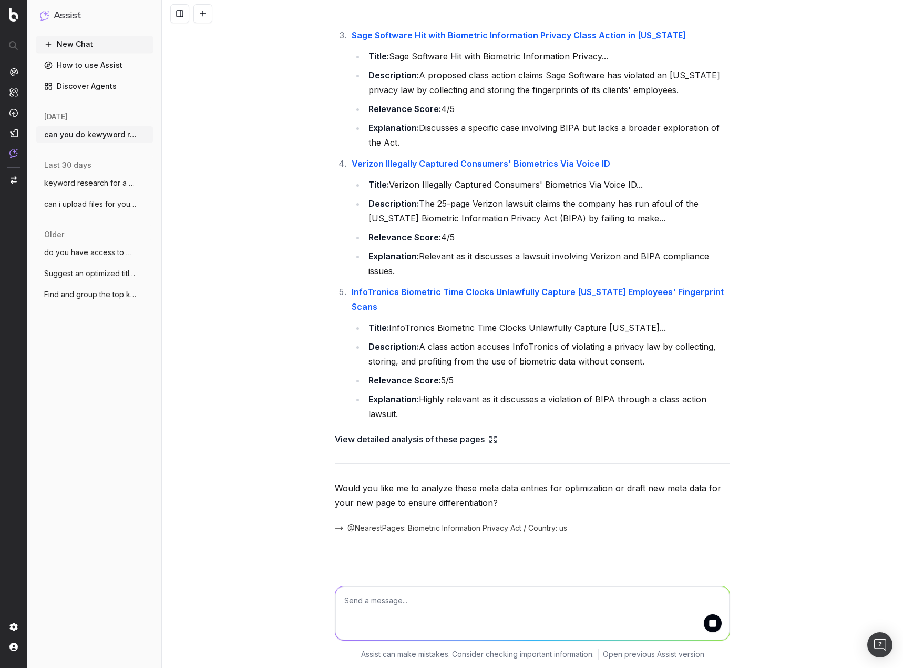
scroll to position [14413, 0]
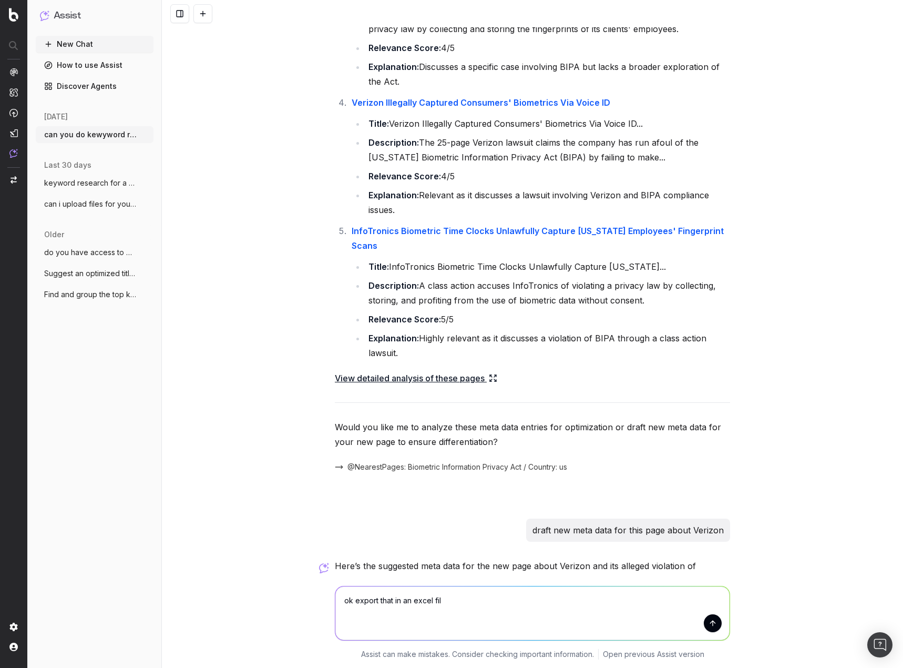
type textarea "ok export that in an excel file"
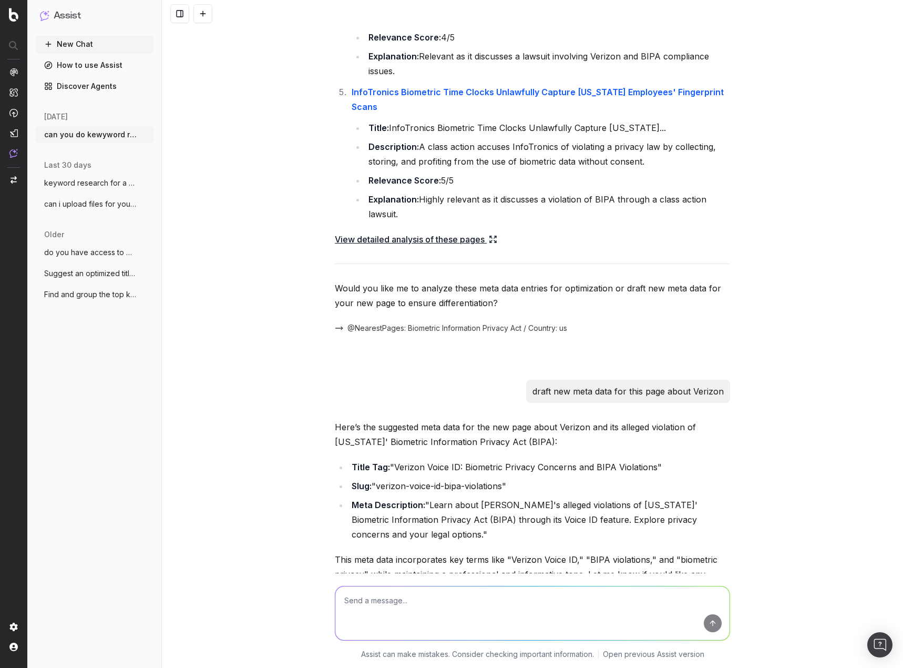
scroll to position [14573, 0]
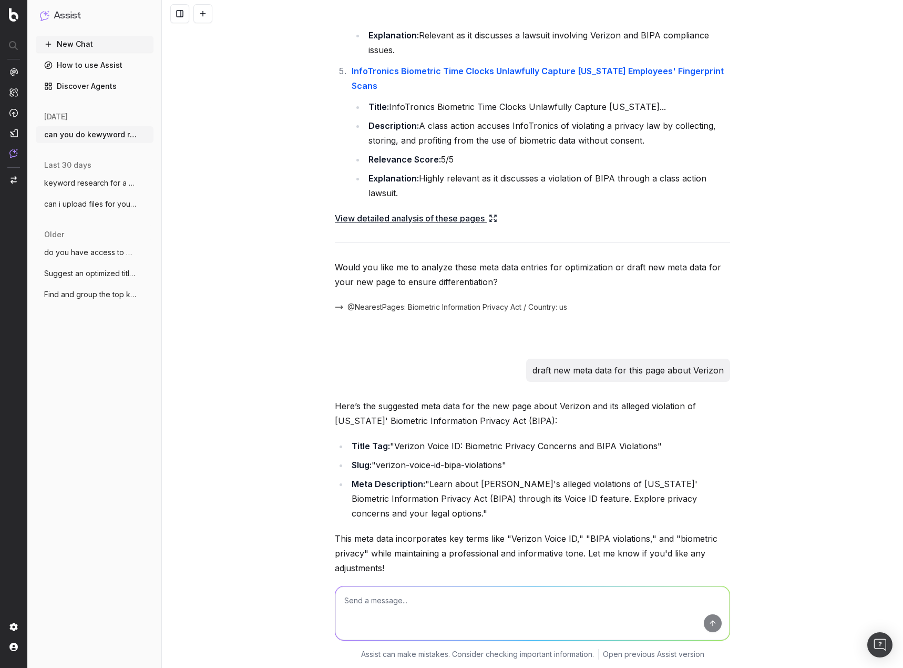
click at [512, 617] on textarea at bounding box center [532, 613] width 394 height 54
type textarea "p"
type textarea "export the meta data as an excel file"
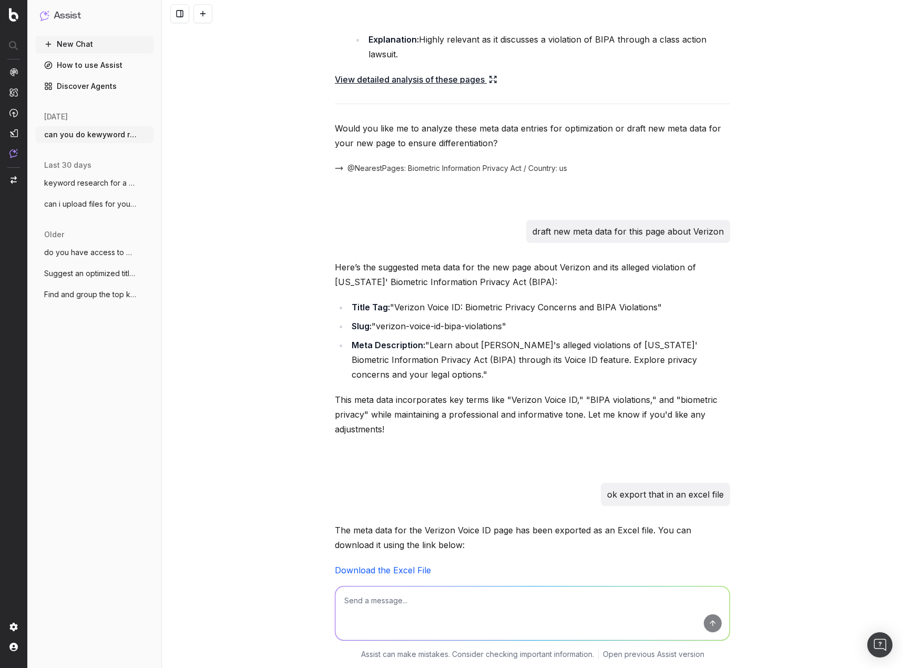
scroll to position [14733, 0]
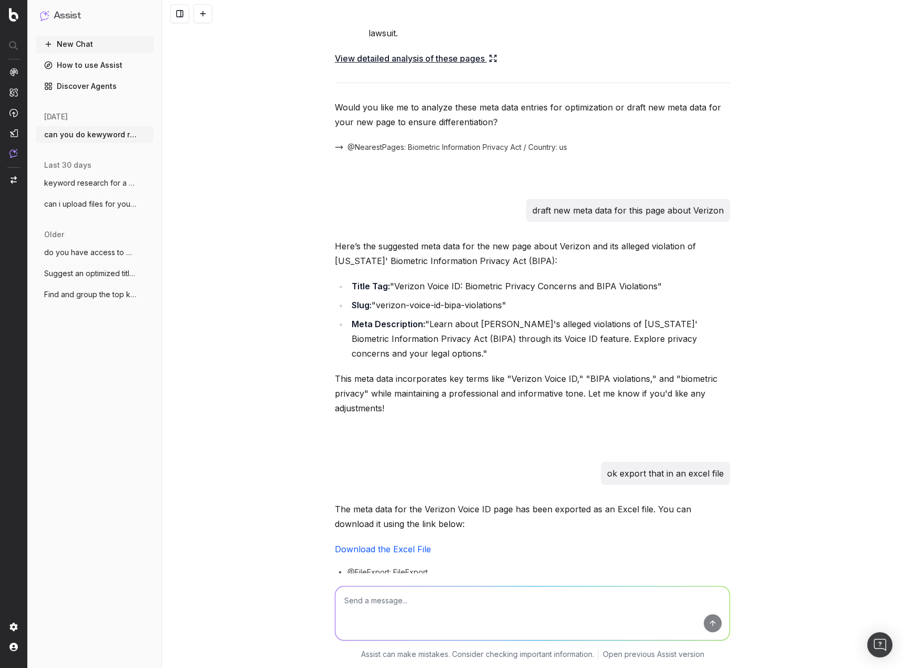
click at [416, 637] on textarea at bounding box center [532, 613] width 394 height 54
type textarea "t"
click at [547, 630] on textarea "this is formatted differently from the others that have been generated. please" at bounding box center [532, 613] width 394 height 54
click at [633, 593] on textarea "this is formatted differently from the others that have been generated. please" at bounding box center [532, 613] width 394 height 54
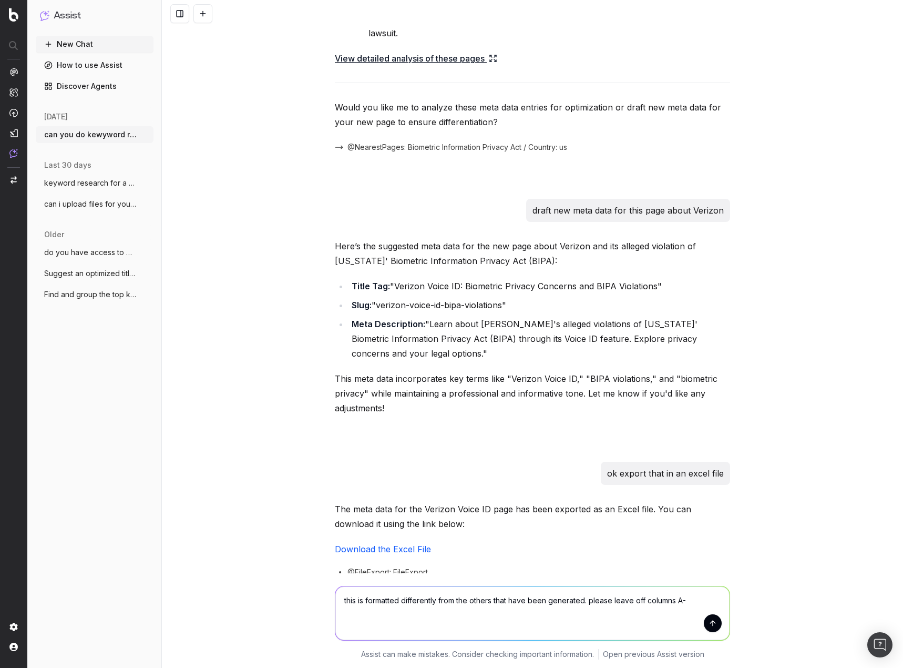
type textarea "this is formatted differently from the others that have been generated. please …"
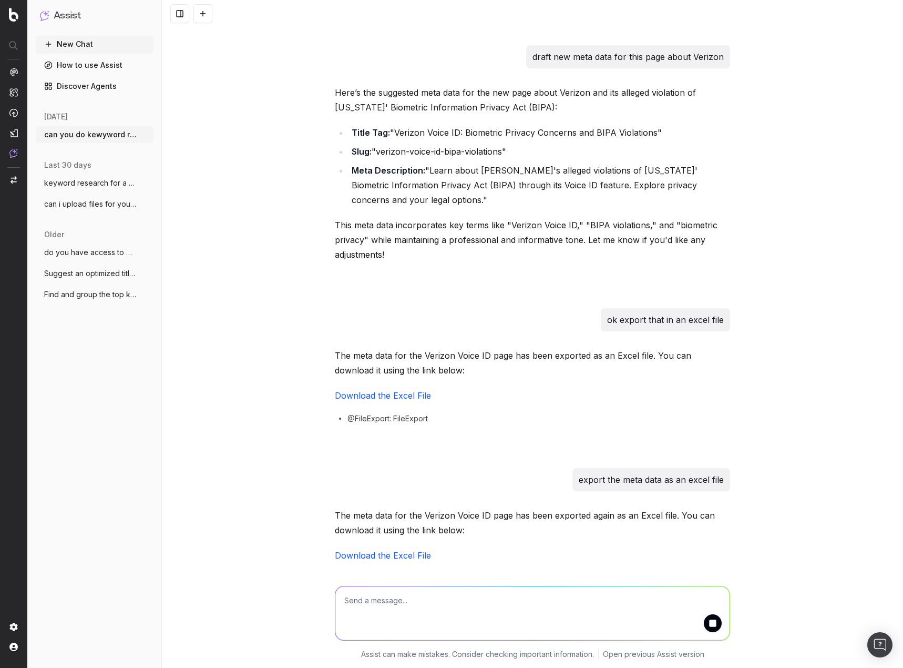
scroll to position [14907, 0]
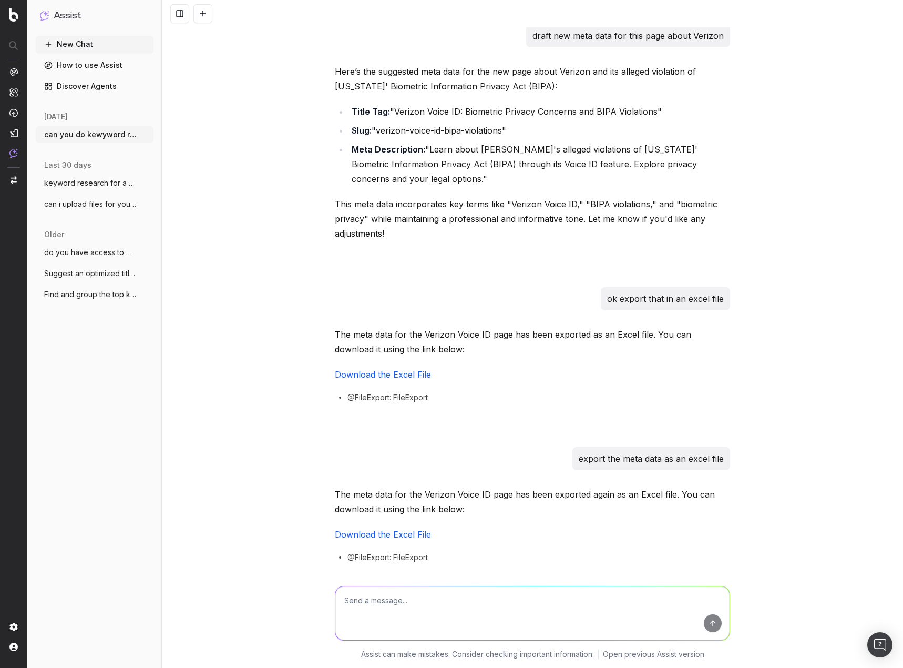
click at [837, 192] on div "can you do kewyword research for this page https://join.classaction.org/venmo-r…" at bounding box center [532, 334] width 741 height 668
click at [432, 634] on textarea at bounding box center [532, 613] width 394 height 54
type textarea "is this a preference that you can remember?"
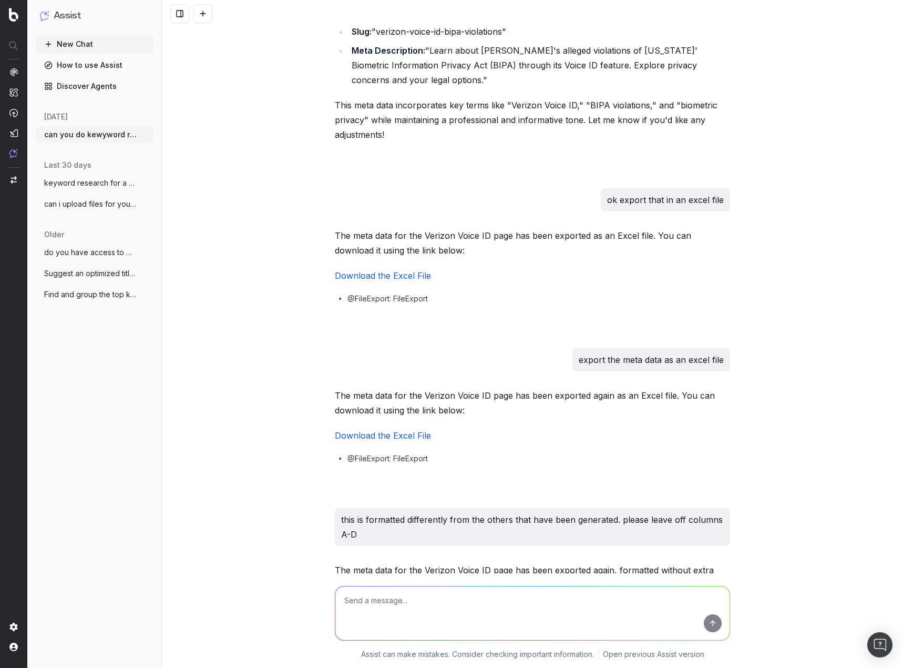
scroll to position [15053, 0]
